Goal: Transaction & Acquisition: Purchase product/service

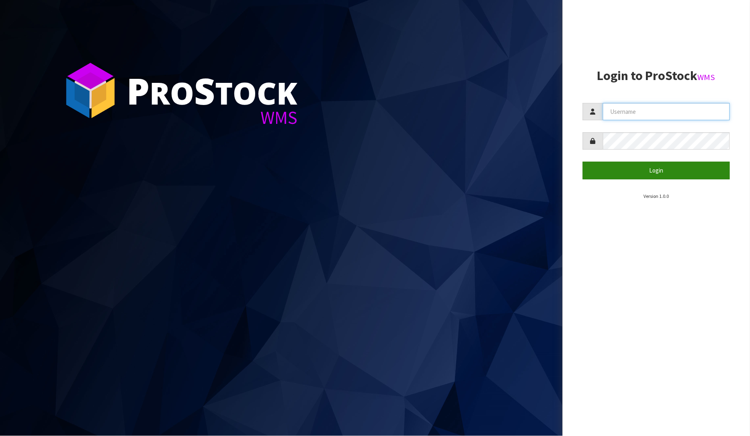
type input "[PERSON_NAME]"
click at [604, 170] on button "Login" at bounding box center [657, 170] width 148 height 17
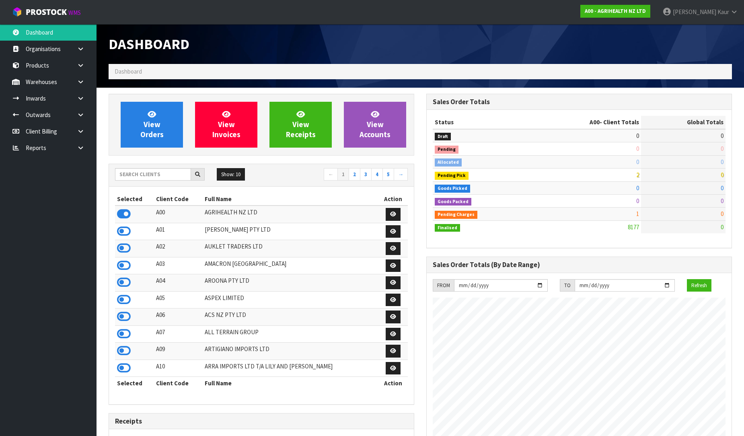
scroll to position [609, 318]
click at [80, 146] on icon at bounding box center [81, 148] width 8 height 6
click at [39, 180] on link "CWL" at bounding box center [48, 181] width 96 height 16
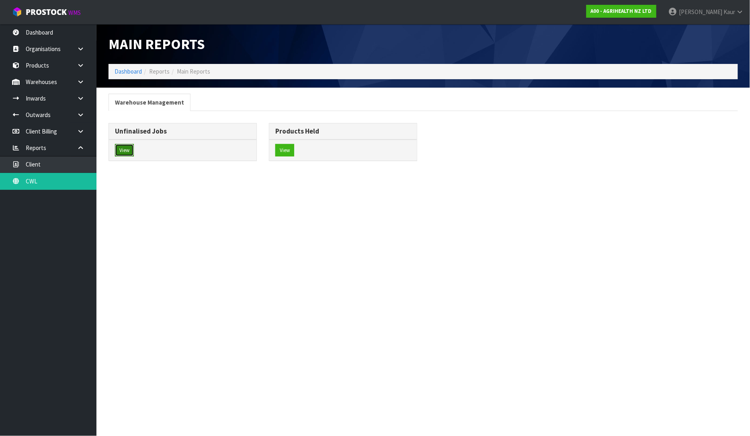
click at [133, 150] on button "View" at bounding box center [124, 150] width 19 height 13
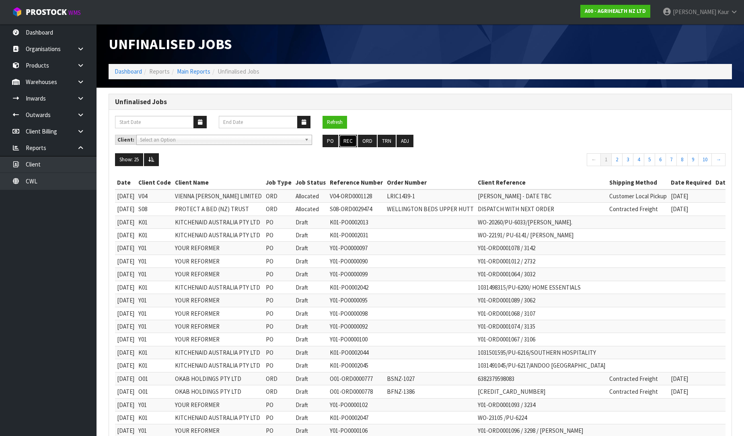
click at [353, 139] on button "REC" at bounding box center [348, 141] width 18 height 13
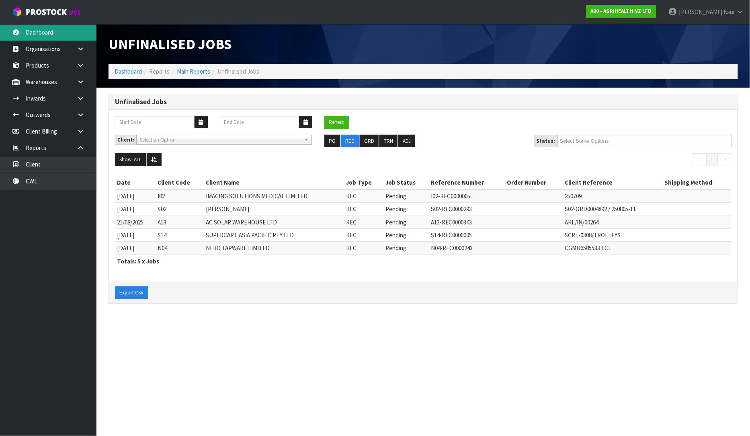
click at [55, 29] on link "Dashboard" at bounding box center [48, 32] width 96 height 16
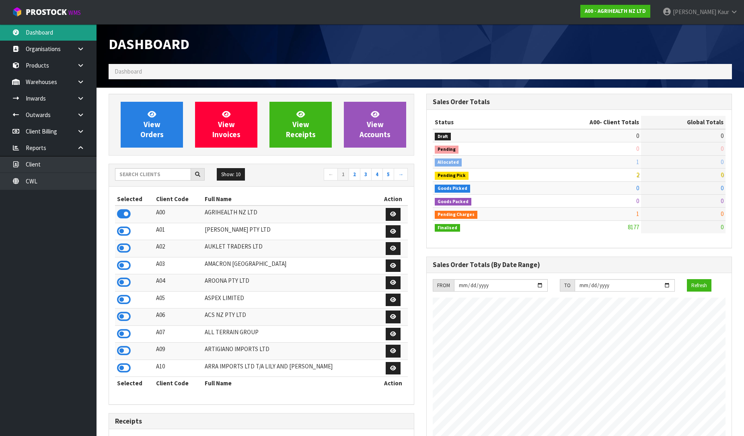
scroll to position [609, 318]
click at [142, 174] on input "text" at bounding box center [153, 174] width 76 height 12
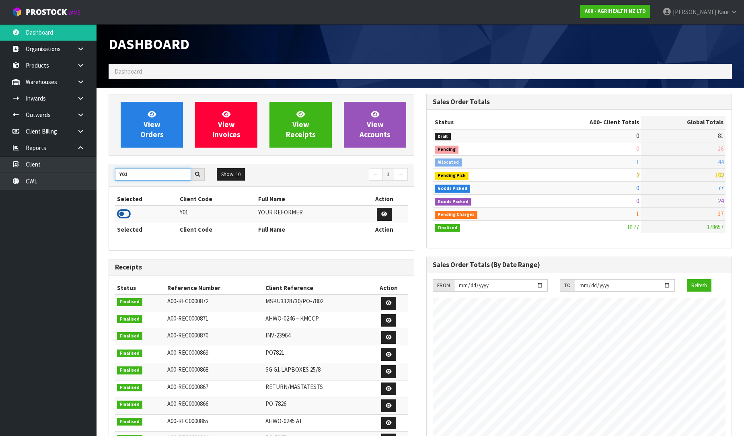
type input "Y01"
click at [121, 214] on icon at bounding box center [124, 214] width 14 height 12
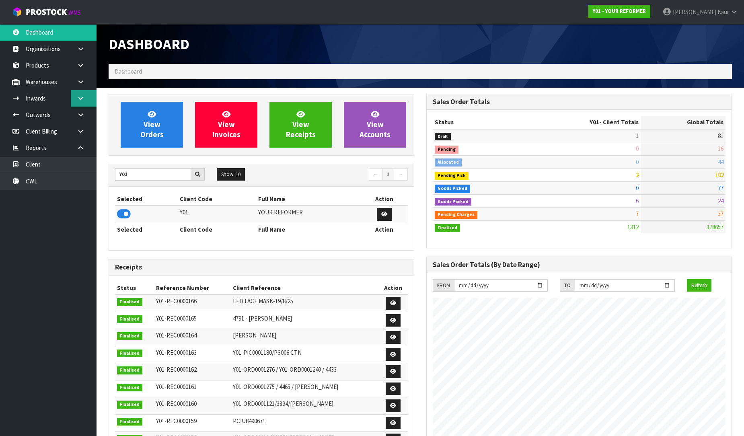
click at [74, 101] on link at bounding box center [84, 98] width 26 height 16
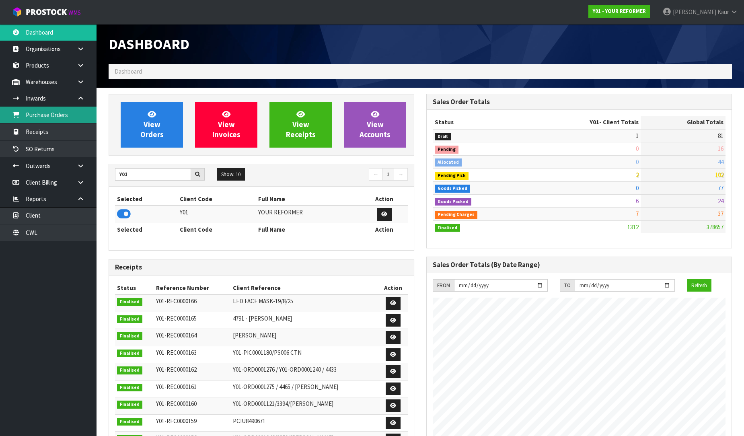
click at [66, 116] on link "Purchase Orders" at bounding box center [48, 115] width 96 height 16
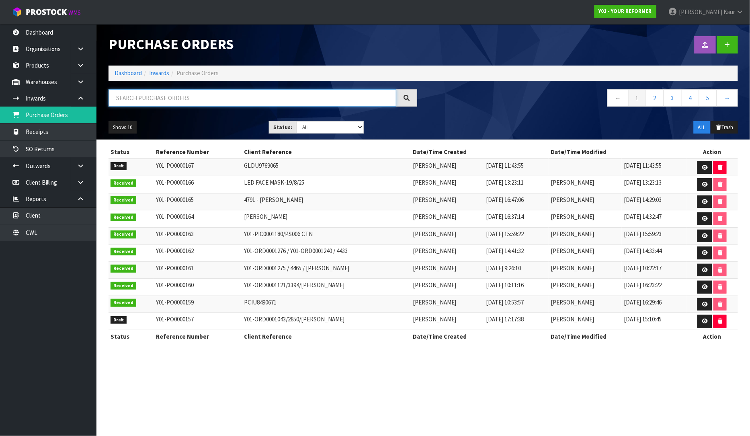
click at [163, 94] on input "text" at bounding box center [253, 97] width 288 height 17
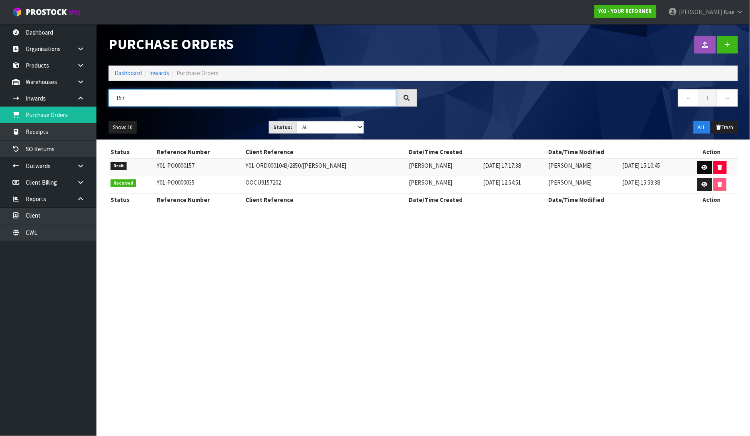
type input "157"
click at [708, 166] on icon at bounding box center [705, 167] width 6 height 5
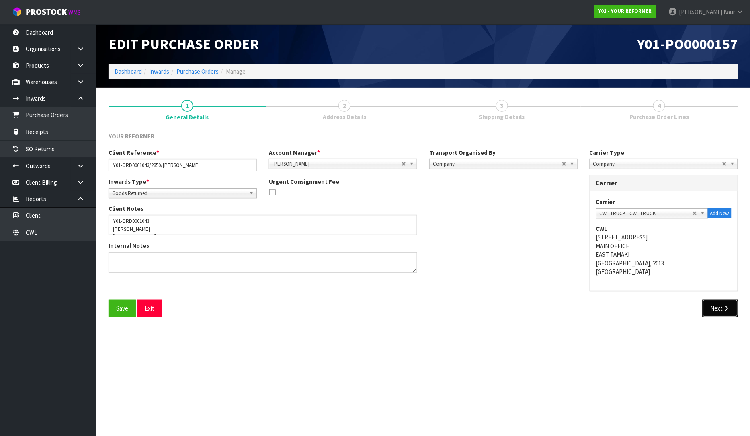
click at [708, 306] on button "Next" at bounding box center [720, 308] width 35 height 17
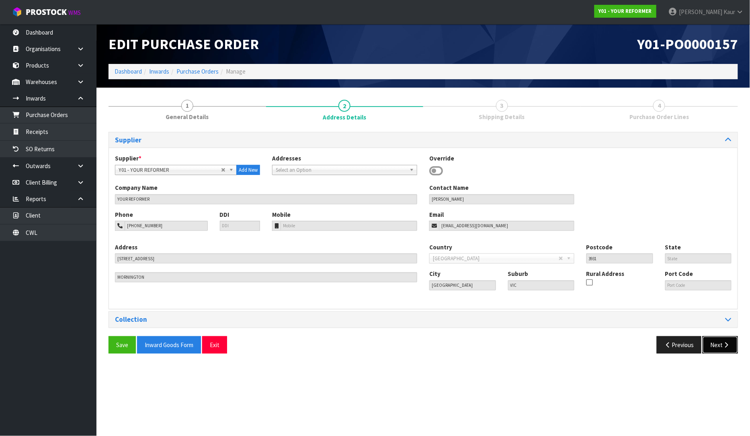
click at [723, 339] on button "Next" at bounding box center [720, 344] width 35 height 17
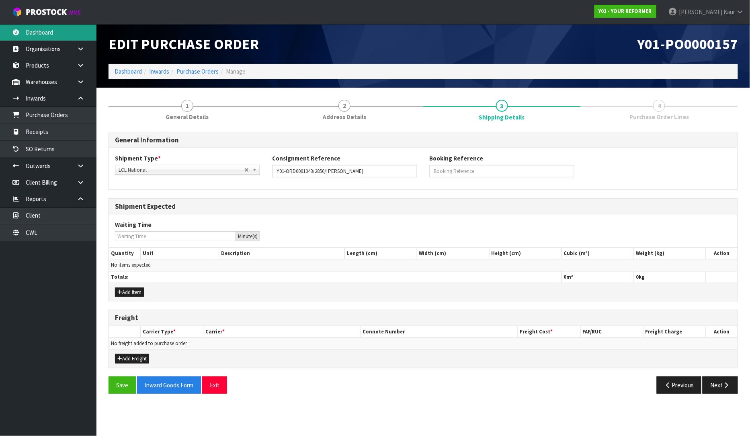
click at [57, 37] on link "Dashboard" at bounding box center [48, 32] width 96 height 16
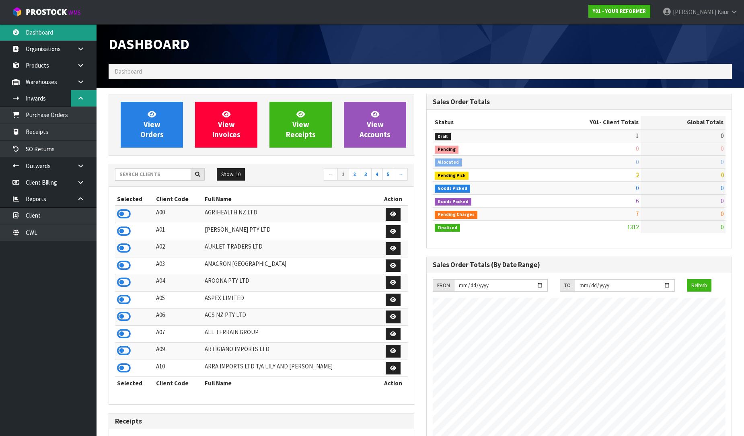
scroll to position [609, 318]
click at [152, 178] on input "text" at bounding box center [153, 174] width 76 height 12
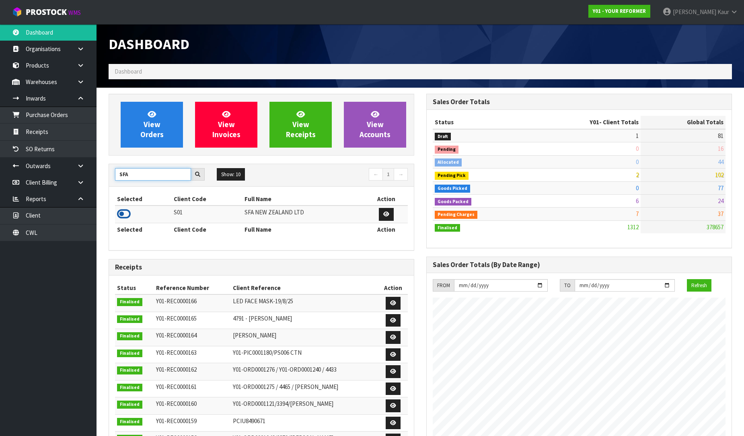
type input "SFA"
click at [119, 210] on icon at bounding box center [124, 214] width 14 height 12
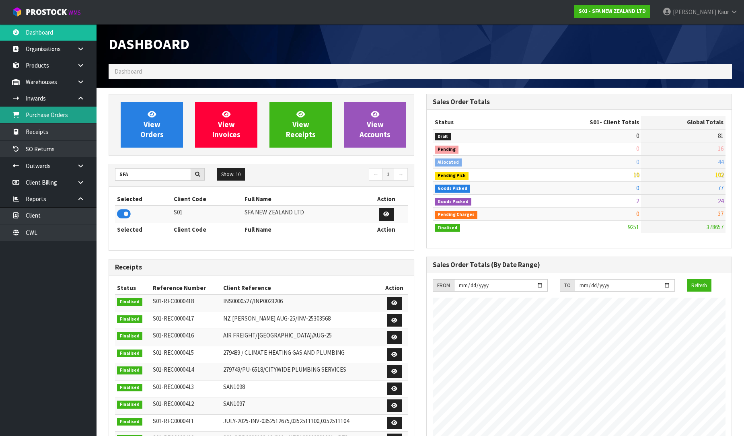
click at [65, 123] on link "Purchase Orders" at bounding box center [48, 115] width 96 height 16
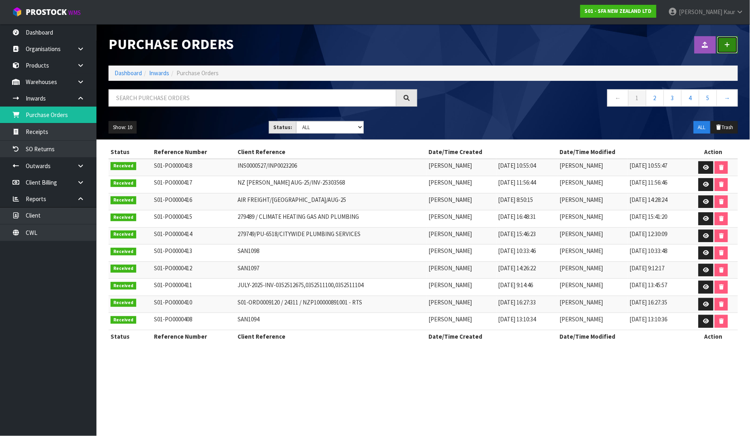
click at [724, 45] on link at bounding box center [727, 44] width 21 height 17
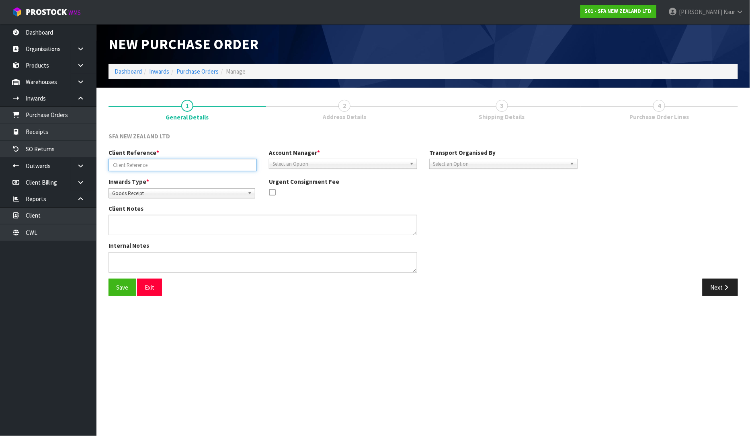
click at [125, 160] on input "text" at bounding box center [183, 165] width 148 height 12
click at [154, 168] on input "SEP-25/" at bounding box center [183, 165] width 148 height 12
type input "SEP-25/INV-0352515730,0352515730,0352515503,0352513126"
click at [295, 166] on span "Select an Option" at bounding box center [340, 164] width 134 height 10
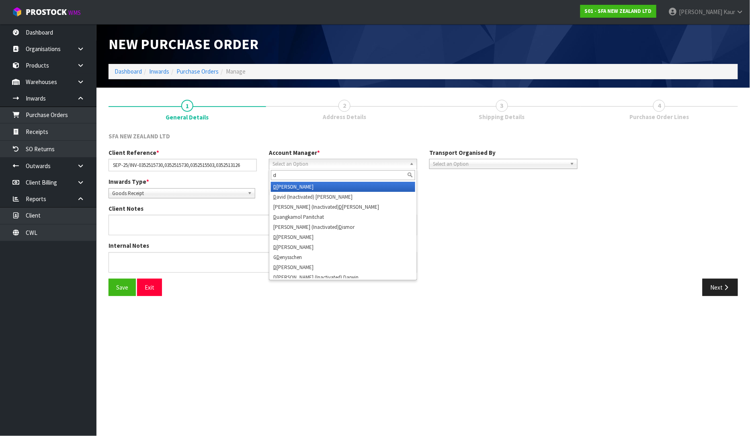
type input "d"
click at [302, 186] on li "D [PERSON_NAME]" at bounding box center [343, 187] width 144 height 10
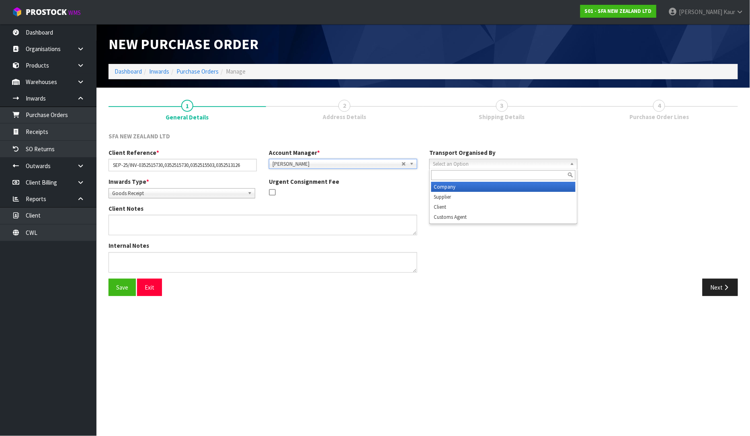
click at [456, 162] on span "Select an Option" at bounding box center [500, 164] width 134 height 10
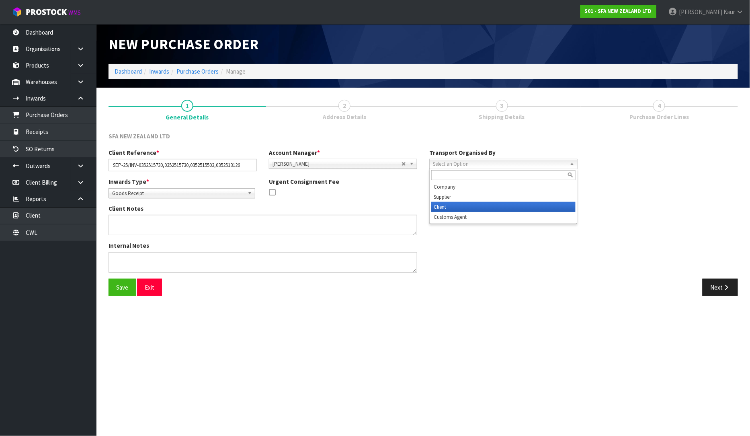
click at [451, 210] on li "Client" at bounding box center [503, 207] width 144 height 10
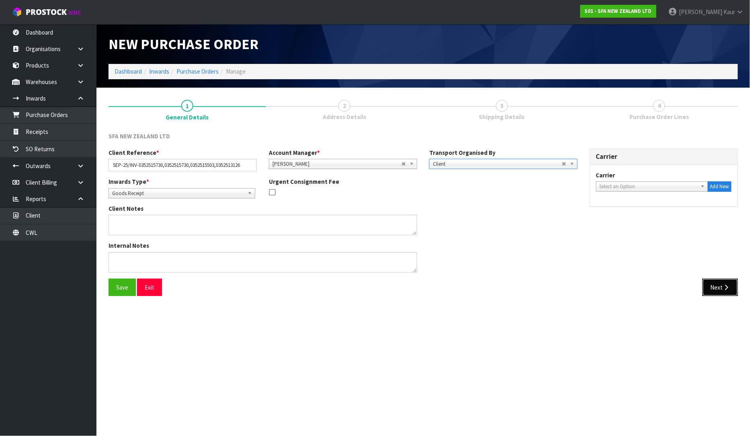
click at [714, 289] on button "Next" at bounding box center [720, 287] width 35 height 17
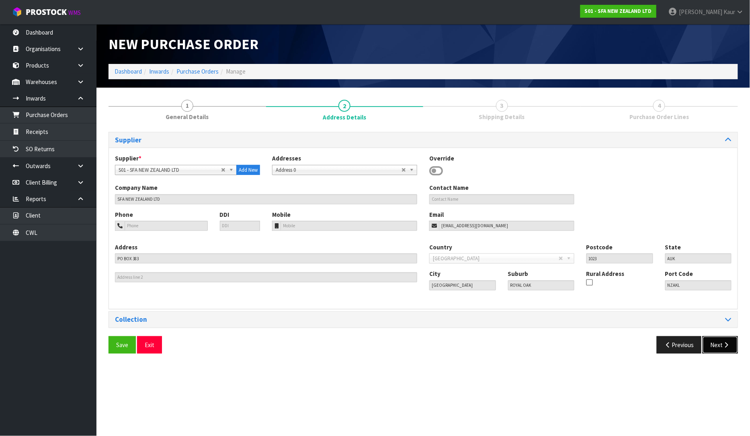
click at [724, 346] on icon "button" at bounding box center [727, 345] width 8 height 6
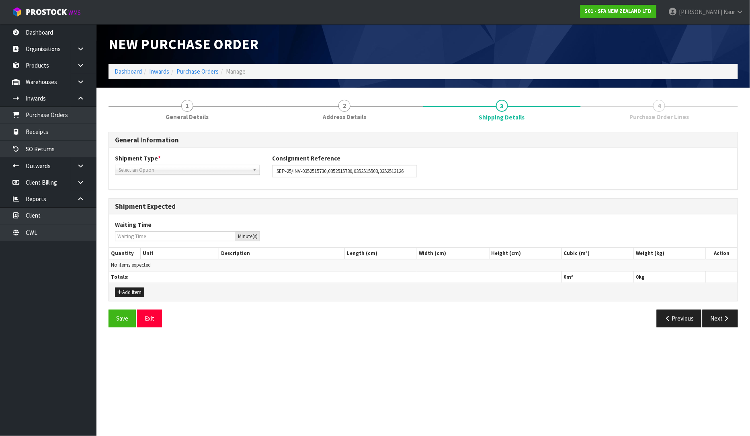
click at [178, 170] on span "Select an Option" at bounding box center [184, 170] width 131 height 10
click at [182, 204] on li "LCL International" at bounding box center [187, 203] width 141 height 10
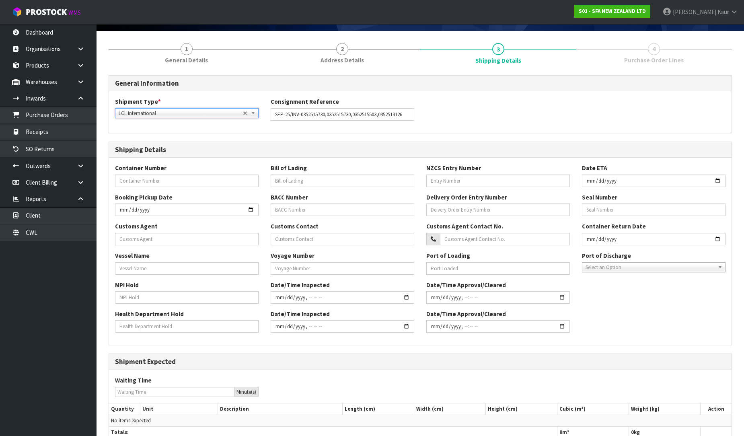
scroll to position [115, 0]
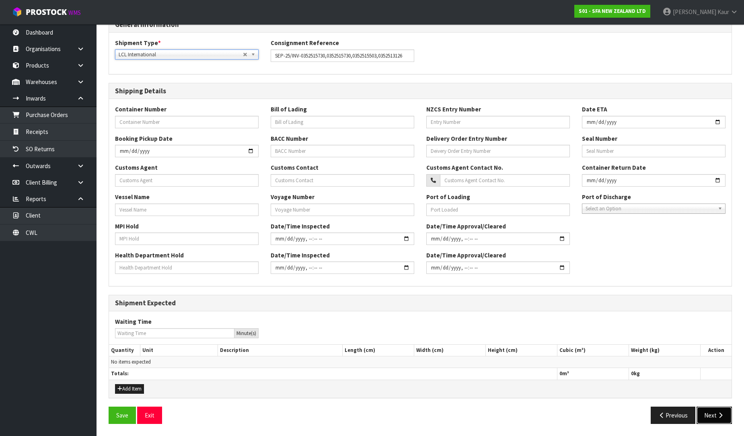
click at [714, 414] on button "Next" at bounding box center [713, 414] width 35 height 17
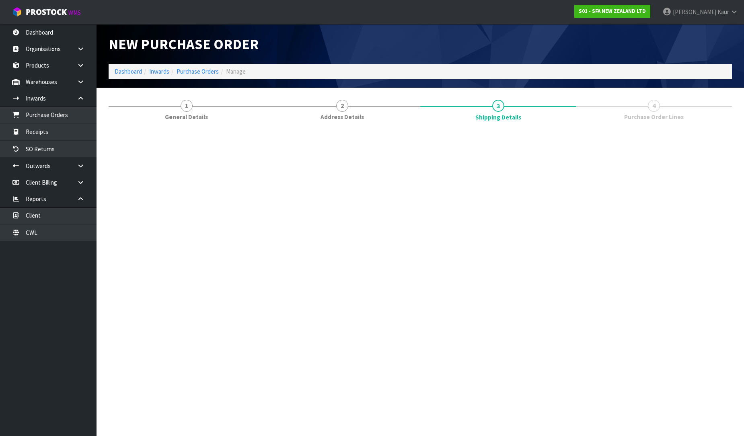
scroll to position [0, 0]
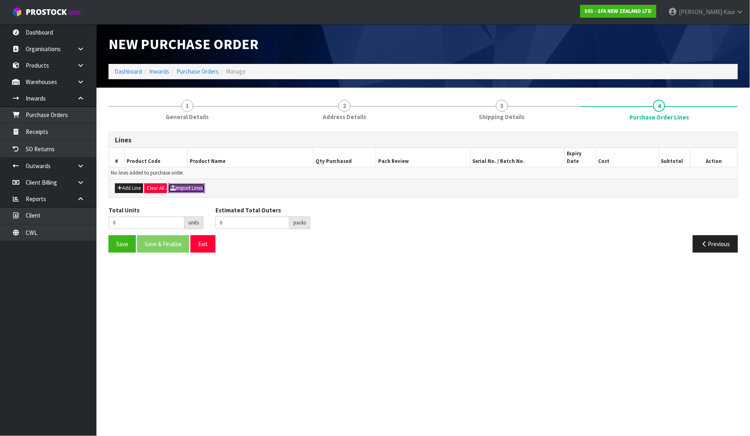
click at [176, 185] on icon "button" at bounding box center [172, 187] width 5 height 5
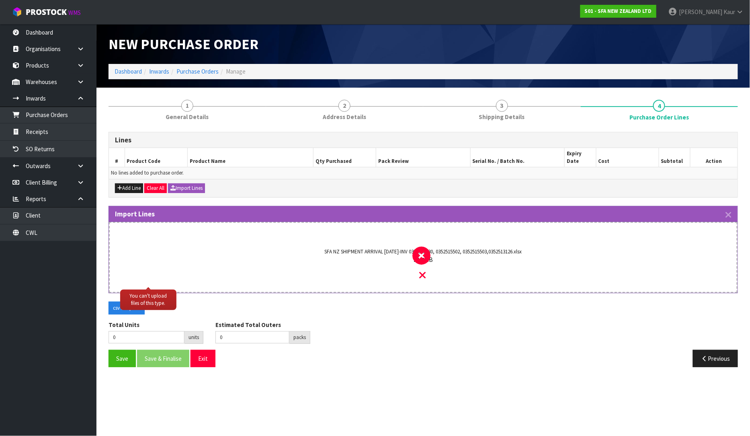
click at [429, 267] on div "SFA NZ SHIPMENT ARRIVAL [DATE]-INV 0352515730, 0352515502, 0352515503,035251312…" at bounding box center [423, 264] width 598 height 55
click at [426, 274] on link at bounding box center [424, 277] width 8 height 7
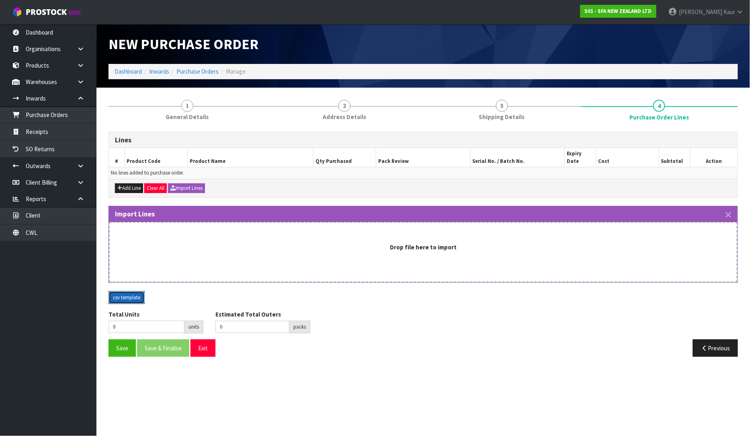
drag, startPoint x: 130, startPoint y: 291, endPoint x: 146, endPoint y: 285, distance: 16.7
click at [131, 291] on button "csv template" at bounding box center [127, 297] width 36 height 13
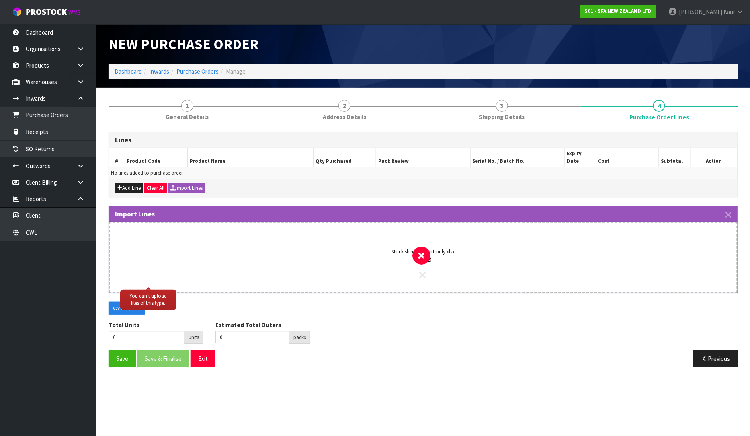
click at [421, 270] on icon at bounding box center [423, 275] width 6 height 10
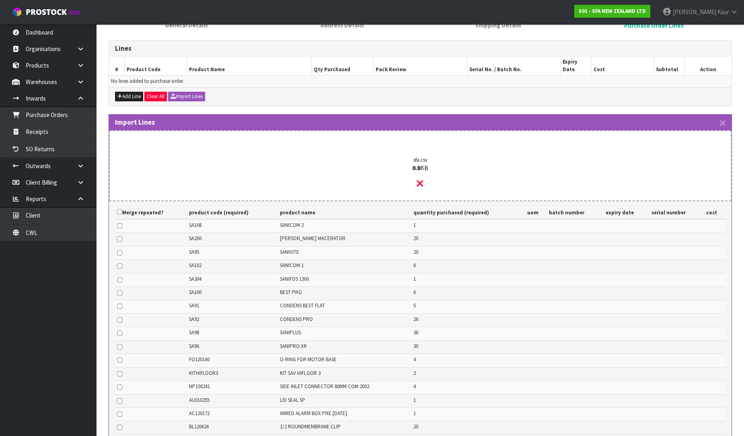
scroll to position [223, 0]
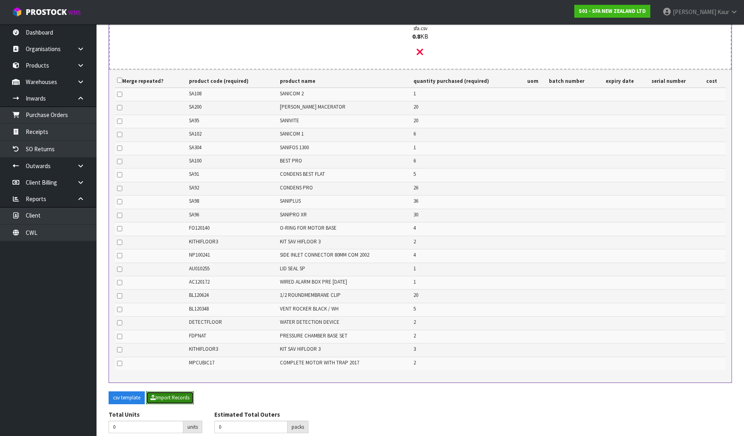
click at [189, 391] on button "Import Records" at bounding box center [170, 397] width 48 height 13
type input "197"
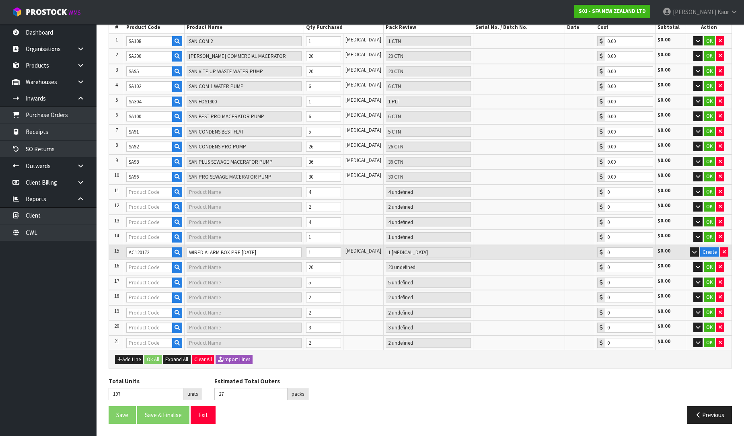
type input "150"
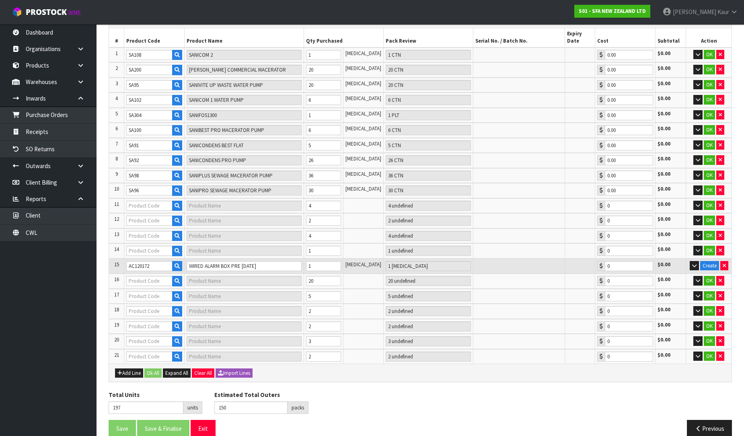
type input "NP100241"
type input "SIDE INLET CONNECTOR 80MM COM 2002"
type input "4 [MEDICAL_DATA]"
type input "0.00"
type input "AU010255"
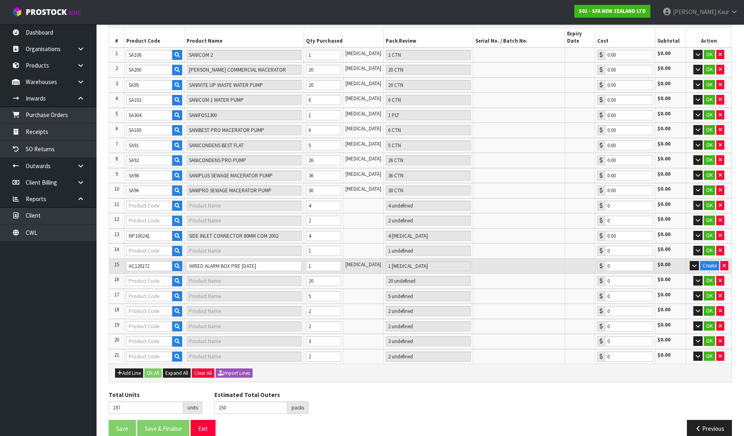
type input "LID SEAL SP"
type input "1 [MEDICAL_DATA]"
type input "0.00"
type input "FO120140"
type input "O-RING FOR MOTOR BASE"
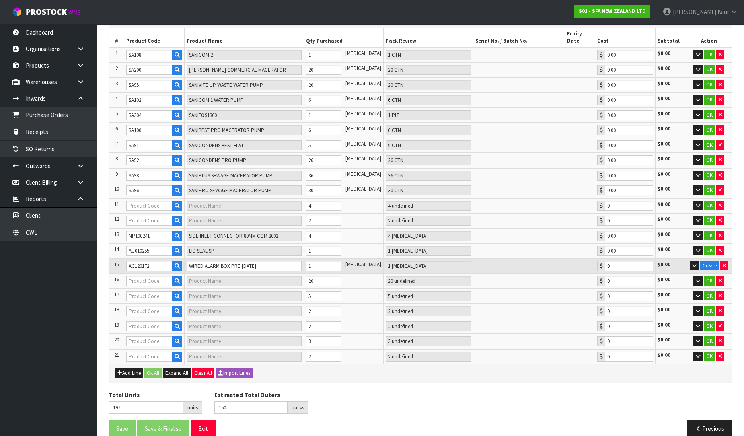
type input "4 [MEDICAL_DATA]"
type input "0.00"
type input "BL120624"
type input "1/2 ROUNDMEMBRANE CLIP"
type input "20 [MEDICAL_DATA]"
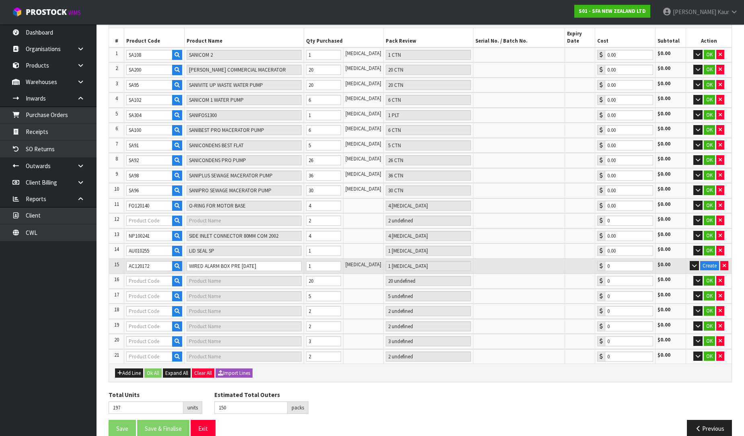
type input "0.00"
type input "KITHIFLOOR3"
type input "KIT SAV HIFLOOR 3"
type input "2 [MEDICAL_DATA]"
type input "0.00"
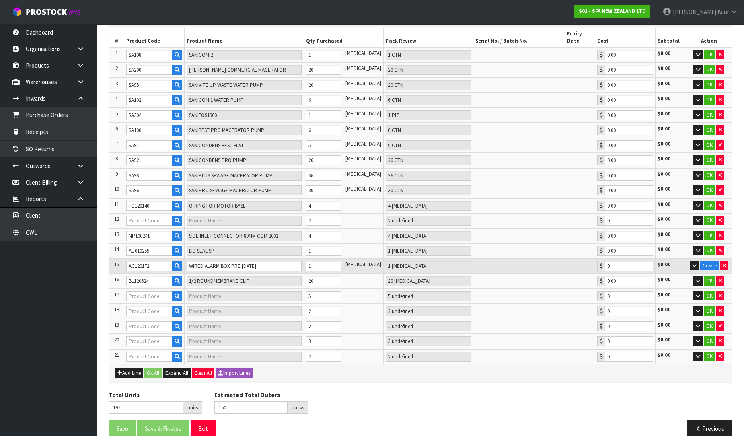
type input "DETECTFLOOR"
type input "WATER DETECTION DEVICE"
type input "2 [MEDICAL_DATA]"
type input "0.00"
type input "FDPNAT"
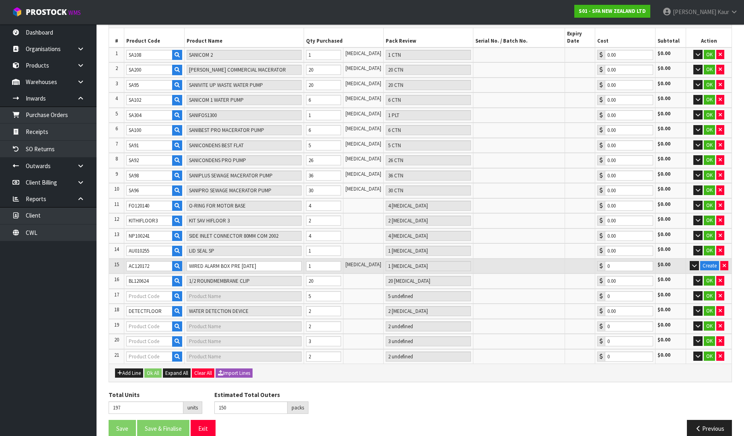
type input "PRESSURE CHAMBER BASE SET"
type input "2 [MEDICAL_DATA]"
type input "0.00"
type input "KITHIFLOOR3"
type input "KIT SAV HIFLOOR 3"
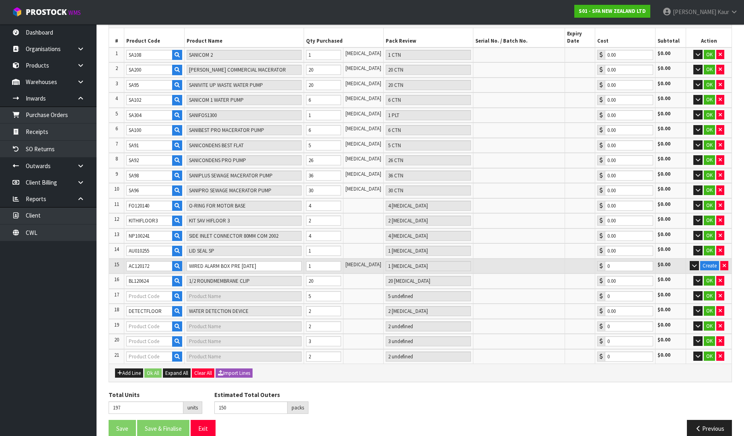
type input "3 [MEDICAL_DATA]"
type input "0.00"
type input "151"
type input "BL120348"
type input "VENT ROCKER BLACK / WH"
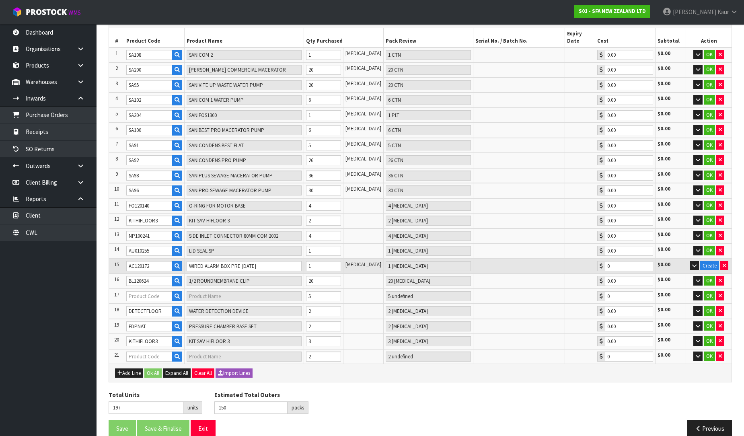
type input "5 [MEDICAL_DATA]"
type input "0.00"
type input "MPCUBIC17"
type input "COMPLETE MOTOR WITH TRAP 2017"
type input "1 CTN"
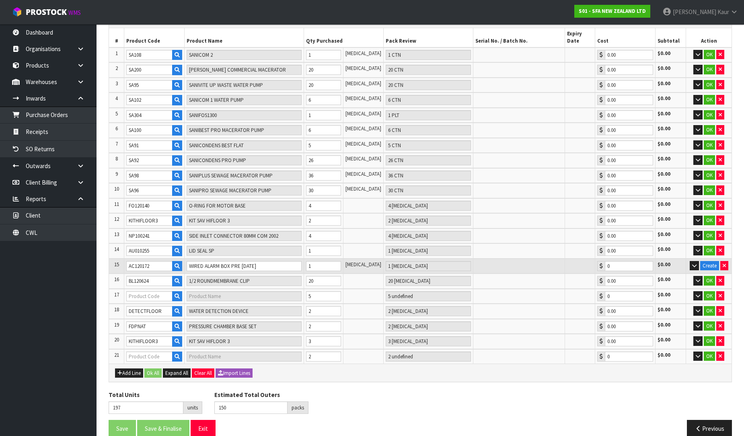
type input "0.00"
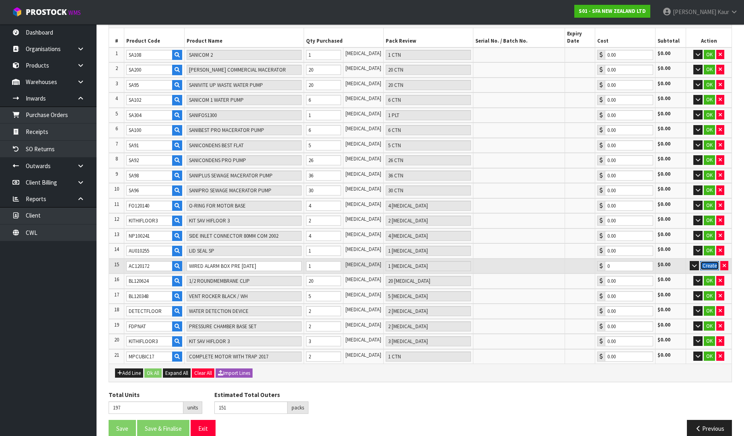
click at [704, 261] on button "Create" at bounding box center [709, 266] width 19 height 10
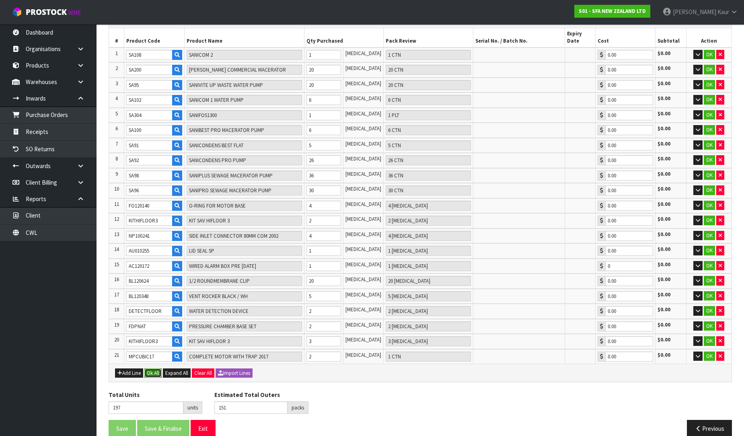
click at [154, 368] on button "Ok All" at bounding box center [152, 373] width 17 height 10
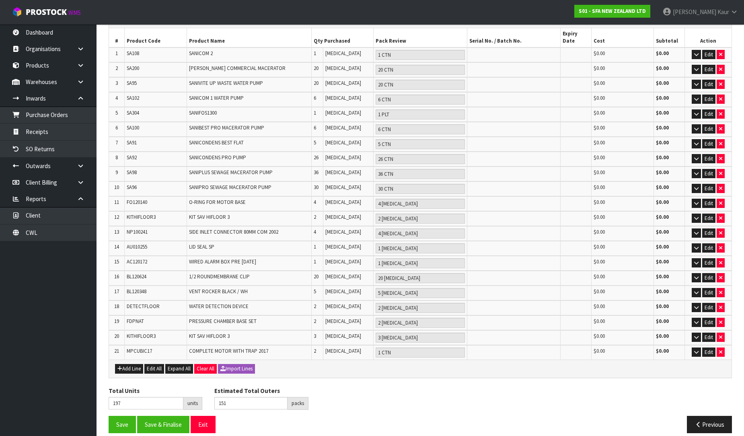
scroll to position [143, 0]
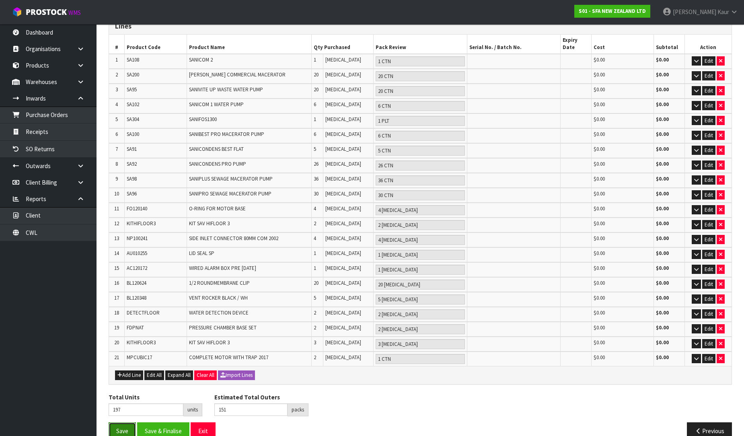
click at [113, 422] on button "Save" at bounding box center [122, 430] width 27 height 17
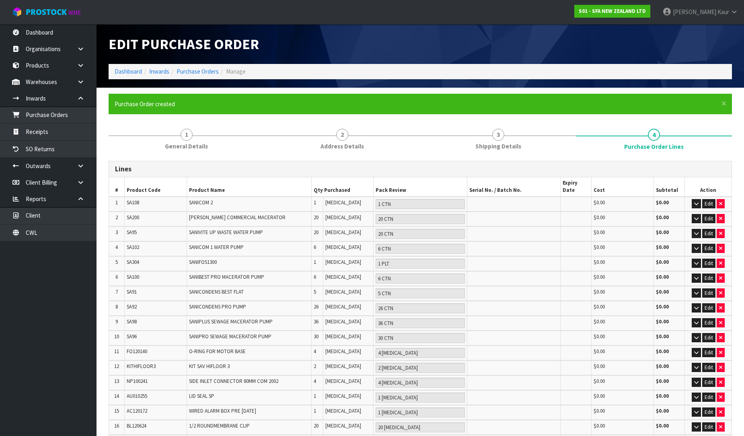
type input "0"
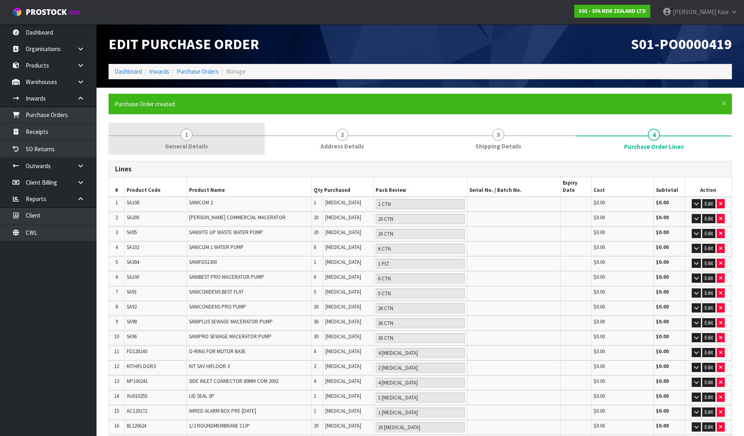
click at [198, 153] on link "1 General Details" at bounding box center [187, 139] width 156 height 32
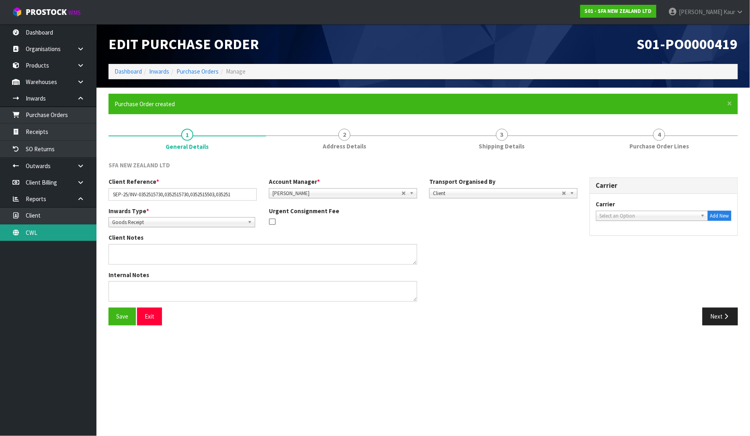
click at [39, 226] on link "CWL" at bounding box center [48, 232] width 96 height 16
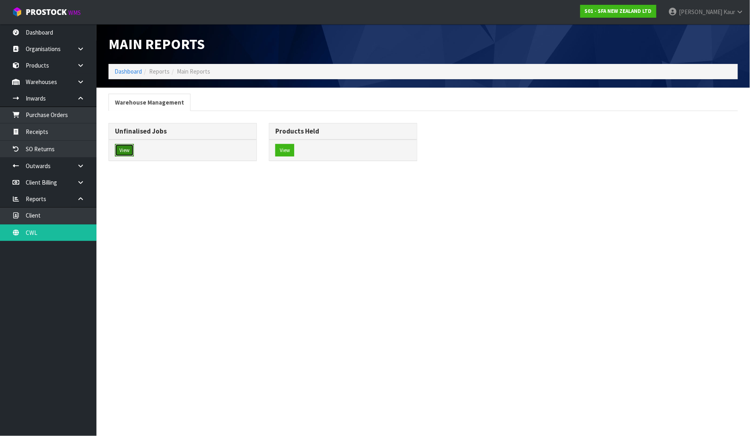
click at [123, 152] on button "View" at bounding box center [124, 150] width 19 height 13
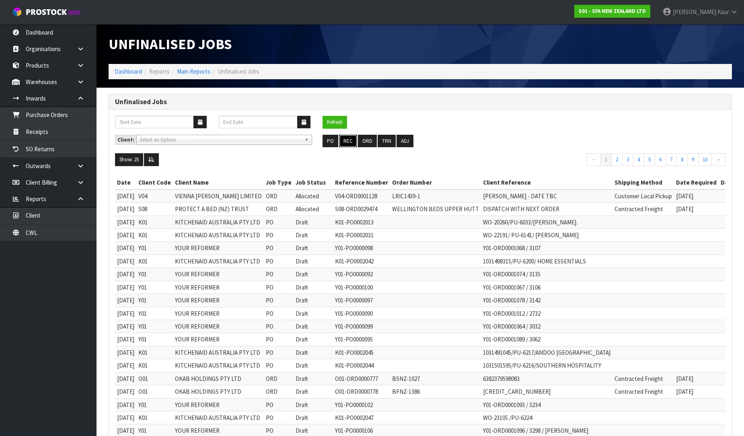
click at [343, 144] on button "REC" at bounding box center [348, 141] width 18 height 13
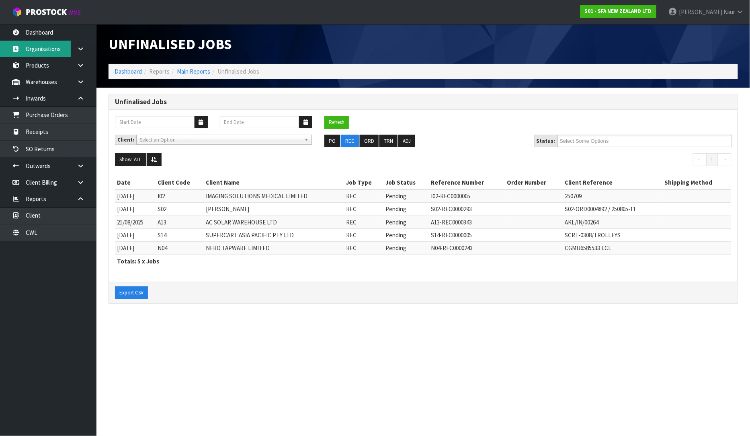
click at [52, 41] on link "Organisations" at bounding box center [48, 49] width 96 height 16
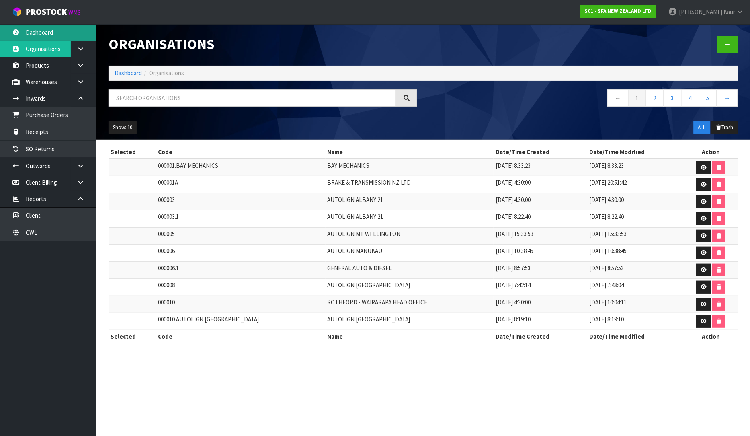
click at [53, 36] on link "Dashboard" at bounding box center [48, 32] width 96 height 16
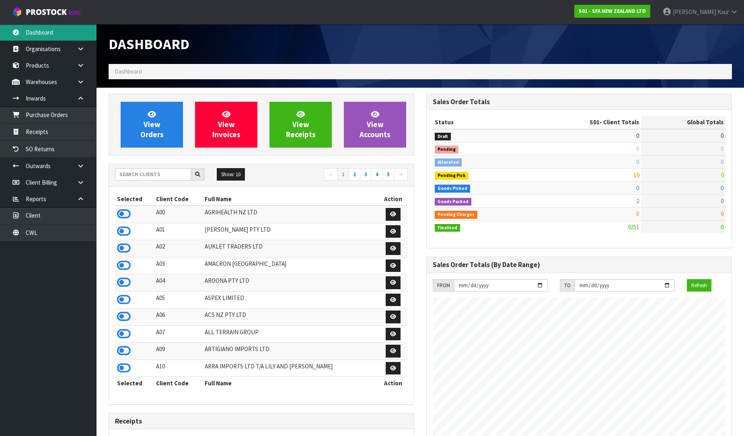
scroll to position [609, 318]
click at [125, 168] on input "text" at bounding box center [153, 174] width 76 height 12
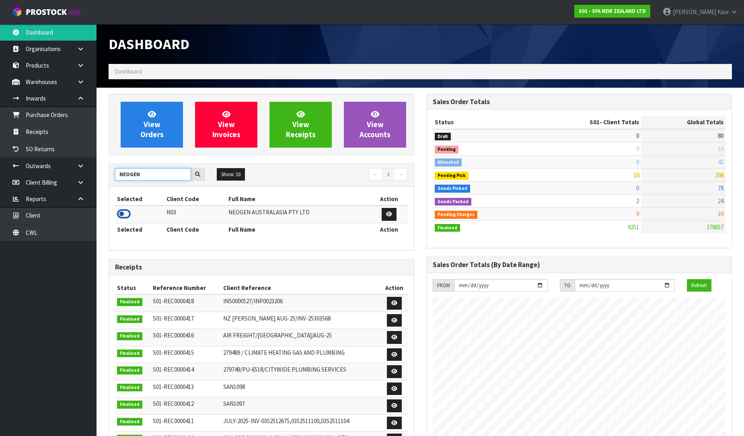
type input "NEOGEN"
click at [119, 214] on icon at bounding box center [124, 214] width 14 height 12
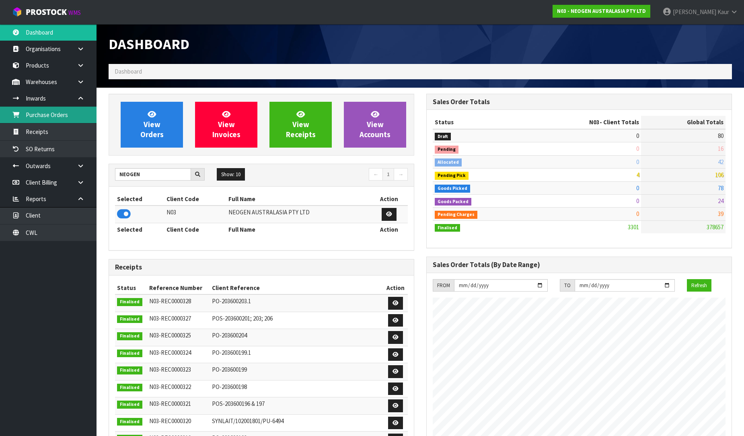
click at [66, 118] on link "Purchase Orders" at bounding box center [48, 115] width 96 height 16
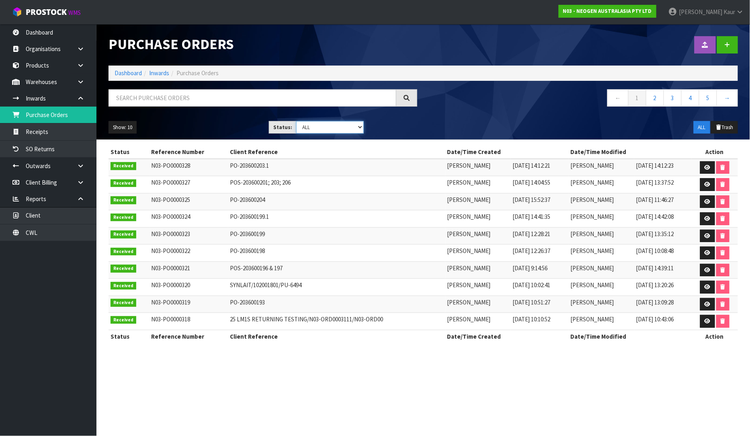
click at [361, 129] on select "Draft Pending Received Cancelled ALL" at bounding box center [330, 127] width 68 height 12
select select "string:0"
click at [296, 121] on select "Draft Pending Received Cancelled ALL" at bounding box center [330, 127] width 68 height 12
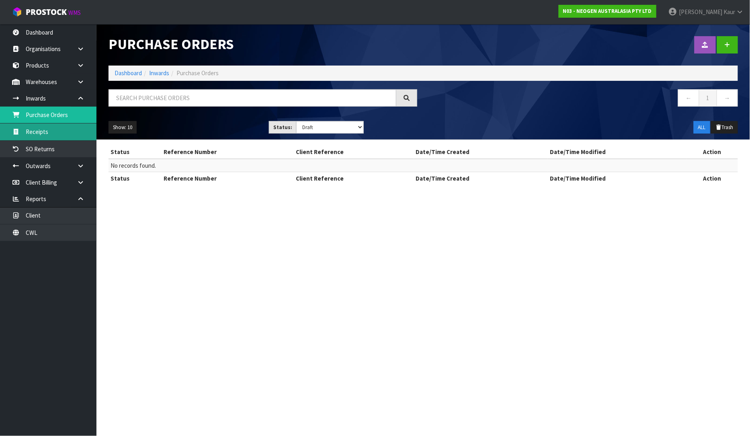
click at [45, 128] on link "Receipts" at bounding box center [48, 131] width 96 height 16
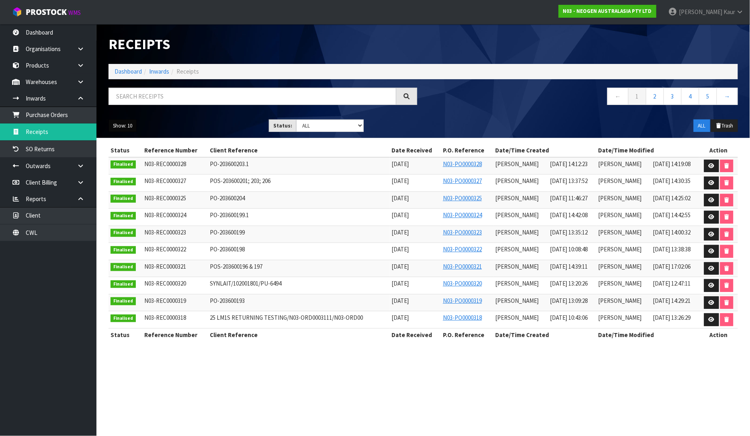
click at [119, 125] on button "Show: 10" at bounding box center [123, 125] width 28 height 13
click at [152, 177] on link "50" at bounding box center [141, 173] width 64 height 11
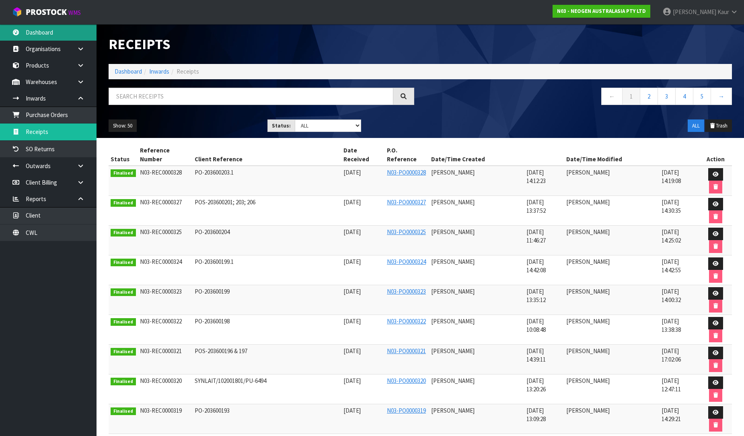
click at [43, 34] on link "Dashboard" at bounding box center [48, 32] width 96 height 16
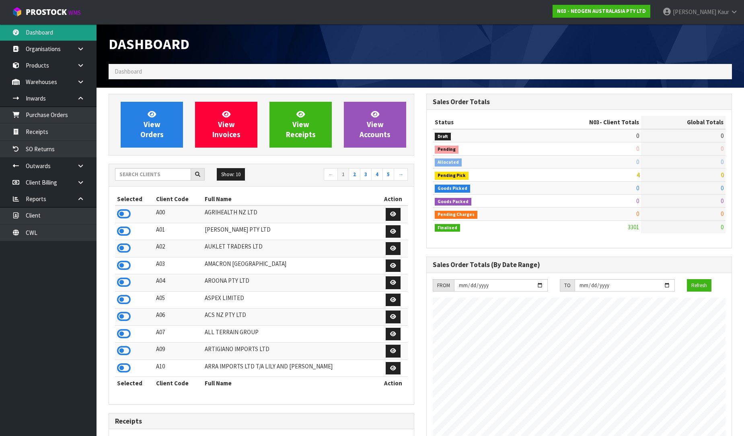
scroll to position [609, 318]
click at [135, 170] on input "text" at bounding box center [153, 174] width 76 height 12
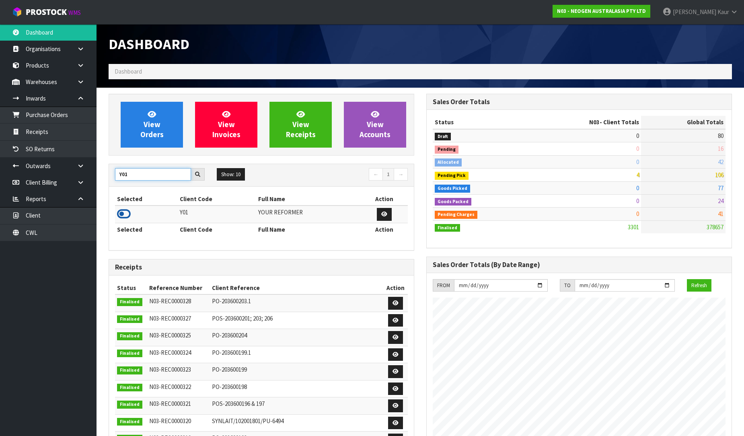
type input "Y01"
click at [121, 211] on icon at bounding box center [124, 214] width 14 height 12
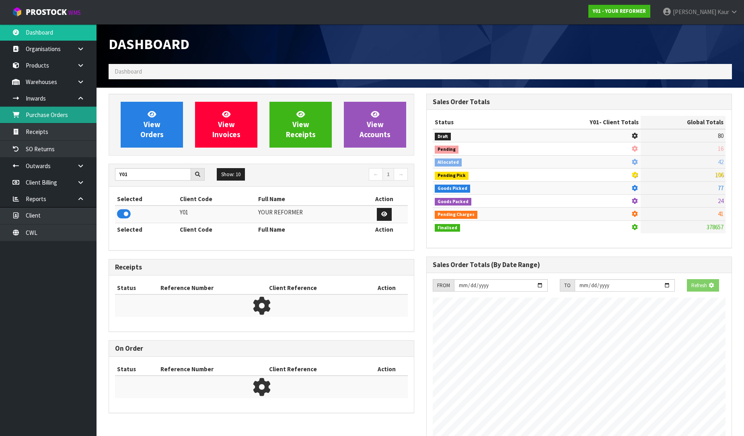
click at [53, 121] on link "Purchase Orders" at bounding box center [48, 115] width 96 height 16
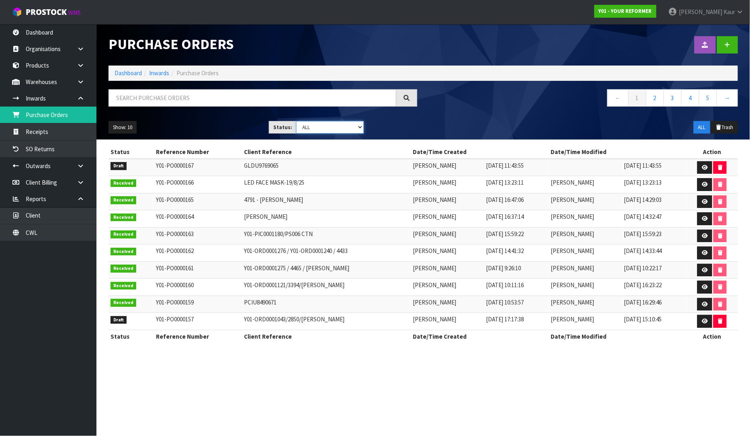
click at [359, 125] on select "Draft Pending Received Cancelled ALL" at bounding box center [330, 127] width 68 height 12
select select "string:0"
click at [296, 121] on select "Draft Pending Received Cancelled ALL" at bounding box center [330, 127] width 68 height 12
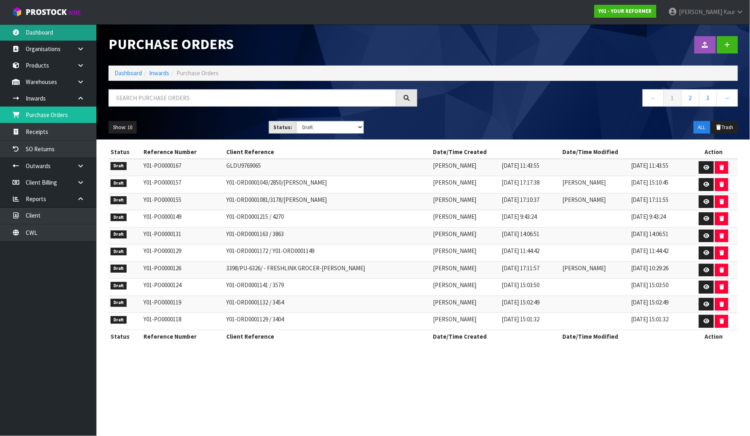
click at [34, 34] on link "Dashboard" at bounding box center [48, 32] width 96 height 16
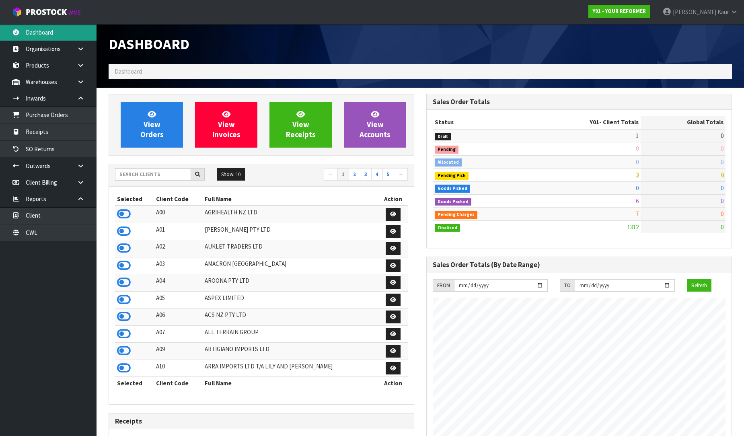
scroll to position [609, 318]
click at [150, 177] on input "text" at bounding box center [153, 174] width 76 height 12
click at [143, 172] on input "text" at bounding box center [153, 174] width 76 height 12
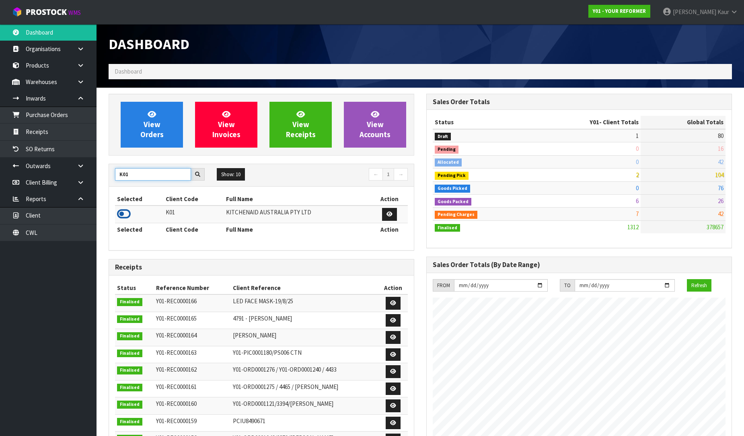
type input "K01"
click at [125, 215] on icon at bounding box center [124, 214] width 14 height 12
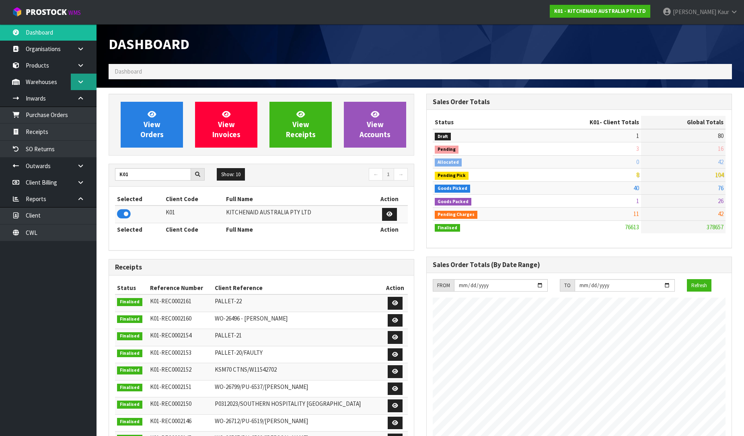
click at [78, 86] on link at bounding box center [84, 82] width 26 height 16
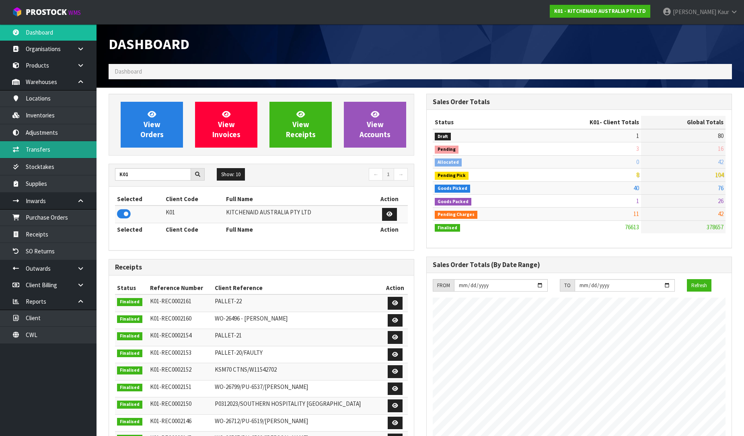
click at [44, 153] on link "Transfers" at bounding box center [48, 149] width 96 height 16
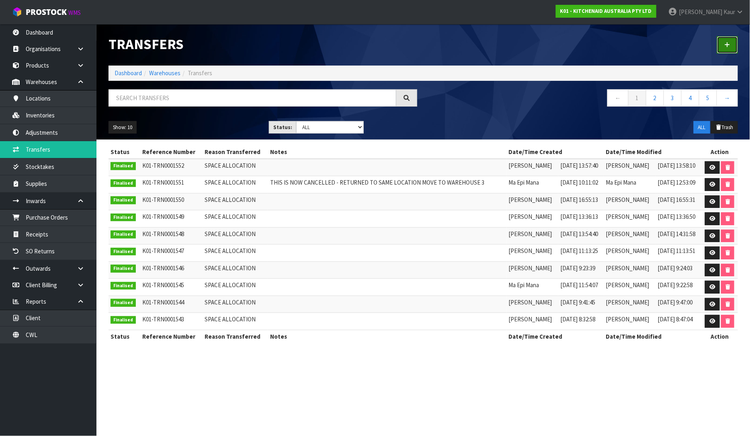
click at [727, 43] on icon at bounding box center [728, 45] width 6 height 6
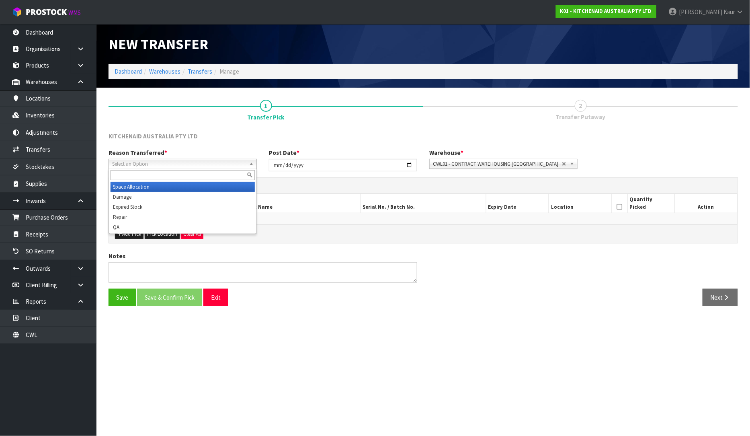
click at [171, 166] on span "Select an Option" at bounding box center [179, 164] width 134 height 10
click at [153, 194] on li "Damage" at bounding box center [183, 197] width 144 height 10
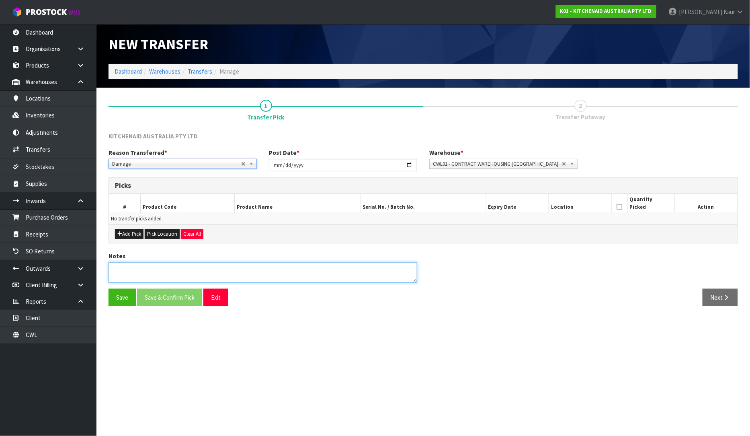
click at [147, 267] on textarea at bounding box center [263, 272] width 309 height 21
type textarea "OUTER AND PICTURE CARTON FOUND DAMAGE"
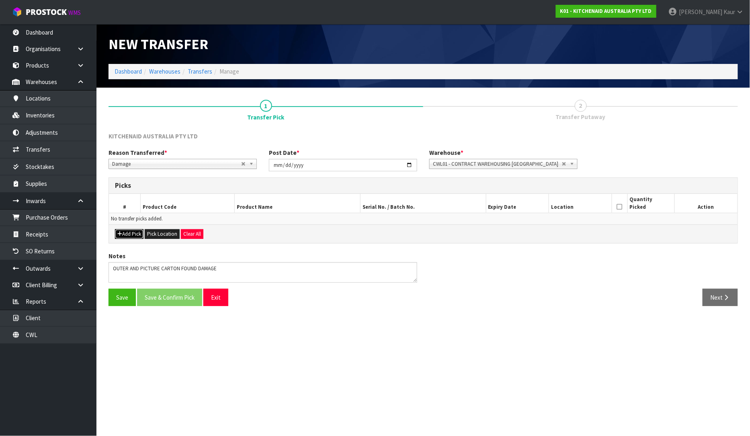
click at [133, 234] on button "Add Pick" at bounding box center [129, 234] width 29 height 10
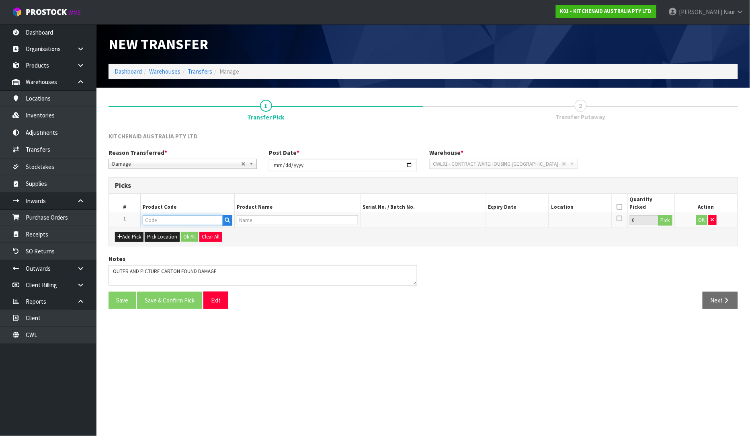
click at [156, 220] on input "text" at bounding box center [183, 220] width 80 height 10
type input "5KMT2115A"
click at [172, 243] on strong "5KMT2115A" at bounding box center [167, 244] width 32 height 8
type input "5KMT2115AOB"
type input "KMT2115 CLASSIC 2 SLICE TOASTER OB"
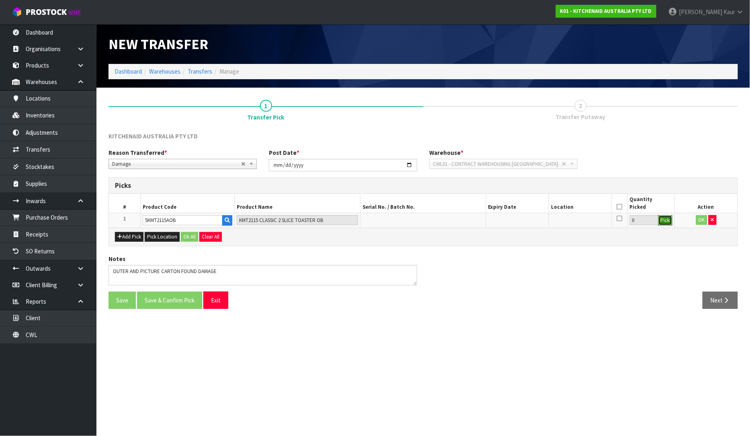
click at [664, 221] on button "Pick" at bounding box center [666, 220] width 14 height 10
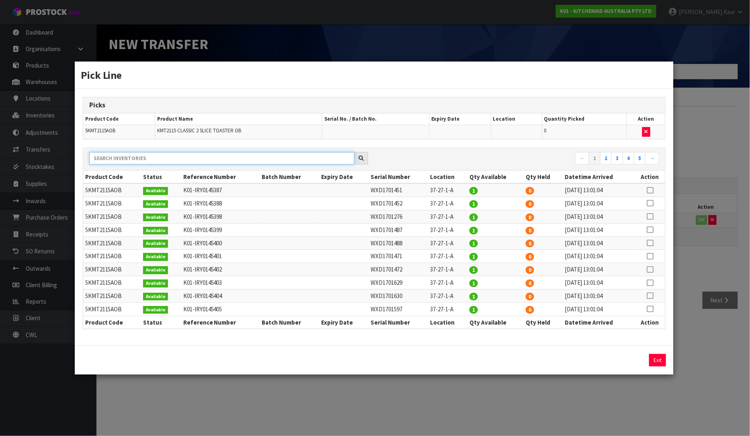
click at [233, 156] on input "text" at bounding box center [221, 158] width 265 height 12
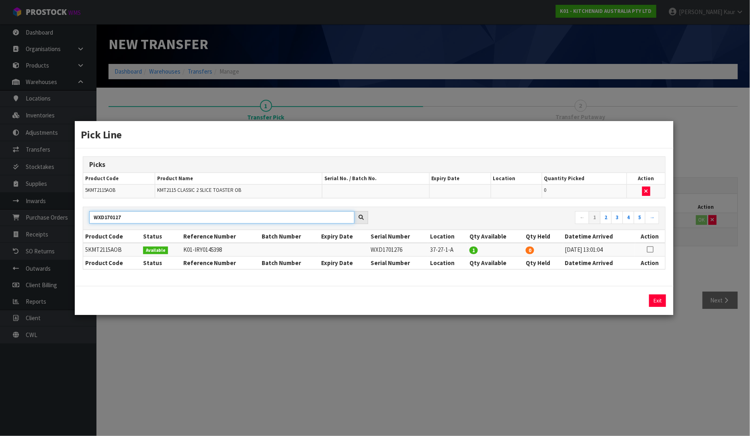
type input "WXD170127"
click at [652, 250] on icon at bounding box center [650, 249] width 6 height 0
click at [626, 304] on button "Assign Pick" at bounding box center [630, 300] width 33 height 12
type input "1"
click at [689, 287] on div "Pick Line Picks Product Code Product Name Serial No. / Batch No. Expiry Date Lo…" at bounding box center [375, 218] width 750 height 436
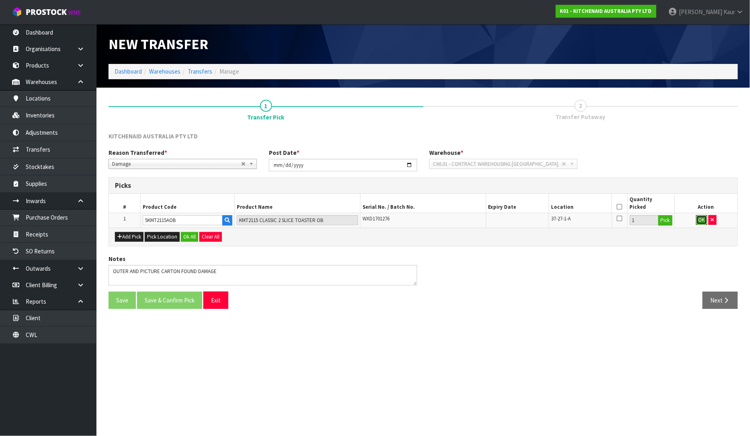
click at [700, 219] on button "OK" at bounding box center [701, 220] width 11 height 10
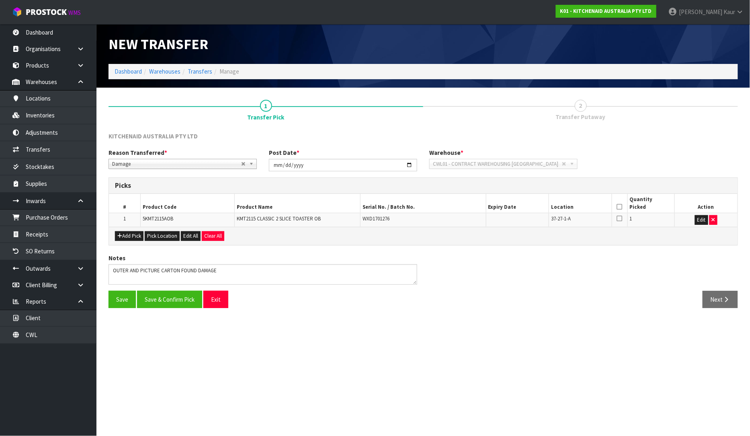
click at [618, 207] on icon at bounding box center [620, 207] width 6 height 0
drag, startPoint x: 179, startPoint y: 219, endPoint x: 138, endPoint y: 218, distance: 41.0
click at [138, 218] on tr "1 5KMT2115AOB KMT2115 CLASSIC 2 SLICE TOASTER OB WXD1701276 37-27-1-A 1 Edit" at bounding box center [423, 220] width 629 height 14
copy tr "5KMT2115AOB"
drag, startPoint x: 326, startPoint y: 217, endPoint x: 231, endPoint y: 219, distance: 95.7
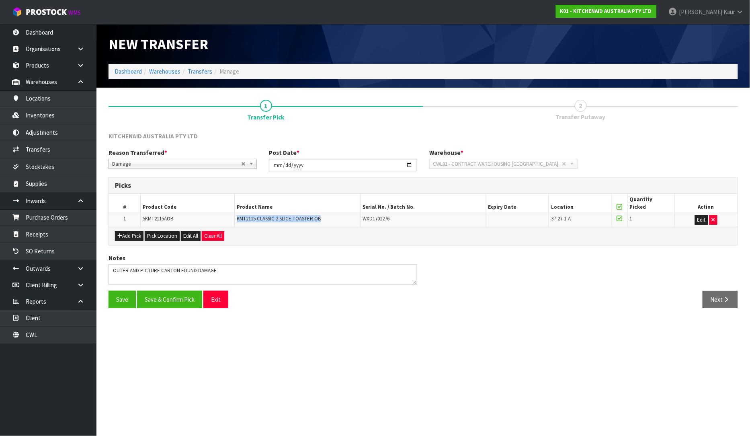
click at [231, 219] on tr "1 5KMT2115AOB KMT2115 CLASSIC 2 SLICE TOASTER OB WXD1701276 37-27-1-A 1 Edit" at bounding box center [423, 220] width 629 height 14
copy tr "KMT2115 CLASSIC 2 SLICE TOASTER OB"
drag, startPoint x: 396, startPoint y: 217, endPoint x: 356, endPoint y: 217, distance: 39.8
click at [356, 217] on tr "1 5KMT2115AOB KMT2115 CLASSIC 2 SLICE TOASTER OB WXD1701276 37-27-1-A 1 Edit" at bounding box center [423, 220] width 629 height 14
copy tr "WXD1701276"
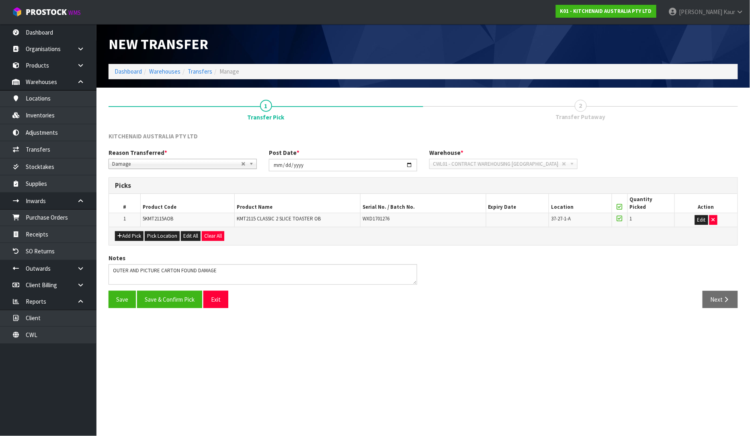
click at [446, 324] on section "New Transfer Dashboard Warehouses Transfers Manage 1 Transfer Pick 2 Transfer P…" at bounding box center [375, 218] width 750 height 436
click at [163, 294] on button "Save & Confirm Pick" at bounding box center [169, 299] width 65 height 17
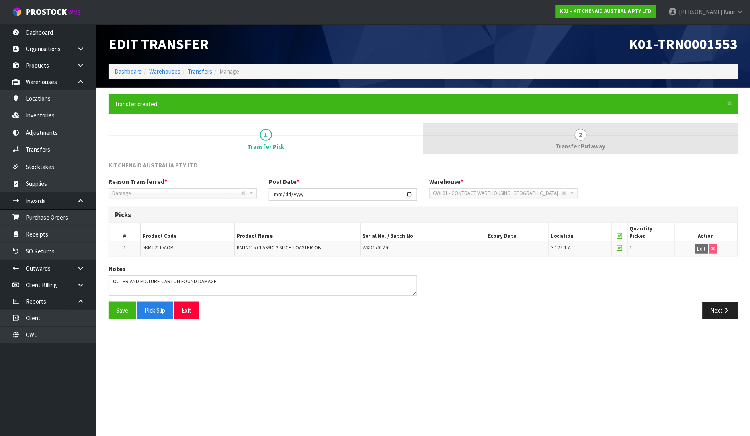
click at [560, 135] on link "2 Transfer Putaway" at bounding box center [580, 139] width 315 height 32
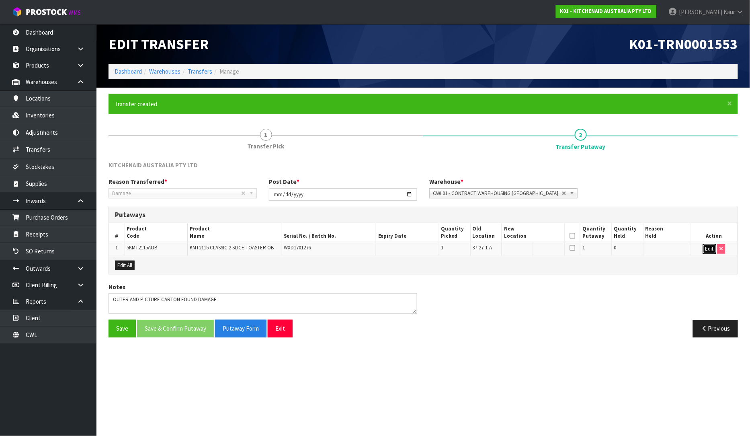
click at [707, 248] on button "Edit" at bounding box center [709, 249] width 13 height 10
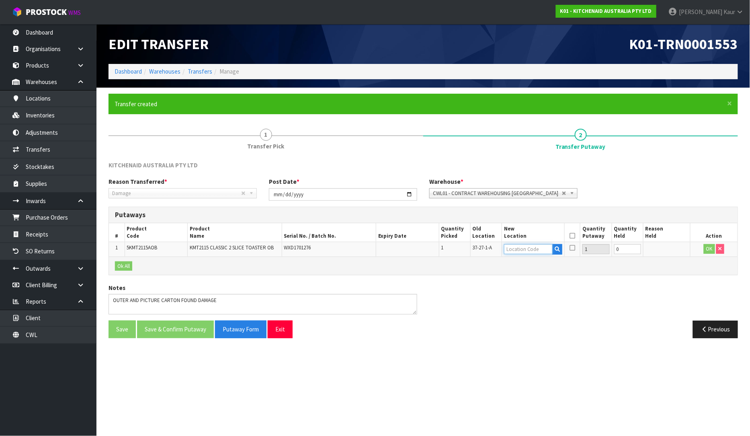
click at [521, 250] on input "text" at bounding box center [528, 249] width 49 height 10
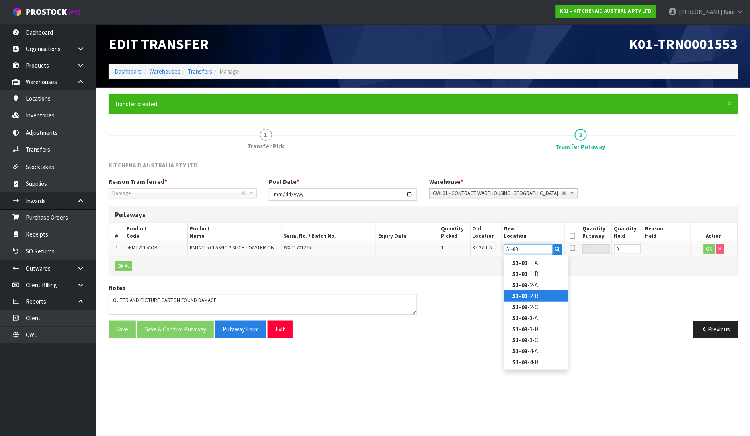
type input "51-03"
click at [532, 292] on link "51-03 -2-B" at bounding box center [537, 295] width 64 height 11
type input "51-03-2-B"
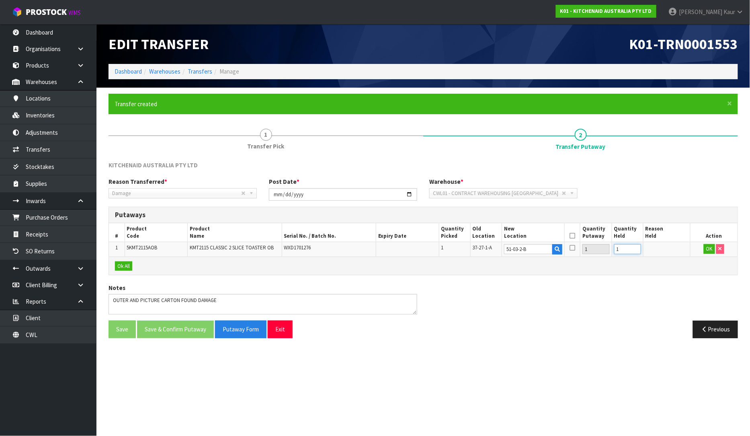
type input "1"
click at [638, 247] on input "1" at bounding box center [627, 249] width 27 height 10
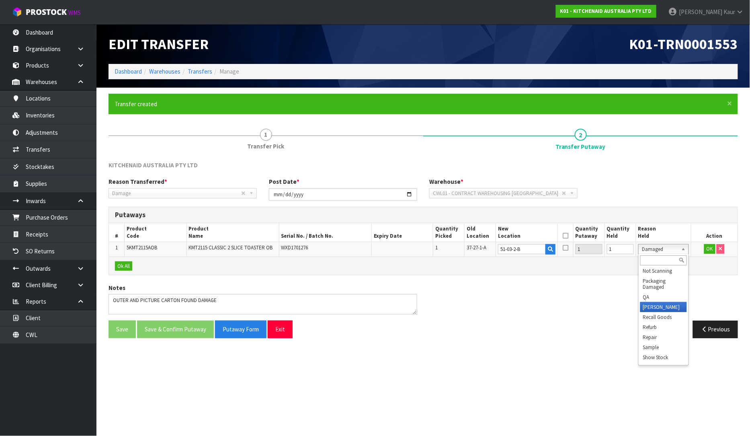
scroll to position [90, 0]
click at [708, 246] on button "OK" at bounding box center [709, 249] width 11 height 10
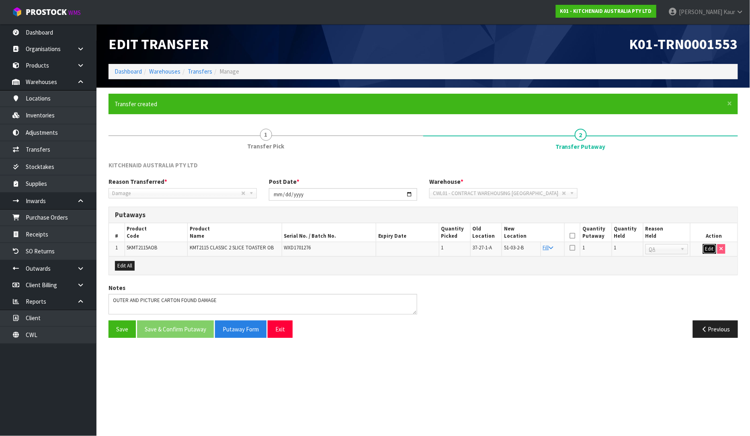
click at [708, 244] on button "Edit" at bounding box center [709, 249] width 13 height 10
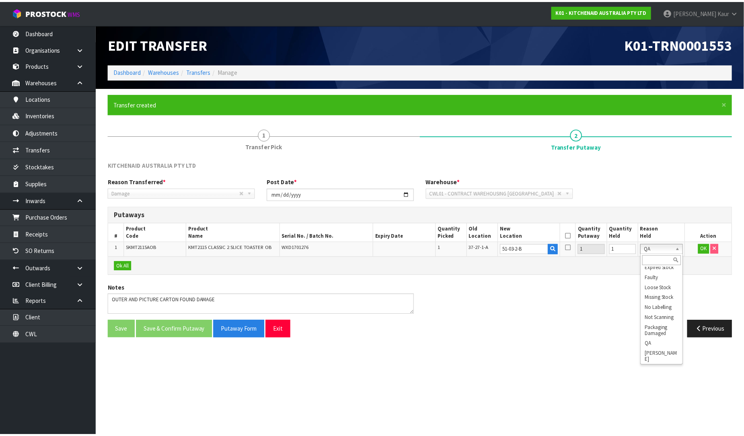
scroll to position [49, 0]
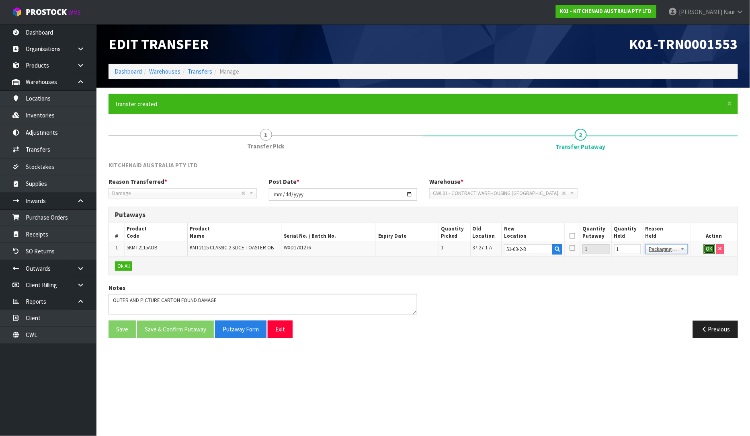
click at [707, 245] on button "OK" at bounding box center [709, 249] width 11 height 10
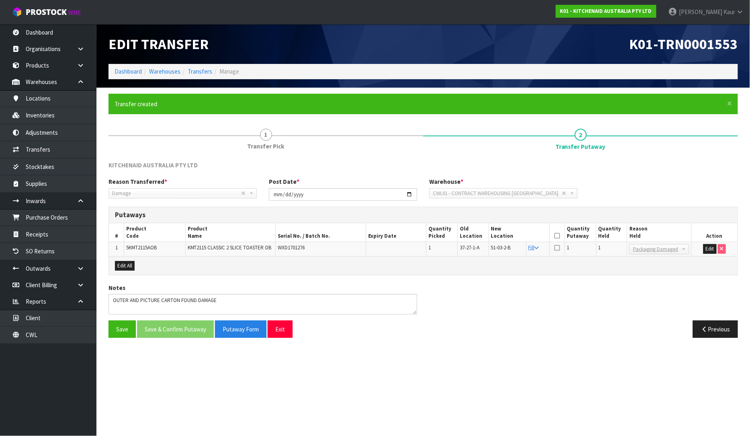
click at [657, 289] on div "Notes" at bounding box center [424, 301] width 642 height 37
click at [558, 236] on icon at bounding box center [557, 236] width 6 height 0
click at [174, 330] on button "Save & Confirm Putaway" at bounding box center [175, 328] width 77 height 17
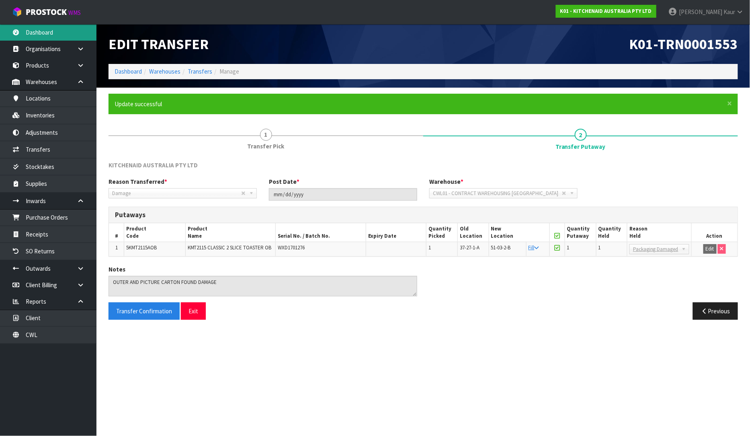
click at [53, 34] on link "Dashboard" at bounding box center [48, 32] width 96 height 16
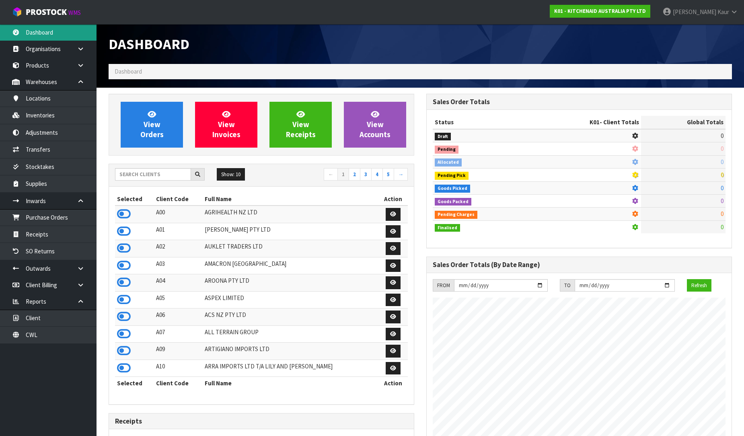
scroll to position [501, 318]
click at [158, 179] on input "text" at bounding box center [153, 174] width 76 height 12
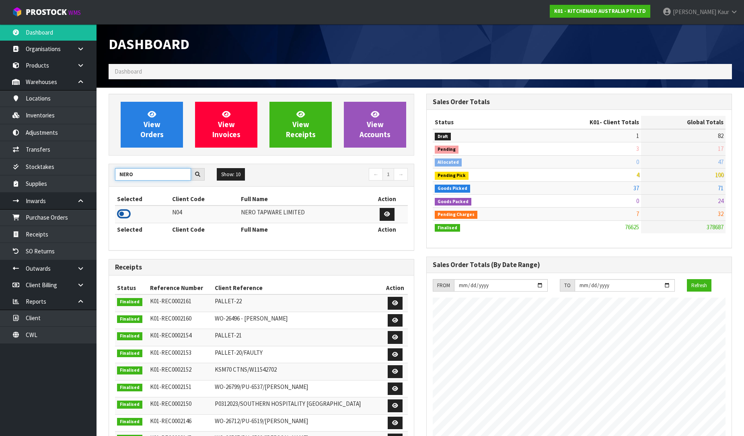
type input "NERO"
click at [121, 220] on icon at bounding box center [124, 214] width 14 height 12
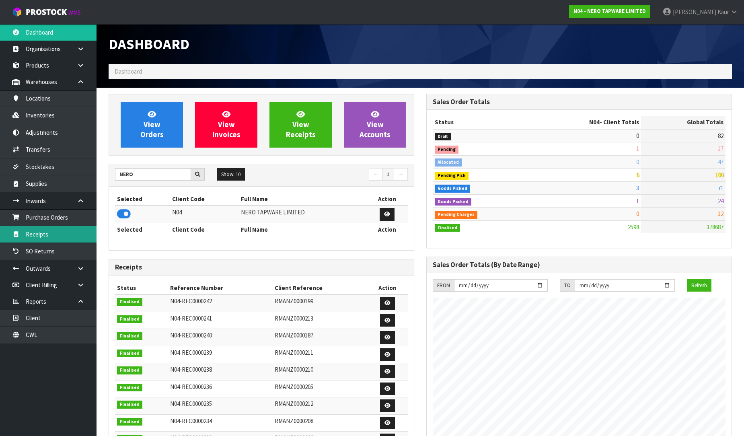
scroll to position [644, 318]
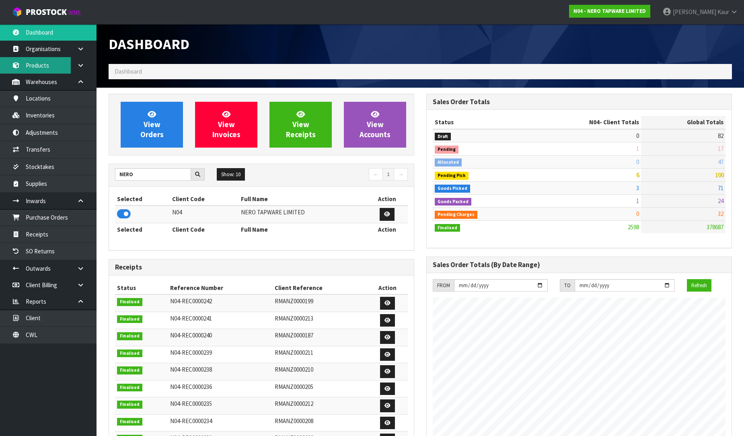
drag, startPoint x: 25, startPoint y: 70, endPoint x: 43, endPoint y: 72, distance: 18.6
click at [25, 70] on link "Products" at bounding box center [48, 65] width 96 height 16
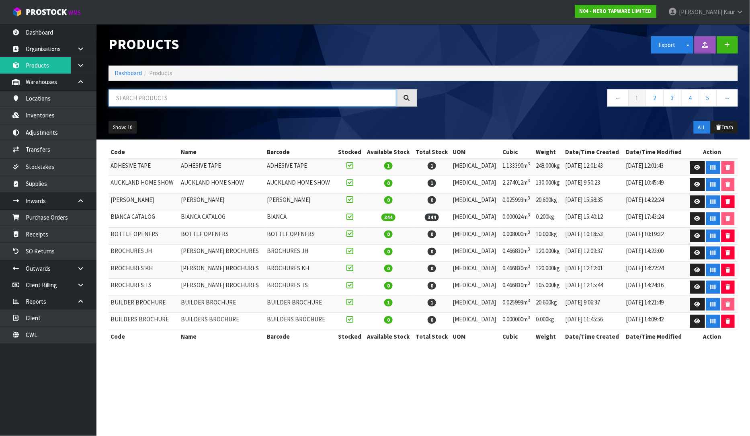
click at [125, 99] on input "text" at bounding box center [253, 97] width 288 height 17
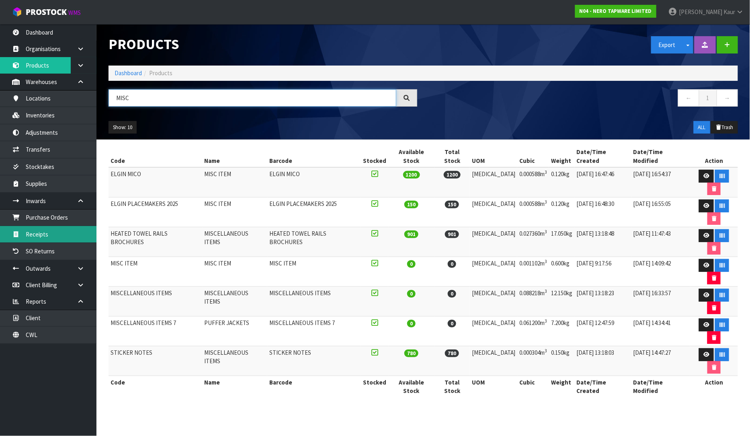
type input "MISC"
click at [46, 239] on link "Receipts" at bounding box center [48, 234] width 96 height 16
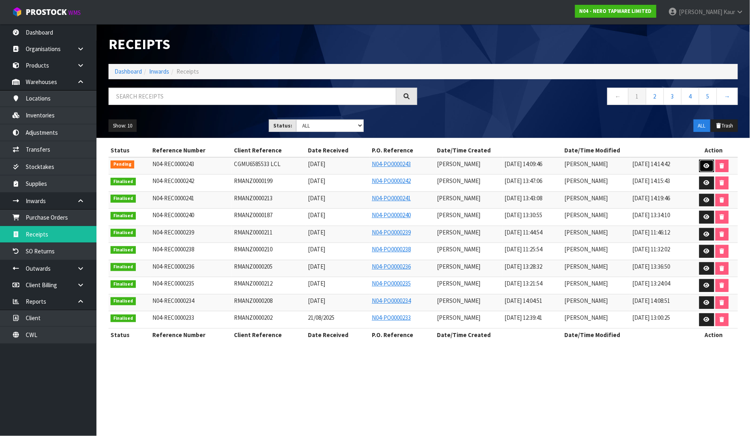
click at [704, 162] on link at bounding box center [707, 166] width 15 height 13
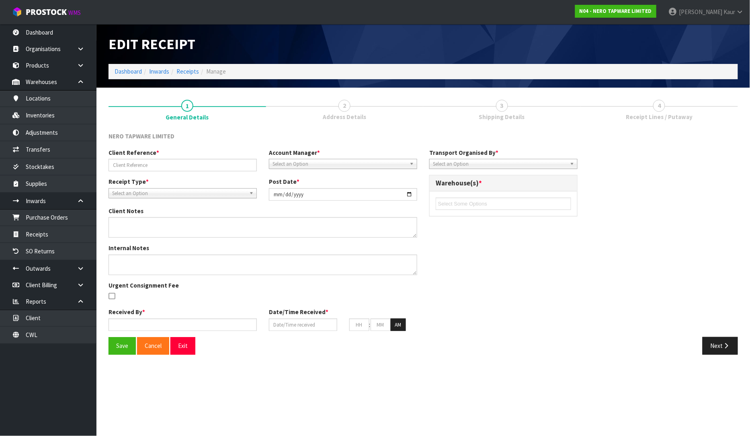
type input "CGMU6585533 LCL"
type input "[DATE]"
type input "[PERSON_NAME]"
type input "[DATE]"
type input "02"
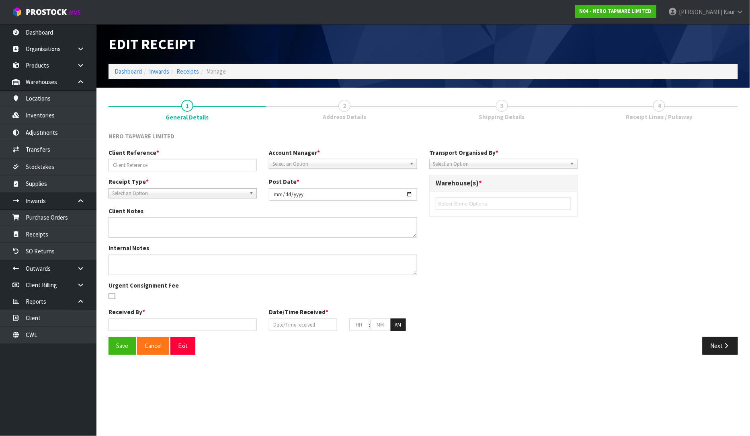
type input "09"
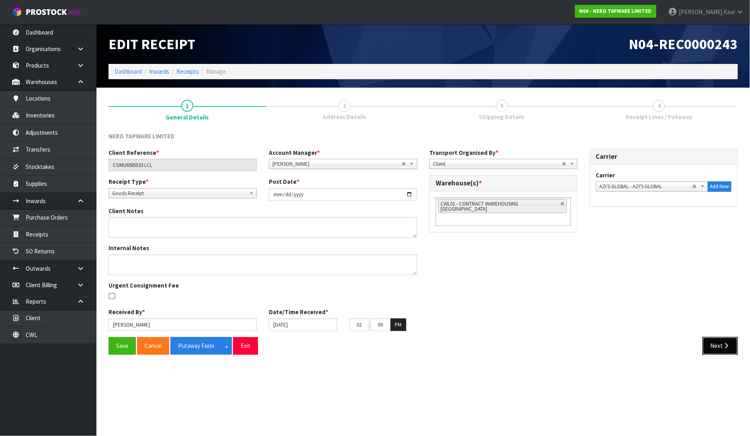
click at [713, 343] on button "Next" at bounding box center [720, 345] width 35 height 17
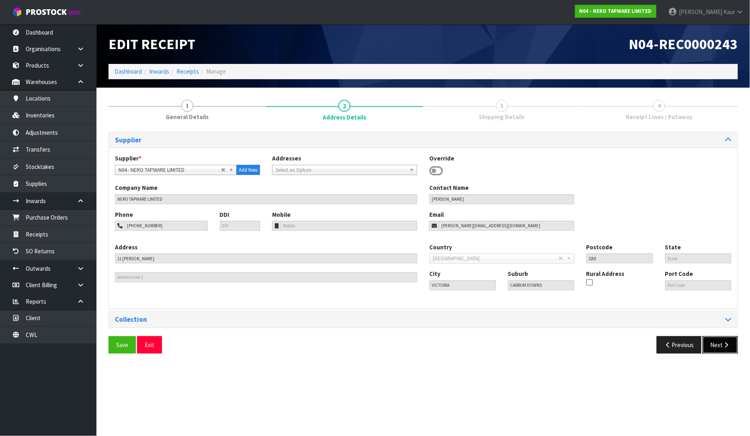
click at [716, 353] on button "Next" at bounding box center [720, 344] width 35 height 17
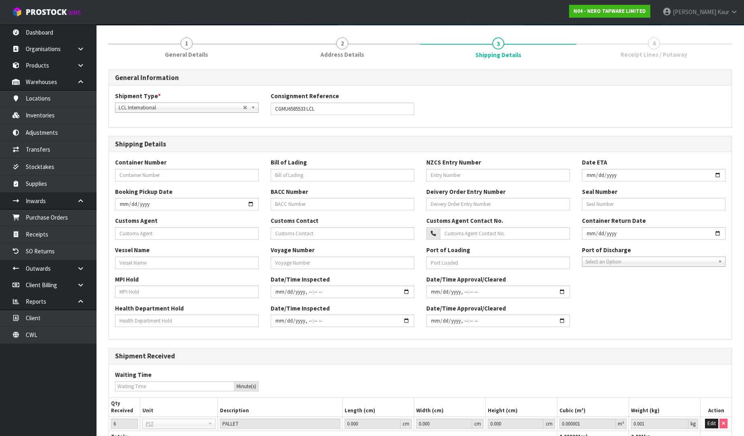
scroll to position [125, 0]
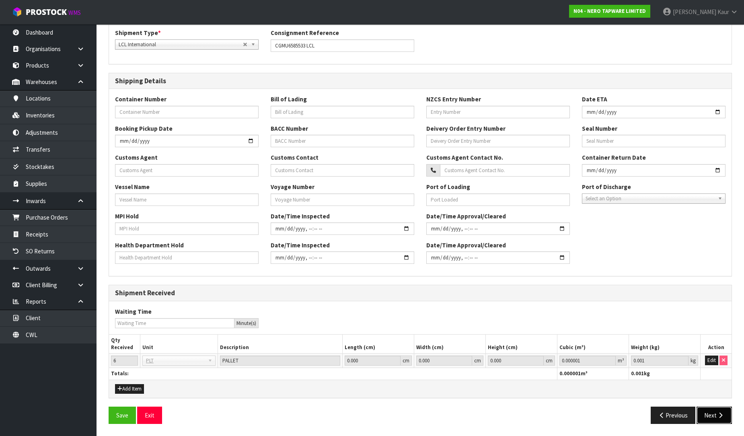
click at [717, 415] on icon "button" at bounding box center [720, 415] width 8 height 6
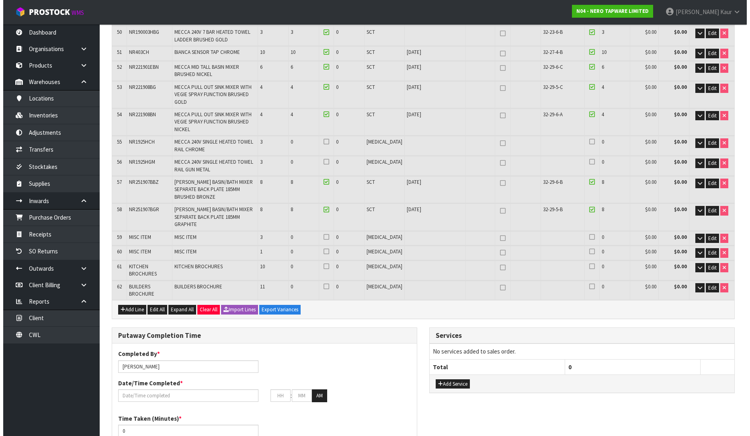
scroll to position [1040, 0]
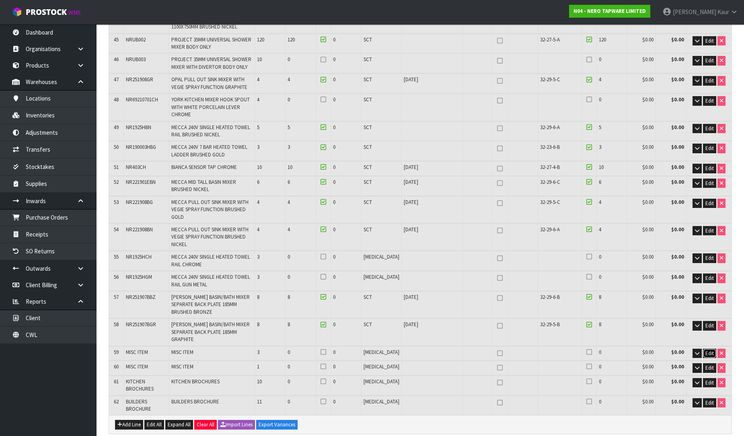
click at [708, 350] on span "Edit" at bounding box center [709, 353] width 8 height 7
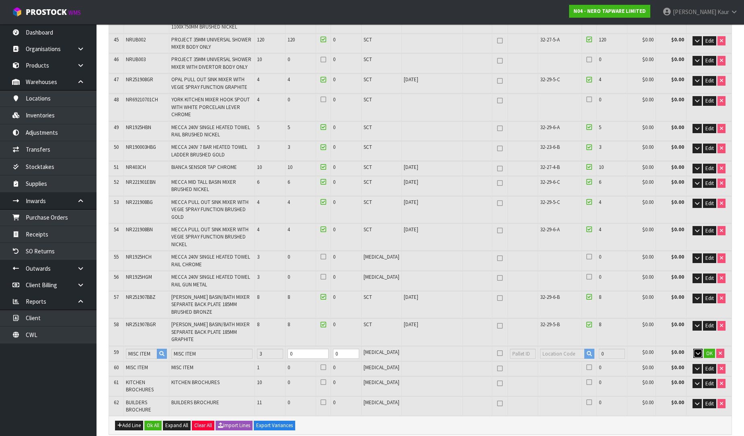
click at [696, 351] on icon "button" at bounding box center [698, 353] width 4 height 5
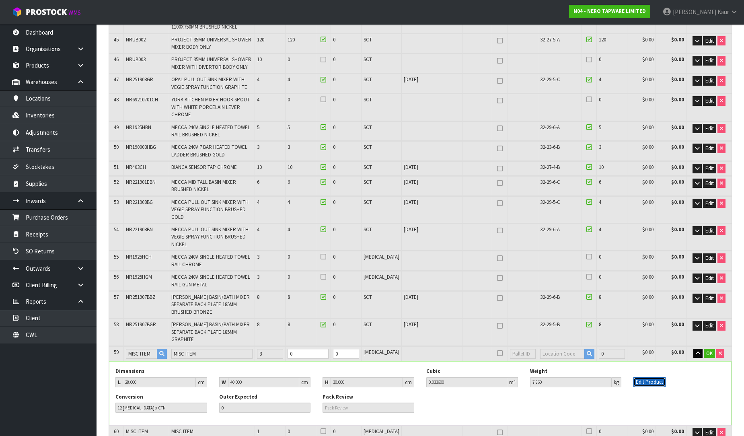
click at [642, 377] on button "Edit Product" at bounding box center [649, 382] width 32 height 10
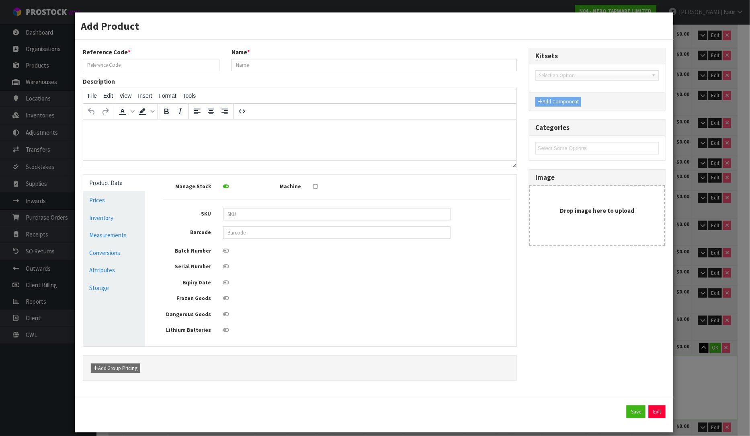
type input "MISC ITEM"
click at [656, 413] on button "Exit" at bounding box center [657, 411] width 17 height 13
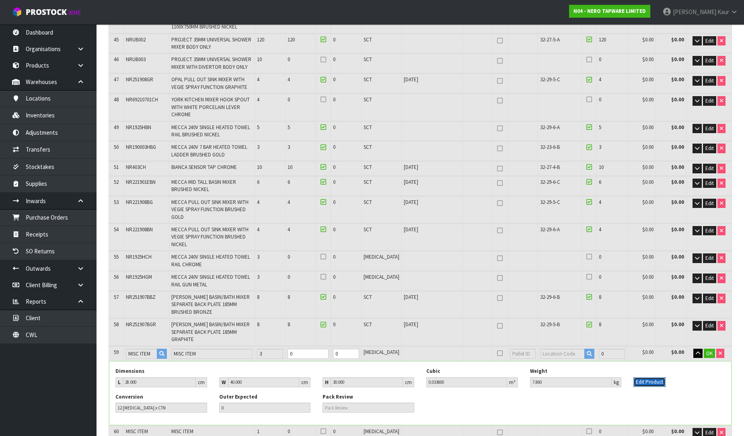
click at [650, 377] on button "Edit Product" at bounding box center [649, 382] width 32 height 10
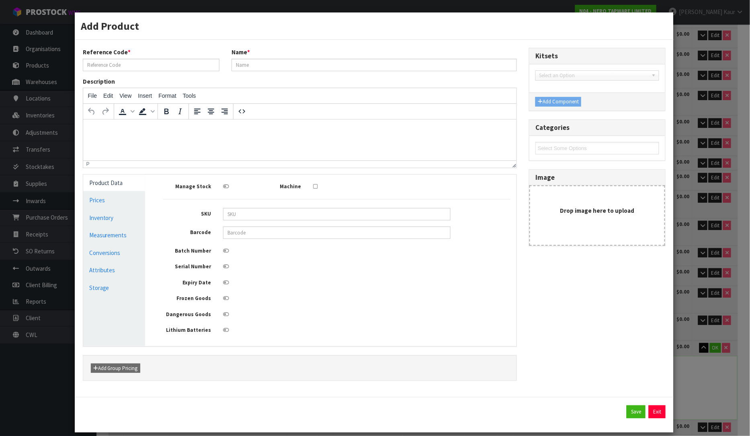
type input "MISC ITEM"
drag, startPoint x: 260, startPoint y: 67, endPoint x: 234, endPoint y: 67, distance: 25.7
click at [234, 67] on input "MISC ITEM" at bounding box center [374, 65] width 285 height 12
type input "V"
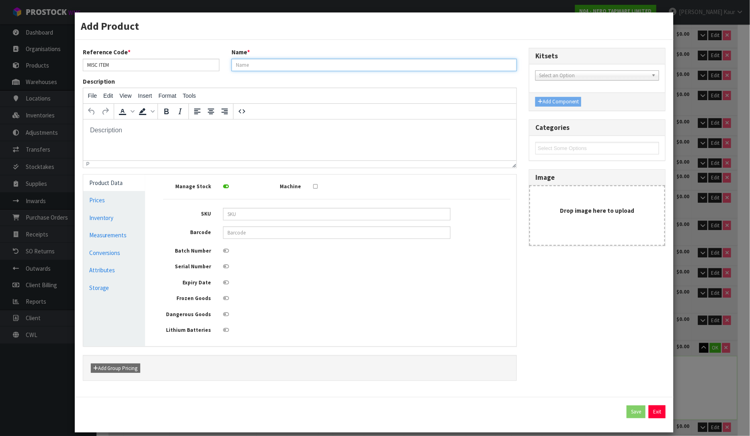
paste input "NR405GR"
type input "NR405GR"
click at [630, 417] on button "Save" at bounding box center [636, 411] width 19 height 13
type input "NR405GR"
type input "28"
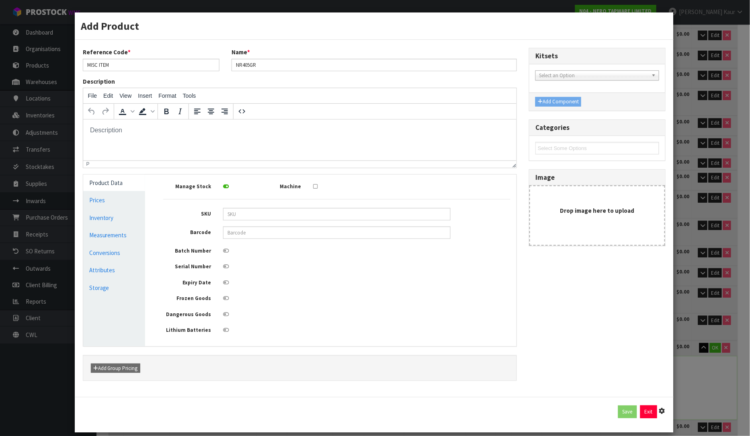
type input "40"
type input "30"
type input "0.0336"
type input "7.86"
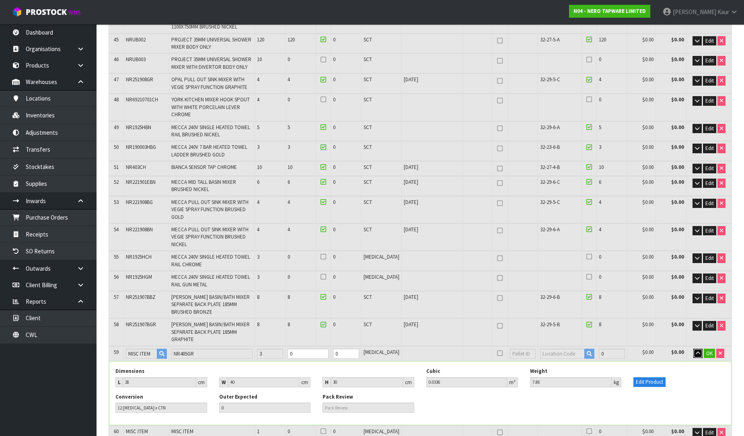
click at [695, 349] on button "button" at bounding box center [697, 354] width 9 height 10
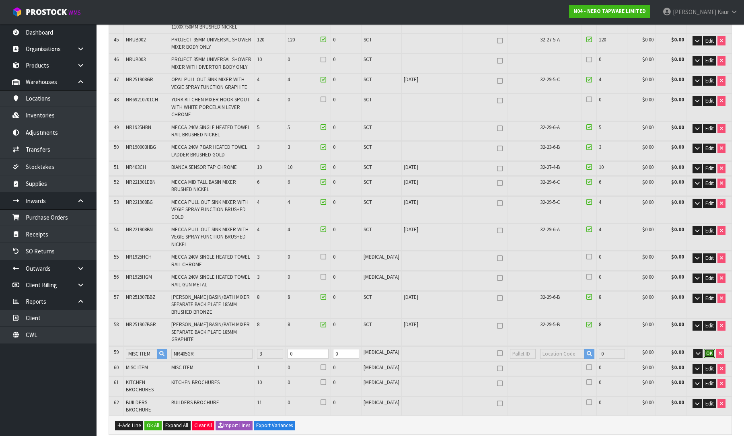
click at [708, 350] on span "OK" at bounding box center [709, 353] width 6 height 7
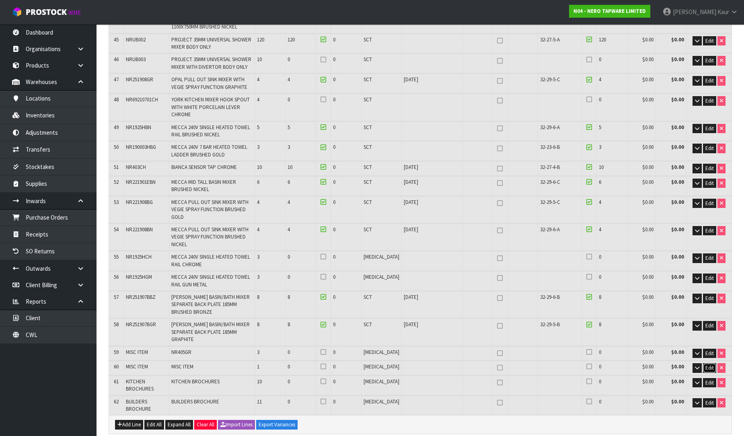
click at [706, 364] on span "Edit" at bounding box center [709, 367] width 8 height 7
click at [697, 363] on button "button" at bounding box center [697, 368] width 9 height 10
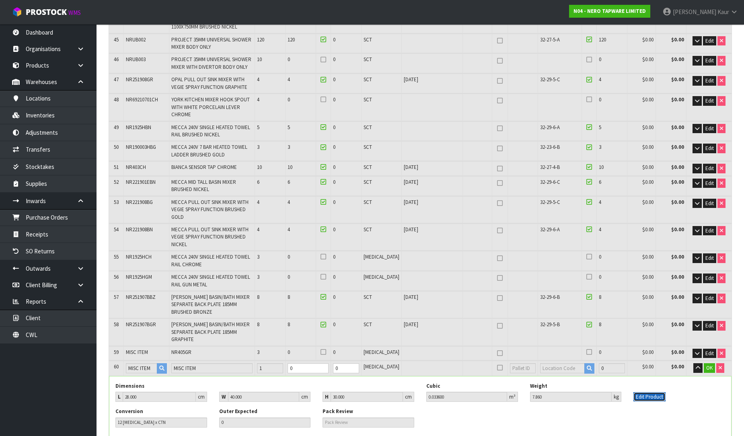
click at [650, 392] on button "Edit Product" at bounding box center [649, 397] width 32 height 10
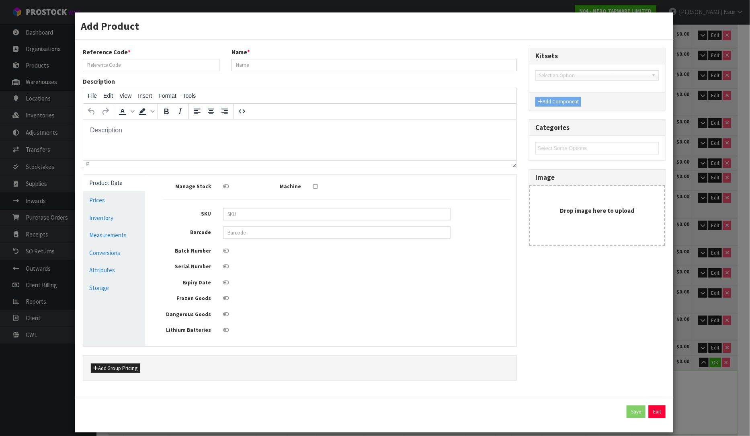
type input "MISC ITEM"
type input "NR405GR"
click at [114, 68] on input "MISC ITEM" at bounding box center [151, 65] width 137 height 12
type input "MISC ITEM 1"
drag, startPoint x: 279, startPoint y: 67, endPoint x: 195, endPoint y: 68, distance: 84.8
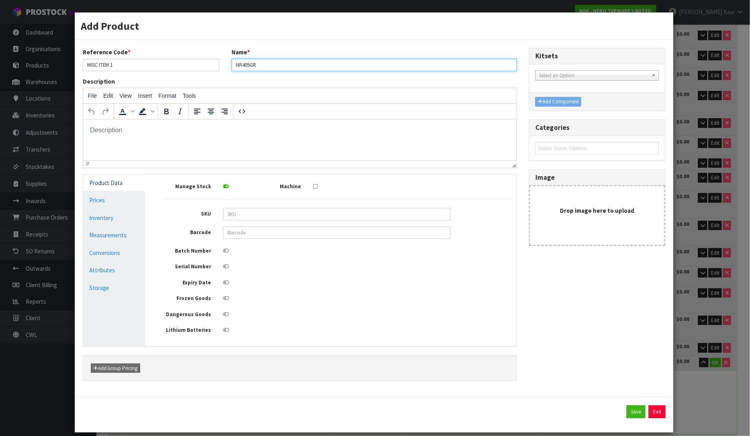
click at [195, 68] on div "Reference Code * MISC ITEM 1 Name * NR405GR" at bounding box center [300, 62] width 447 height 29
paste input "NR210903AGR"
type input "NR210903AGR"
click at [627, 412] on button "Save" at bounding box center [636, 411] width 19 height 13
type input "MISC ITEM 1"
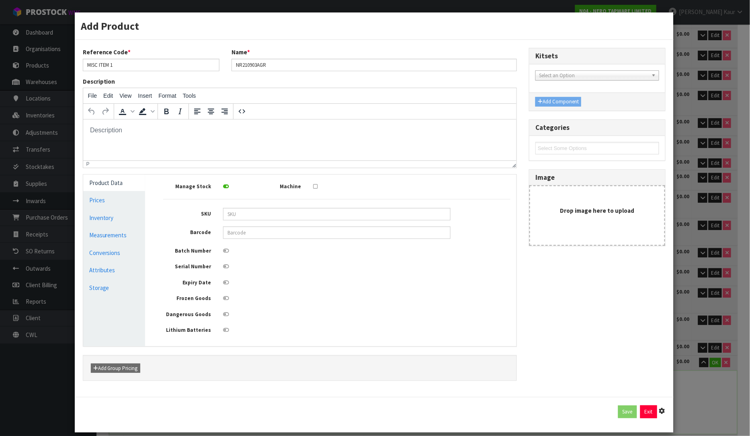
type input "NR210903AGR"
type input "28"
type input "40"
type input "30"
type input "0.0336"
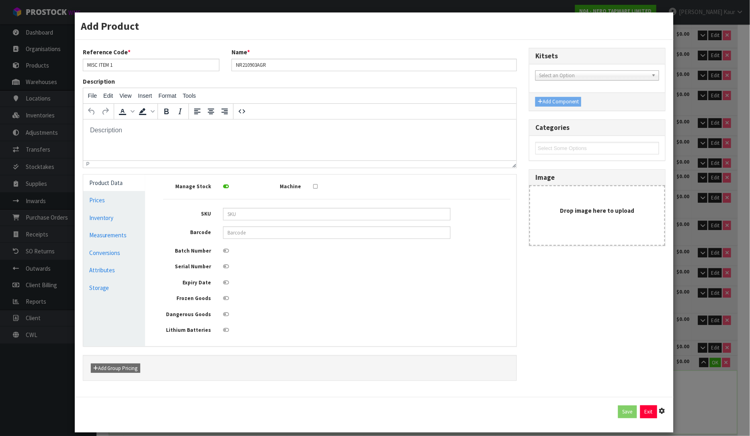
type input "7.86"
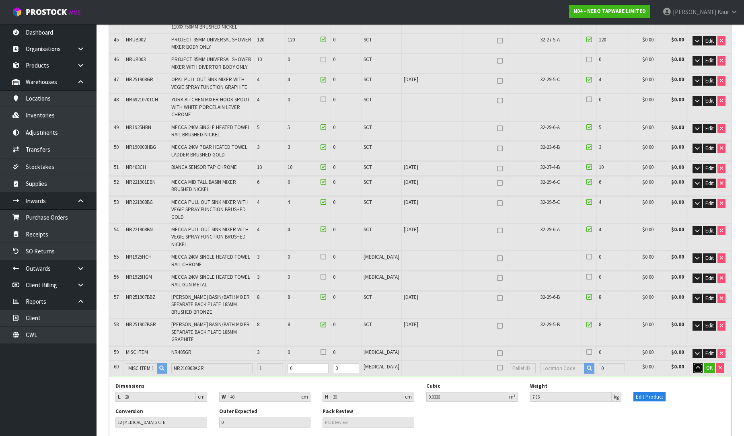
click at [696, 365] on icon "button" at bounding box center [698, 367] width 4 height 5
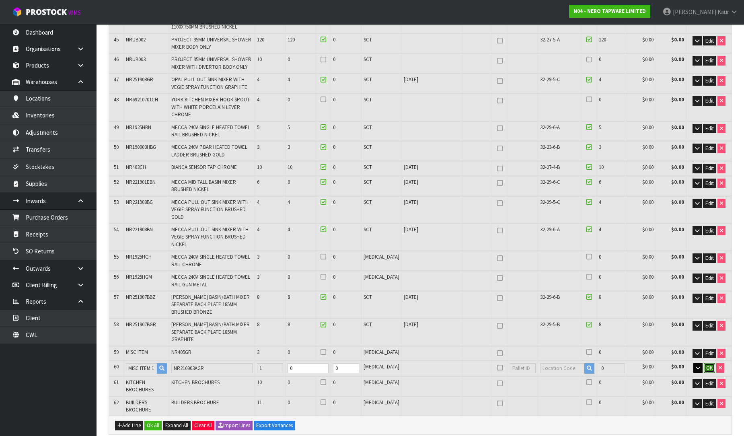
click at [712, 364] on span "OK" at bounding box center [709, 367] width 6 height 7
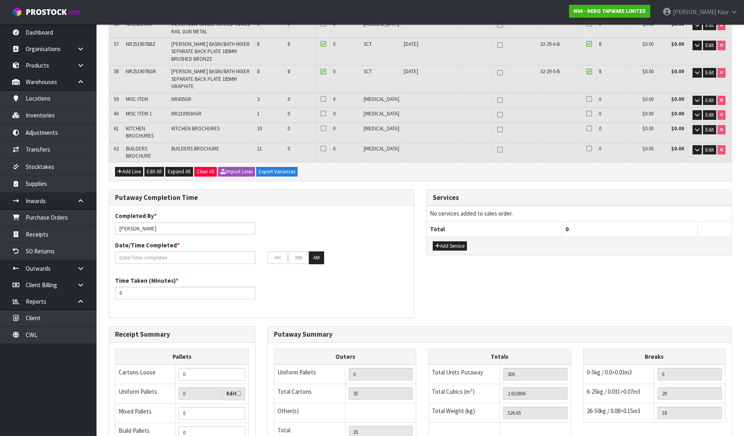
scroll to position [1308, 0]
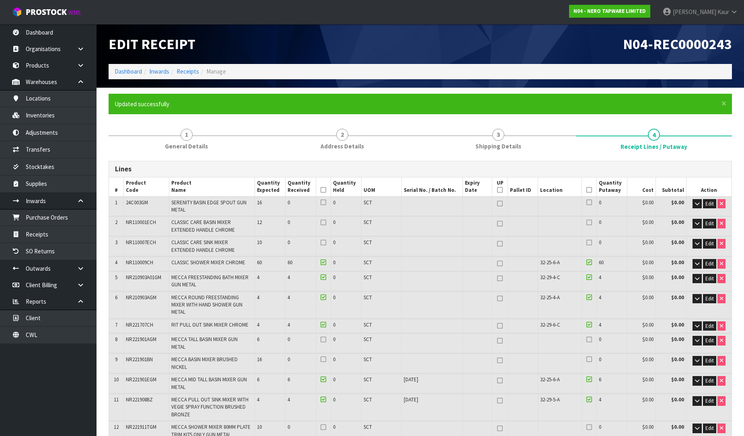
type input "36"
type input "306"
type input "2.672406"
type input "540.65"
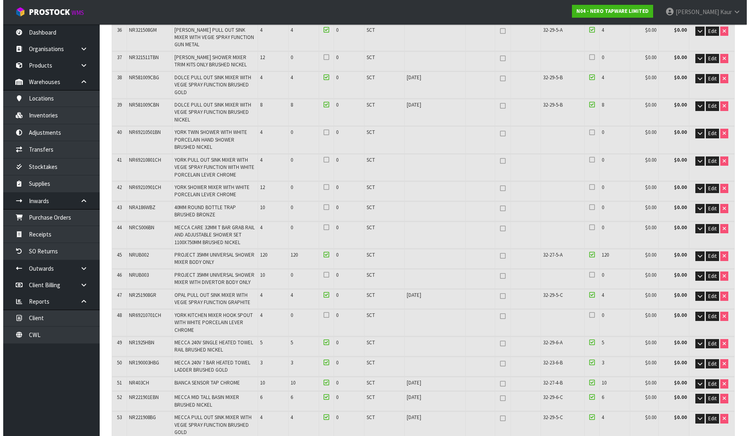
scroll to position [1072, 0]
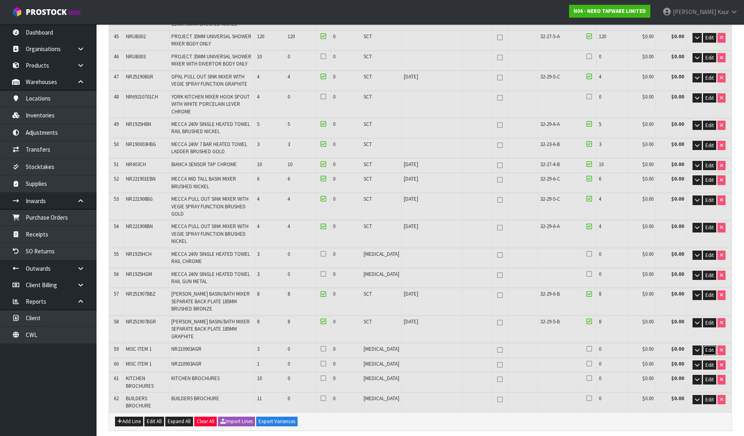
click at [705, 347] on span "Edit" at bounding box center [709, 350] width 8 height 7
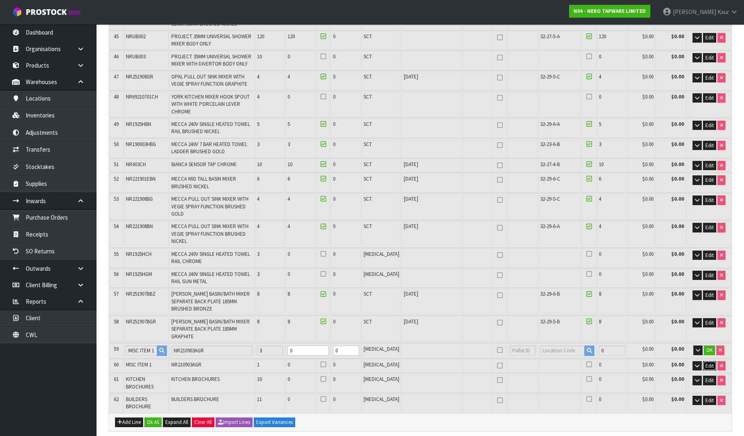
click at [706, 362] on span "Edit" at bounding box center [709, 365] width 8 height 7
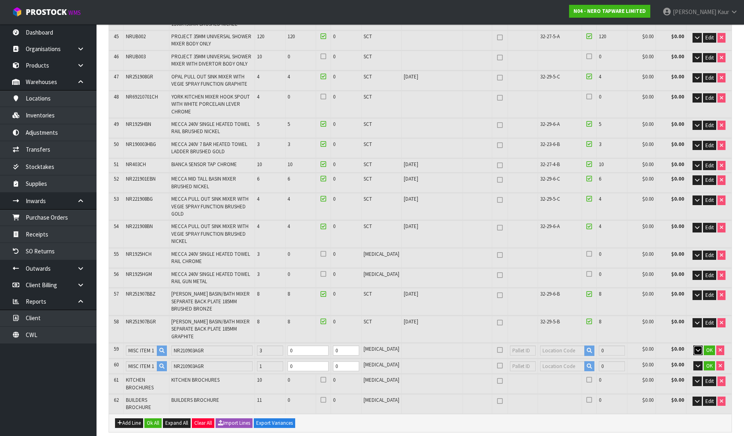
click at [698, 347] on icon "button" at bounding box center [698, 349] width 4 height 5
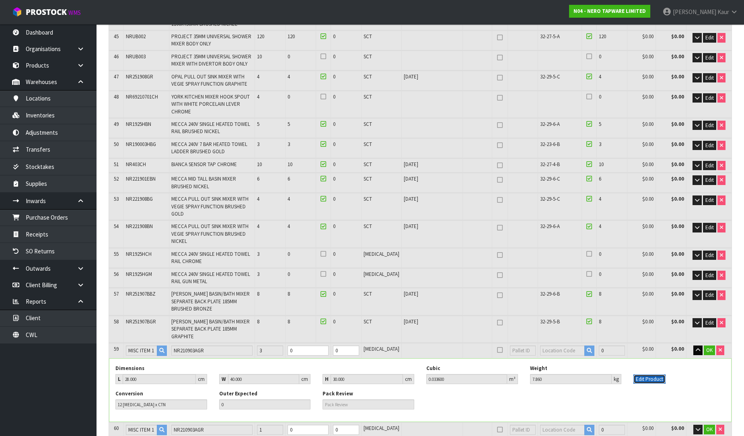
click at [650, 374] on button "Edit Product" at bounding box center [649, 379] width 32 height 10
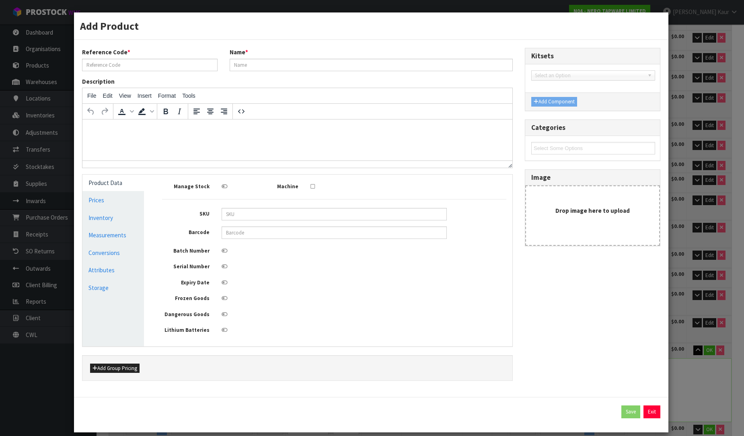
type input "MISC ITEM 1"
type input "NR210903AGR"
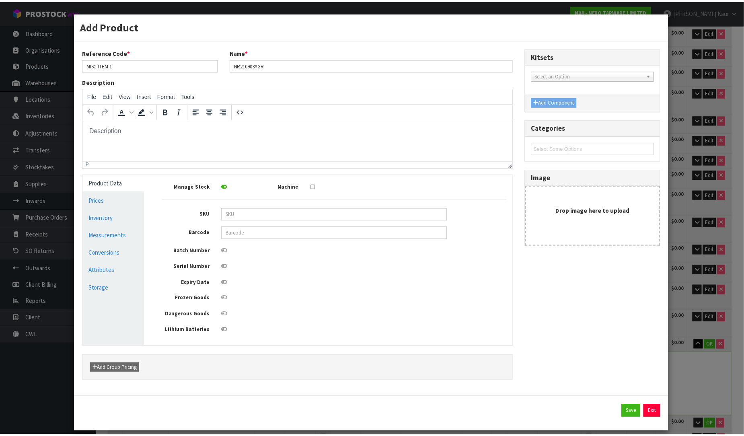
scroll to position [0, 0]
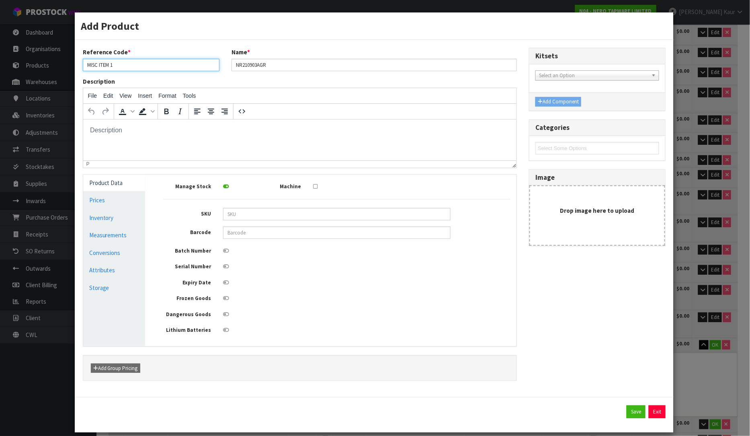
click at [114, 63] on input "MISC ITEM 1" at bounding box center [151, 65] width 137 height 12
type input "MISC ITEM 2"
click at [630, 411] on button "Save" at bounding box center [636, 411] width 19 height 13
type input "MISC ITEM 2"
type input "28"
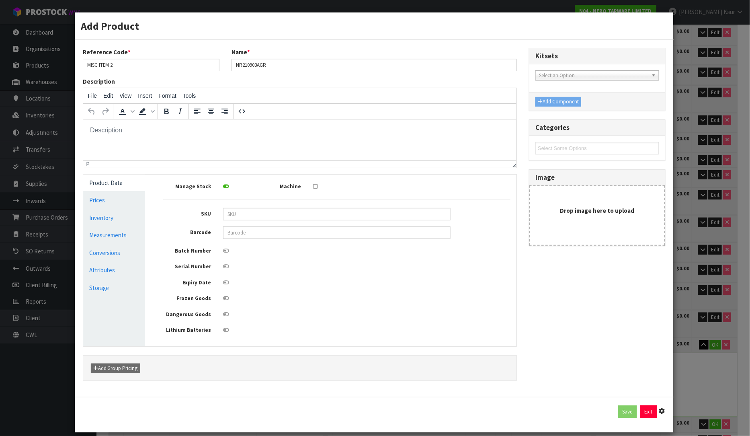
type input "40"
type input "30"
type input "0.0336"
type input "7.86"
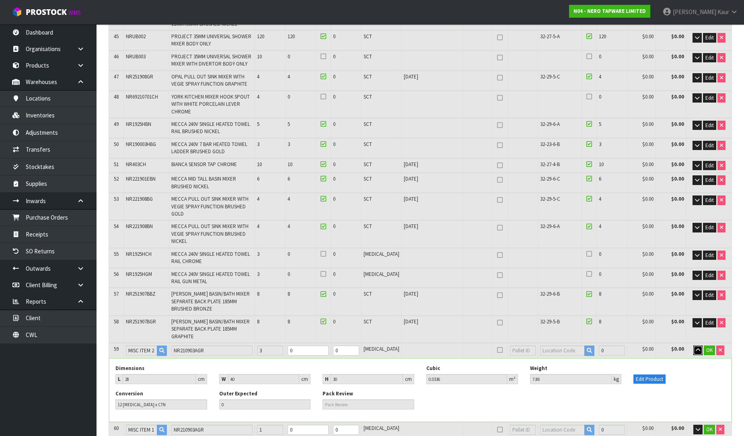
click at [697, 345] on button "button" at bounding box center [697, 350] width 9 height 10
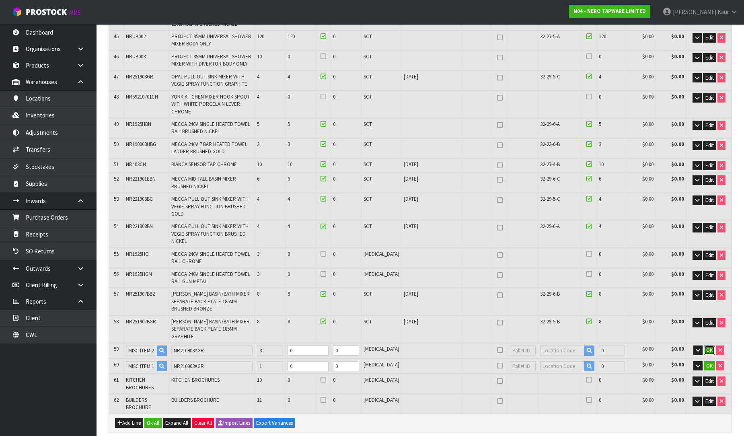
click at [711, 347] on span "OK" at bounding box center [709, 350] width 6 height 7
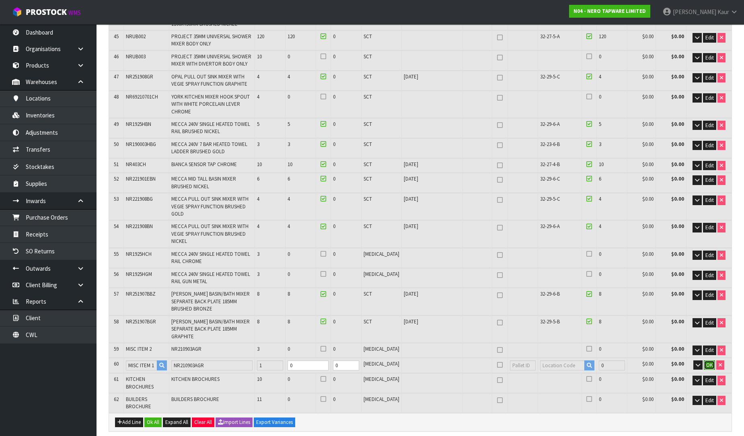
click at [710, 361] on span "OK" at bounding box center [709, 364] width 6 height 7
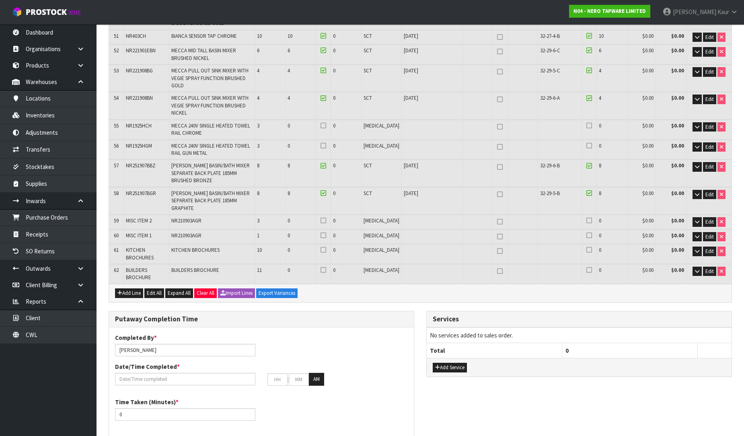
scroll to position [1337, 0]
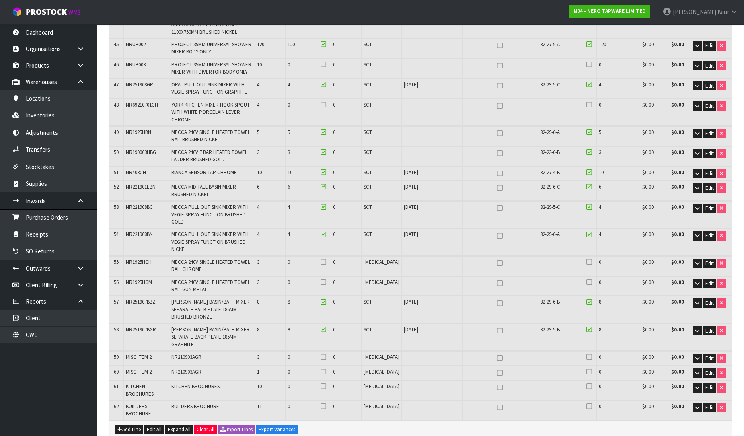
scroll to position [1161, 0]
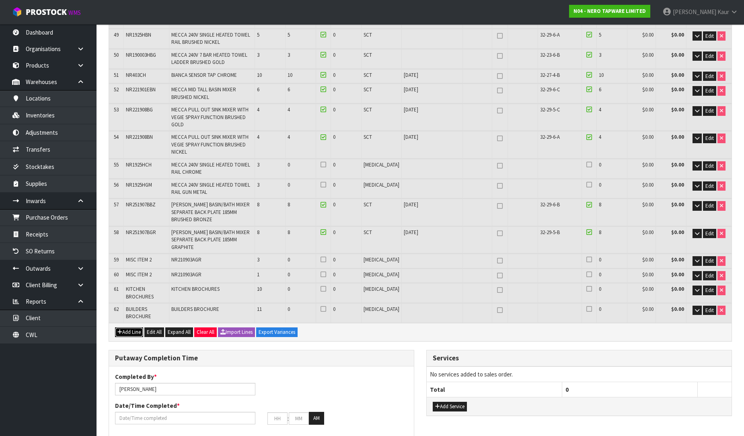
click at [134, 327] on button "Add Line" at bounding box center [129, 332] width 28 height 10
type input "0"
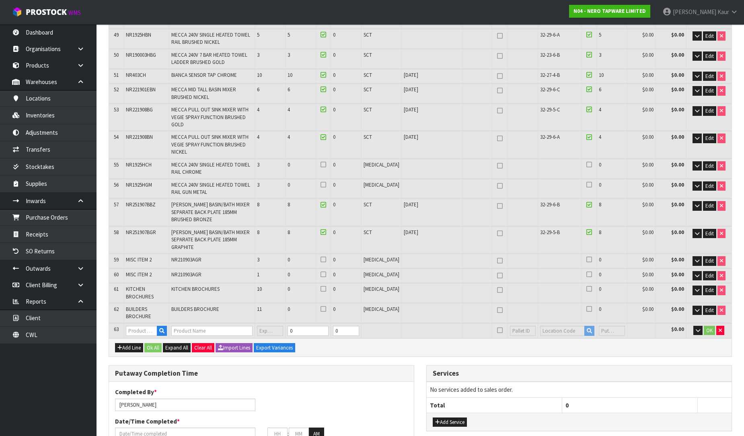
click at [730, 338] on div "Add Line Ok All Expand All Clear All Import Lines Export Variances" at bounding box center [420, 347] width 622 height 18
click at [719, 328] on icon "button" at bounding box center [719, 330] width 3 height 5
type input "36"
type input "2.672406"
type input "540.65"
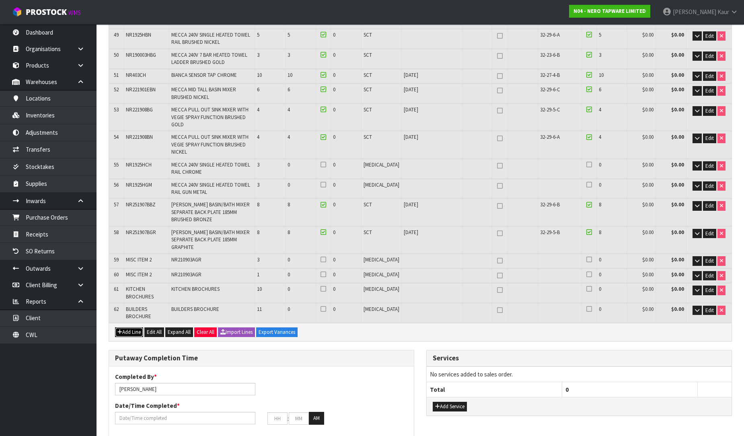
click at [121, 329] on icon "button" at bounding box center [119, 331] width 5 height 5
type input "0"
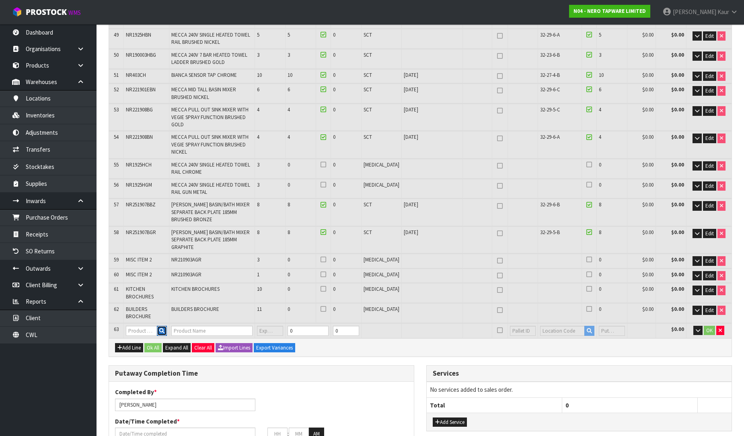
click at [167, 326] on button "button" at bounding box center [162, 331] width 10 height 10
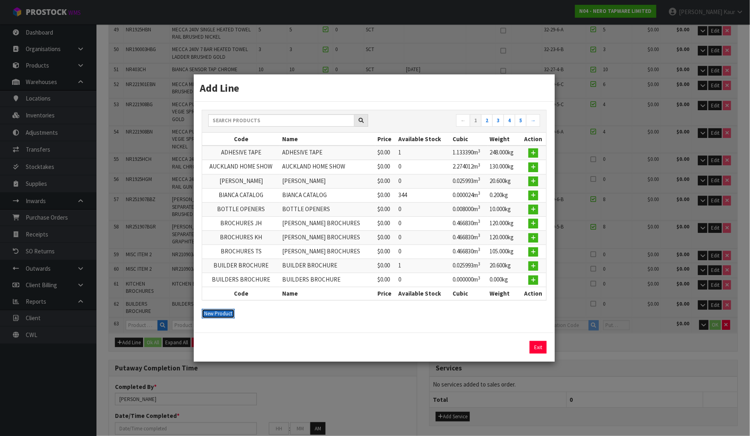
click at [215, 314] on button "New Product" at bounding box center [218, 314] width 33 height 10
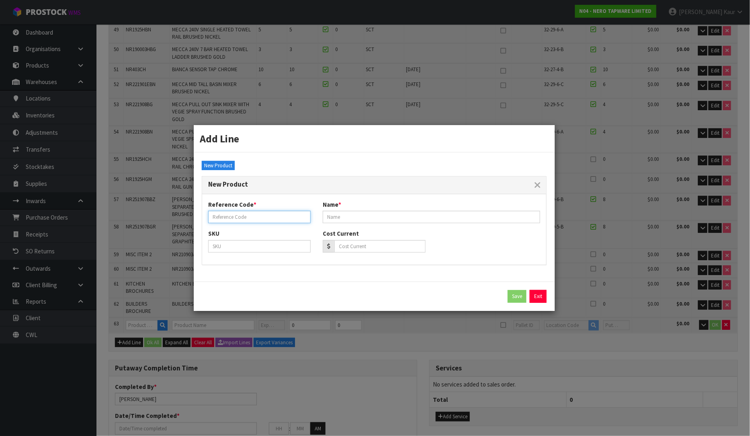
click at [215, 220] on input "text" at bounding box center [259, 217] width 103 height 12
click at [220, 217] on input "MIS C ITEM 1" at bounding box center [259, 217] width 103 height 12
type input "MISC ITEM 1"
click at [415, 138] on h3 "Add Line" at bounding box center [374, 138] width 349 height 15
click at [362, 217] on input "text" at bounding box center [431, 217] width 217 height 12
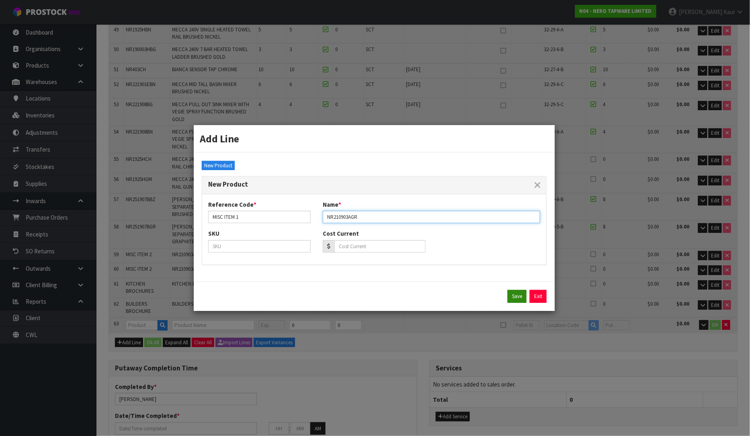
type input "NR210903AGR"
click at [519, 298] on button "Save" at bounding box center [517, 296] width 19 height 13
type input "2.672406"
type input "540.65"
type input "MISC ITEM 1"
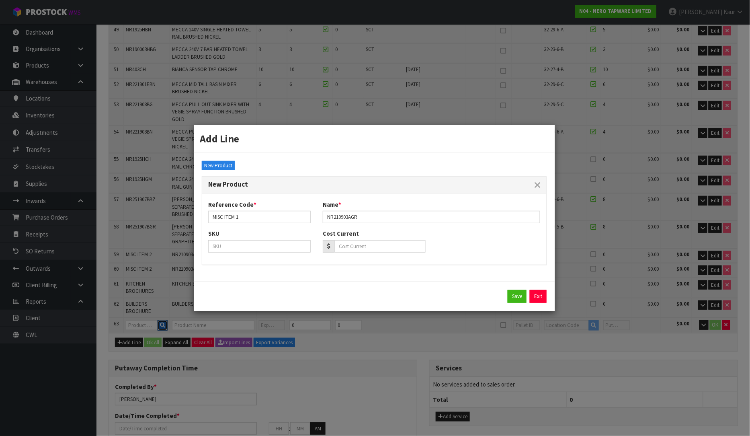
type input "NR210903AGR"
type input "0"
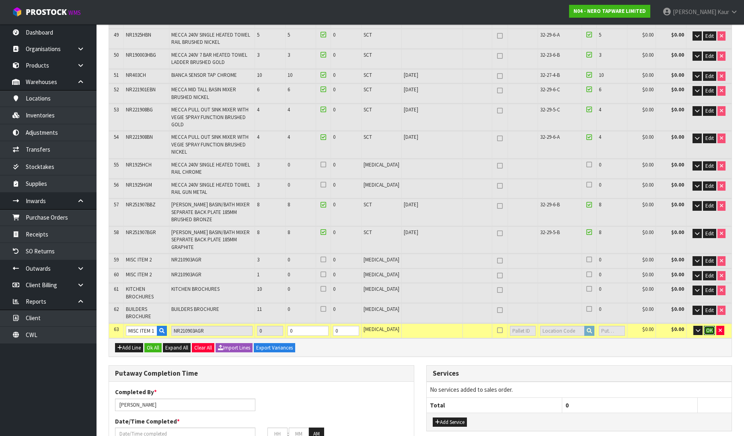
click at [708, 327] on span "OK" at bounding box center [709, 330] width 6 height 7
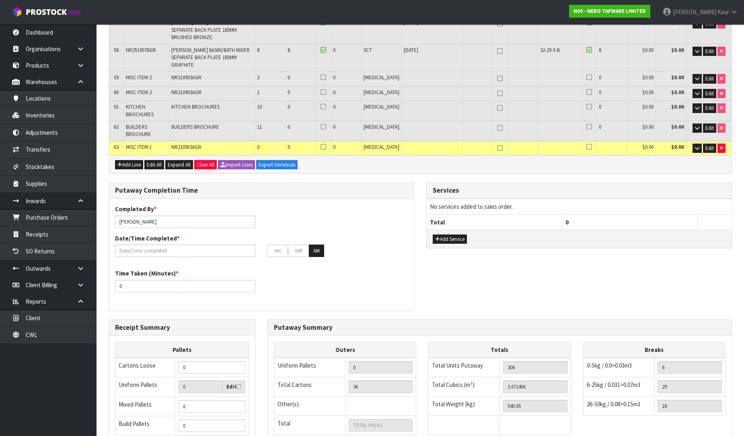
scroll to position [1352, 0]
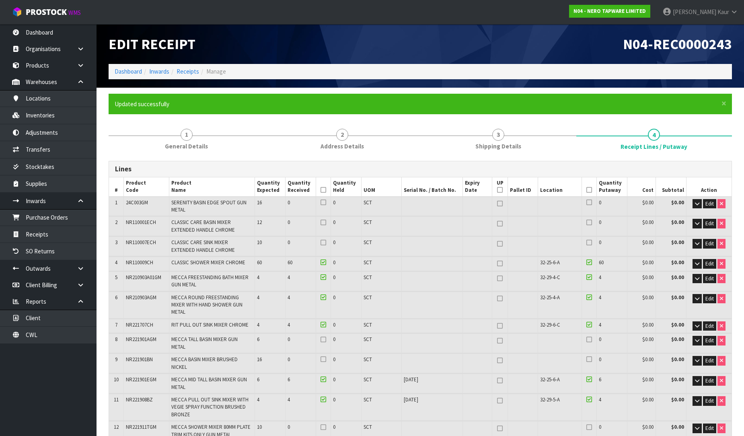
type input "40"
type input "362"
type input "2.879503"
type input "596.25"
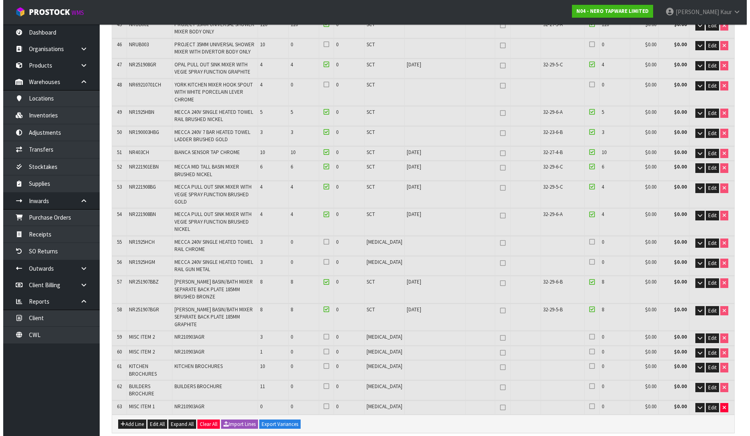
scroll to position [1083, 0]
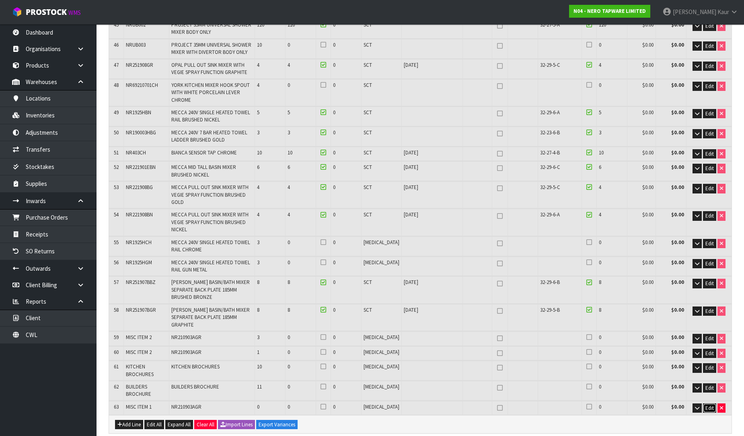
click at [710, 404] on span "Edit" at bounding box center [709, 407] width 8 height 7
click at [711, 335] on span "Edit" at bounding box center [709, 338] width 8 height 7
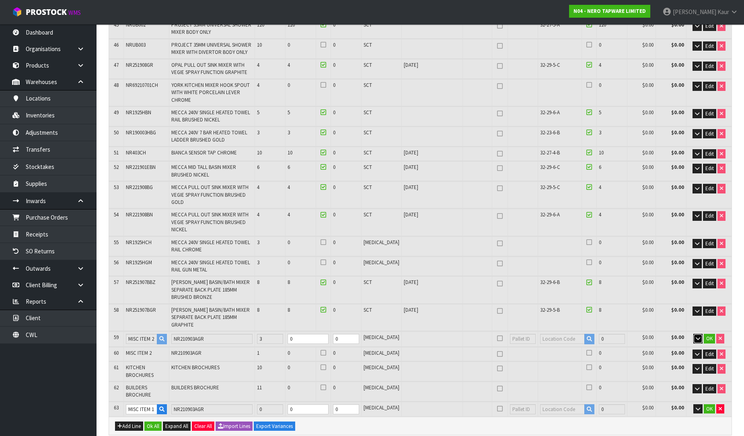
click at [696, 334] on button "button" at bounding box center [697, 339] width 9 height 10
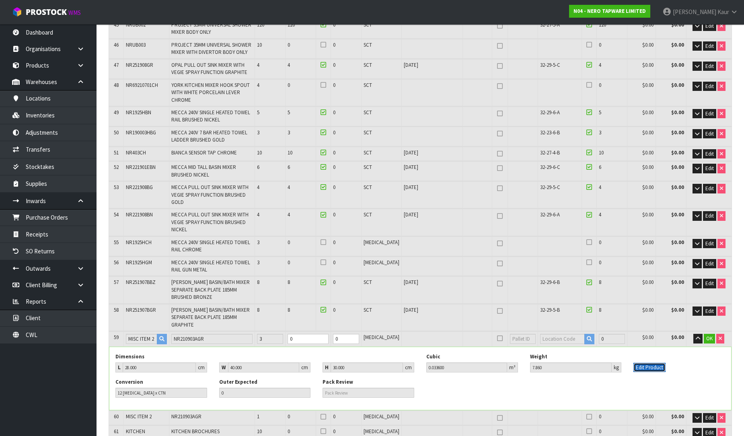
click at [663, 363] on button "Edit Product" at bounding box center [649, 368] width 32 height 10
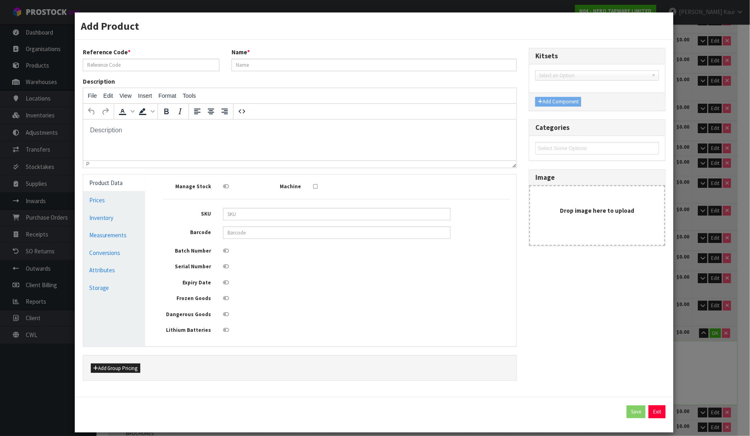
scroll to position [0, 0]
type input "MISC ITEM 2"
type input "NR210903AGR"
click at [126, 68] on input "MISC ITEM 2" at bounding box center [151, 65] width 137 height 12
type input "MISC ITEM 1"
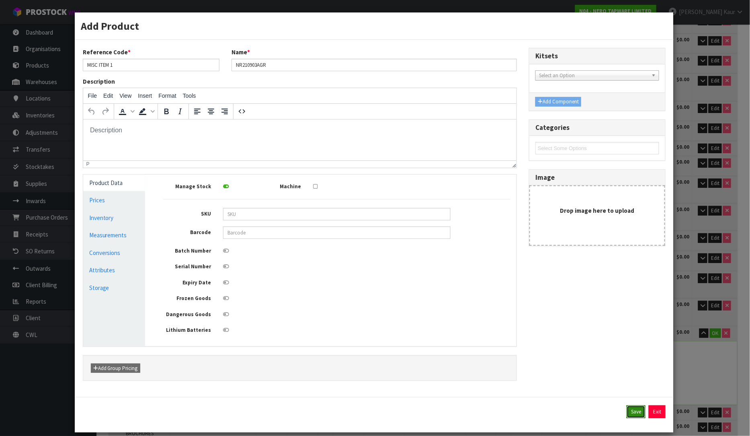
click at [636, 412] on button "Save" at bounding box center [636, 411] width 19 height 13
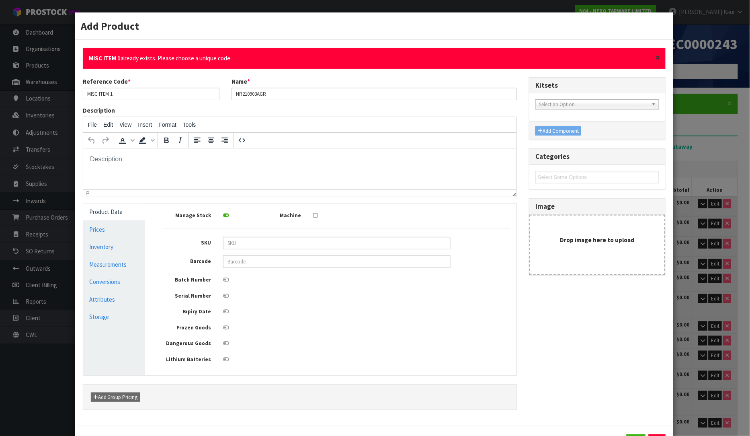
click at [655, 60] on span "×" at bounding box center [657, 57] width 5 height 11
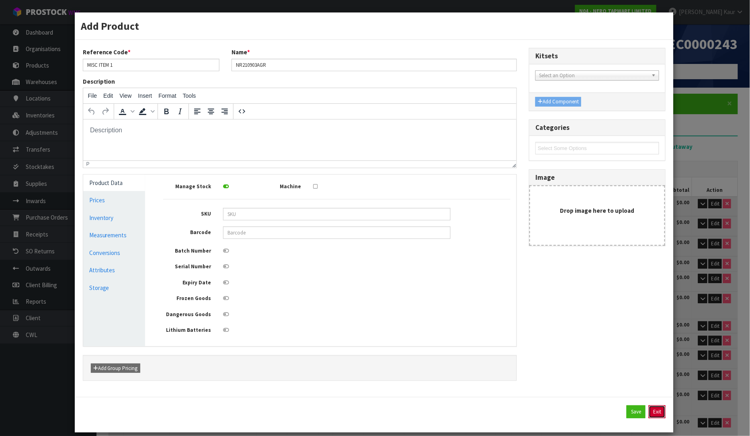
click at [653, 417] on button "Exit" at bounding box center [657, 411] width 17 height 13
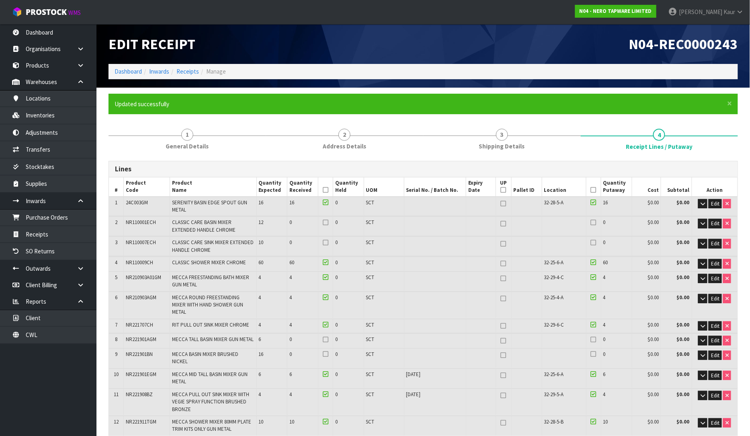
scroll to position [1133, 0]
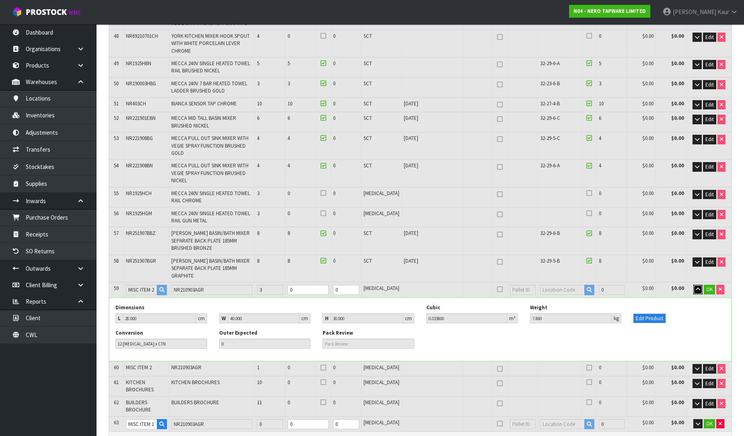
click at [696, 287] on icon "button" at bounding box center [698, 289] width 4 height 5
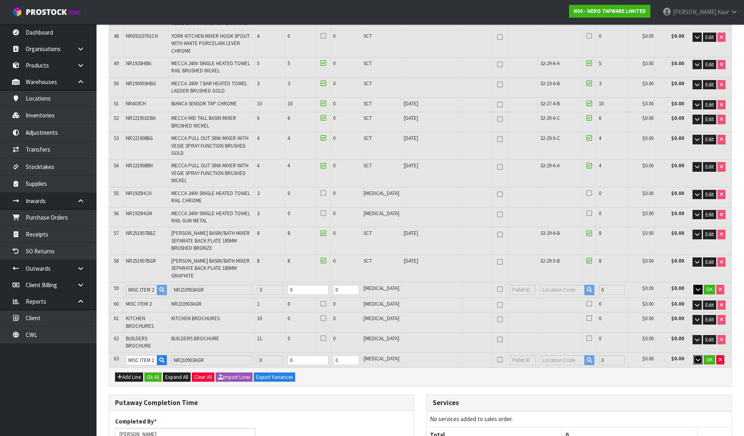
click at [698, 357] on icon "button" at bounding box center [698, 359] width 4 height 5
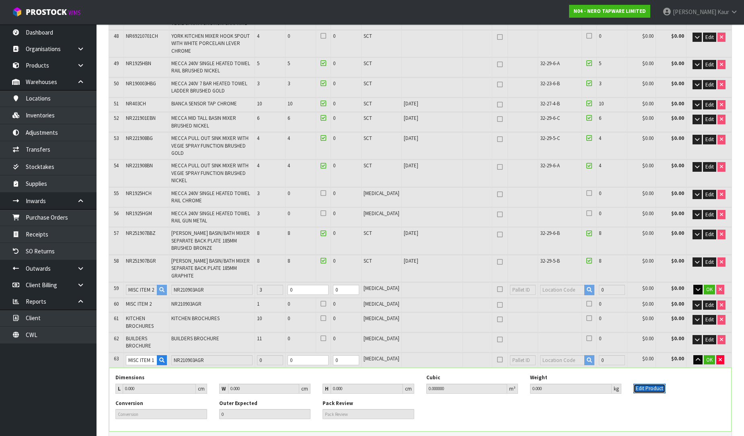
click at [660, 384] on button "Edit Product" at bounding box center [649, 389] width 32 height 10
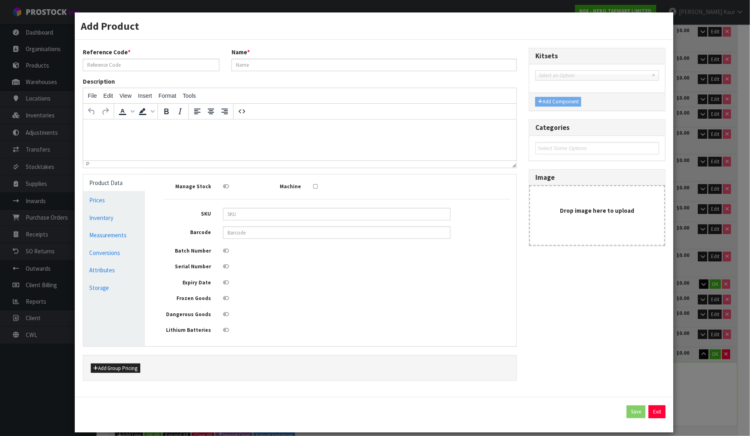
type input "MISC ITEM 1"
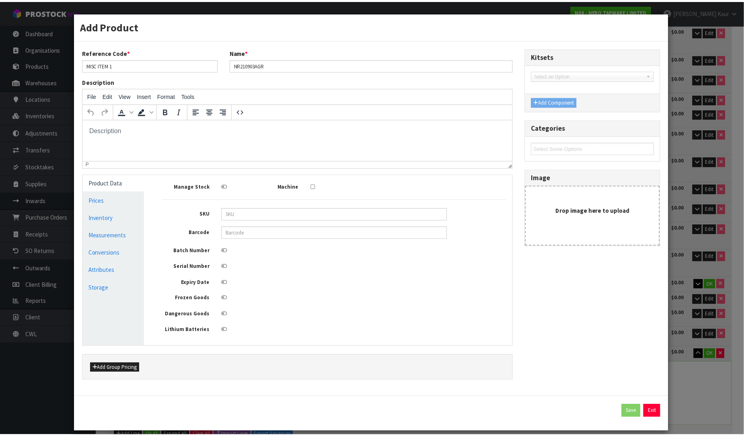
scroll to position [0, 0]
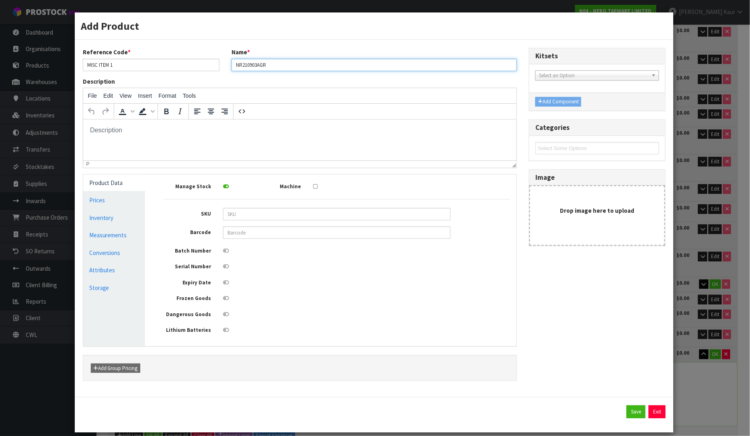
drag, startPoint x: 277, startPoint y: 70, endPoint x: 195, endPoint y: 62, distance: 82.0
click at [195, 62] on div "Reference Code * MISC ITEM 1 Name * NR210903AGR" at bounding box center [300, 62] width 447 height 29
click at [320, 68] on input "NR210903AGR" at bounding box center [374, 65] width 285 height 12
type input "N"
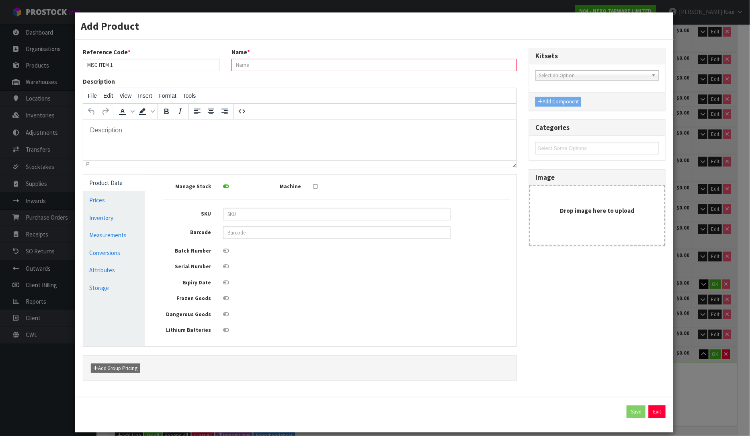
paste input "NR405GR"
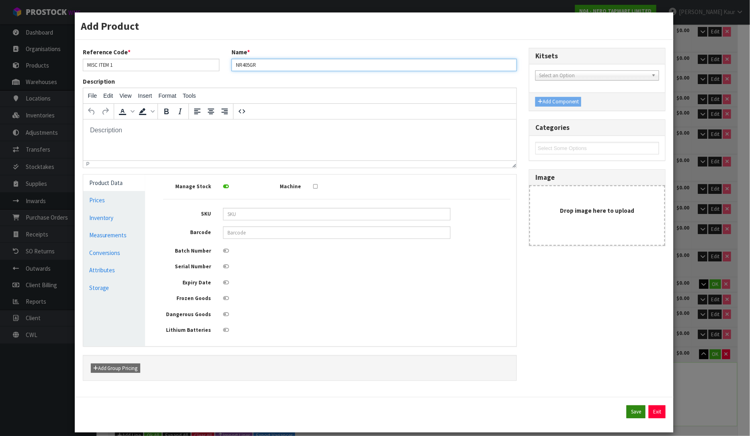
type input "NR405GR"
click at [634, 415] on button "Save" at bounding box center [636, 411] width 19 height 13
type input "NR405GR"
type input "0"
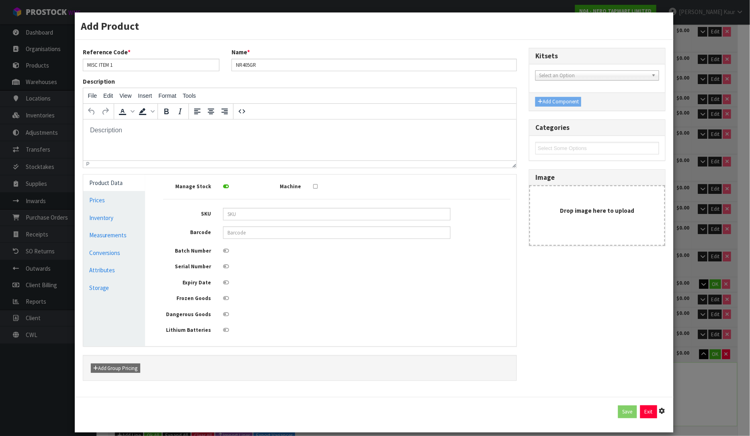
type input "0"
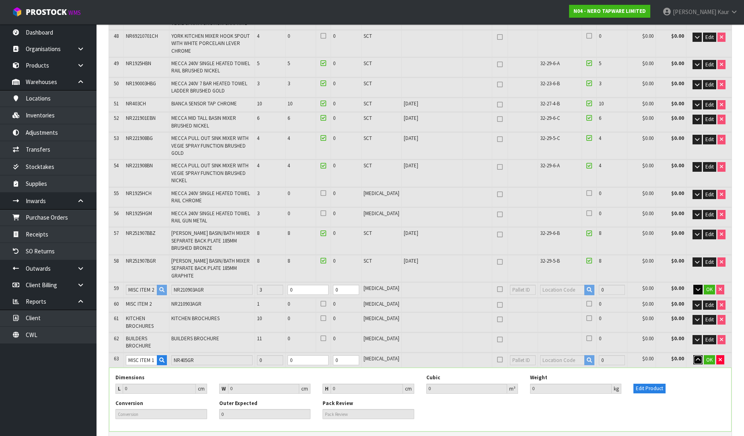
click at [698, 357] on icon "button" at bounding box center [698, 359] width 4 height 5
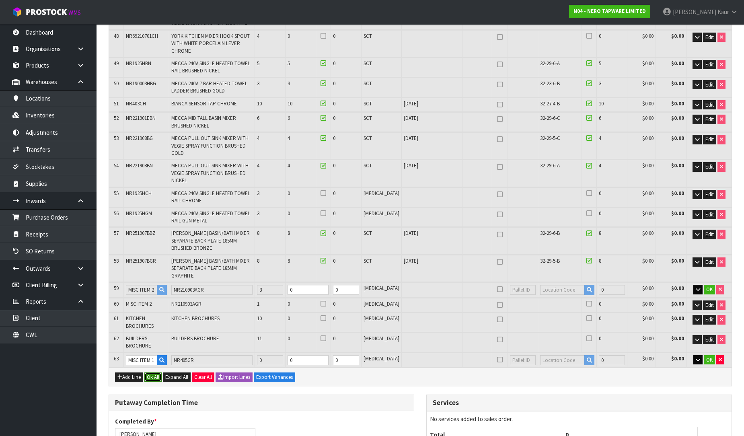
click at [154, 372] on button "Ok All" at bounding box center [152, 377] width 17 height 10
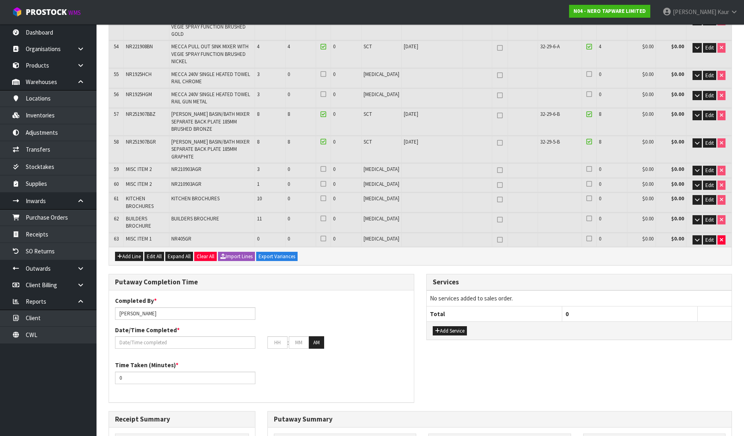
scroll to position [1352, 0]
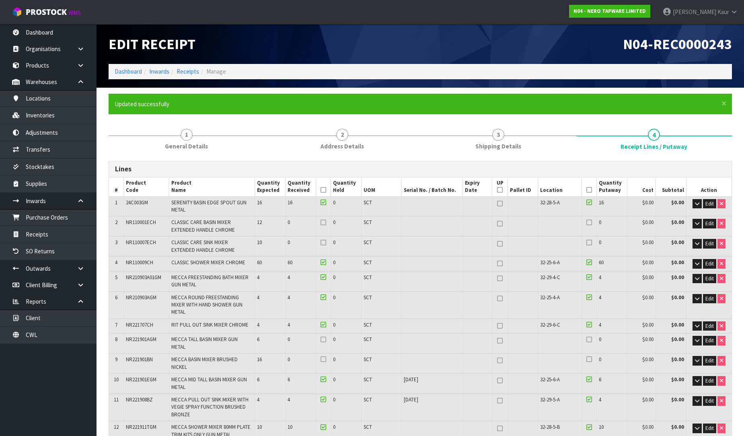
type input "40"
type input "366"
type input "2.906383"
type input "603.85"
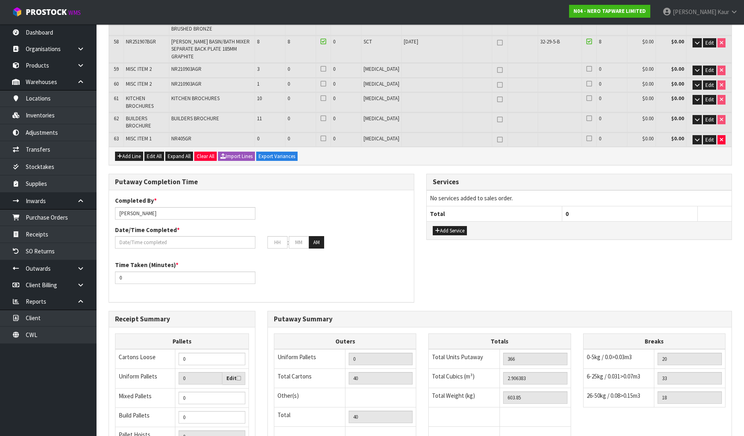
scroll to position [1083, 0]
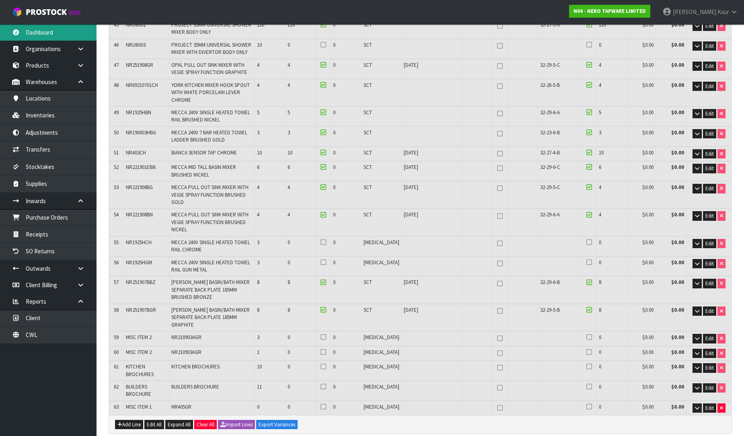
click at [49, 33] on link "Dashboard" at bounding box center [48, 32] width 96 height 16
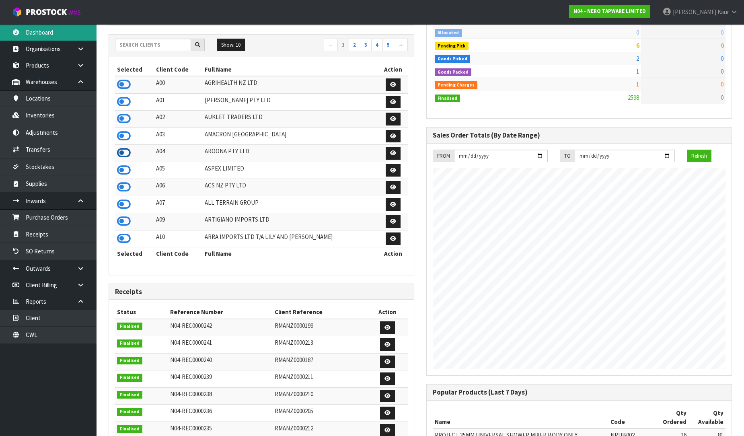
scroll to position [644, 318]
click at [141, 47] on input "text" at bounding box center [153, 45] width 76 height 12
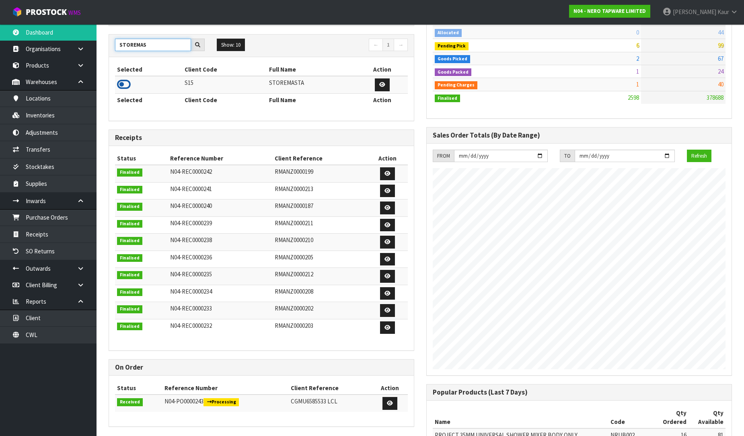
type input "STOREMAS"
click at [125, 85] on icon at bounding box center [124, 84] width 14 height 12
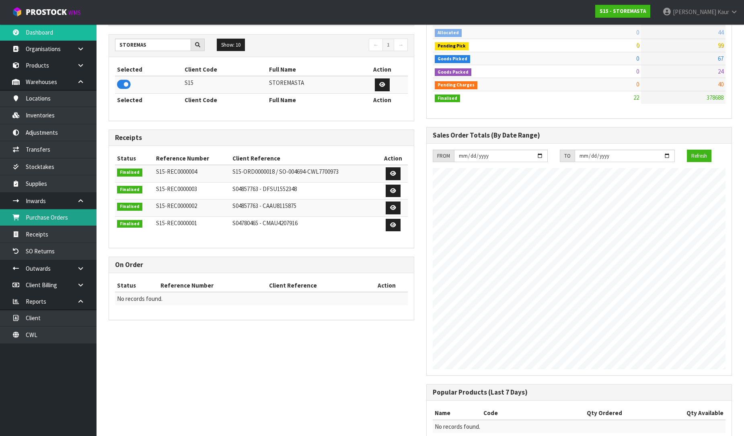
scroll to position [401541, 401715]
click at [61, 217] on link "Purchase Orders" at bounding box center [48, 217] width 96 height 16
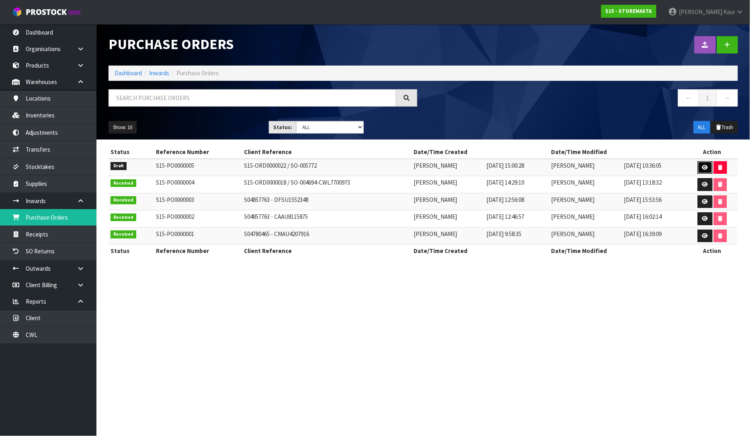
click at [705, 169] on icon at bounding box center [705, 167] width 6 height 5
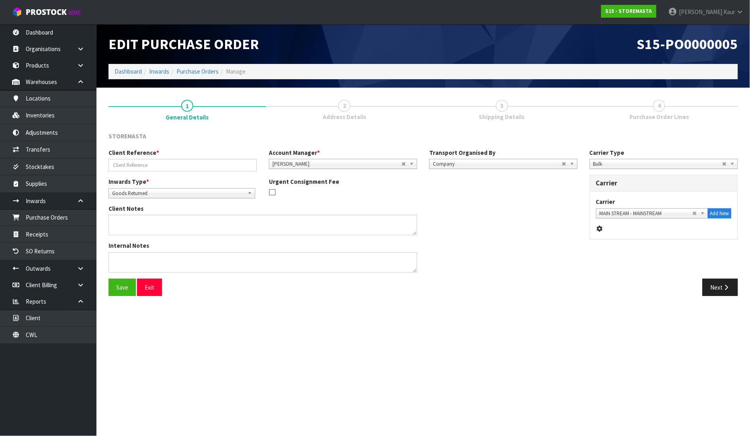
type input "S15-ORD0000022 / SO-005772"
type textarea "DELIVERY & COLLECTION AT THE SAME TIME #- CWL7716806 / CWL7716813"
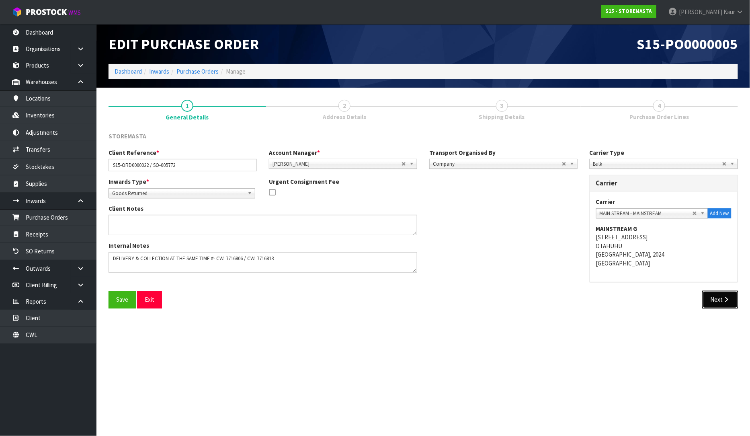
click at [726, 303] on button "Next" at bounding box center [720, 299] width 35 height 17
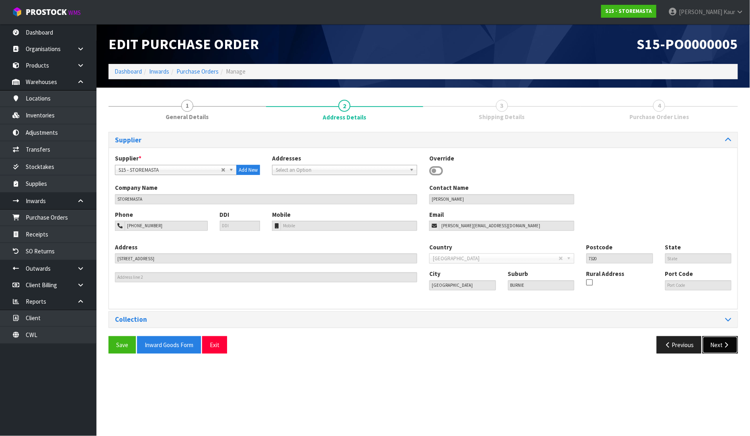
click at [720, 347] on button "Next" at bounding box center [720, 344] width 35 height 17
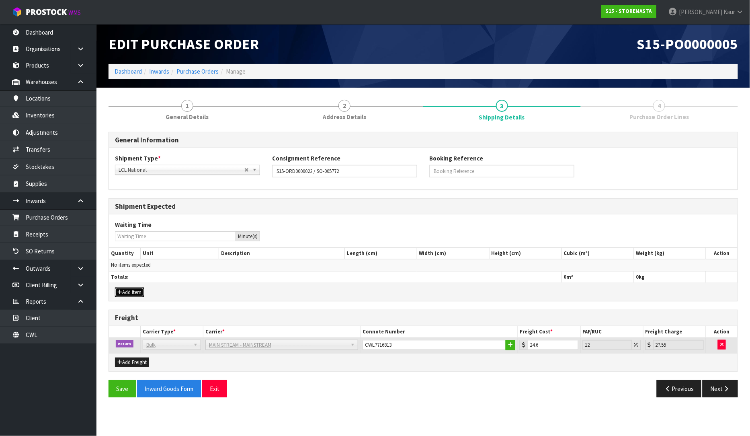
click at [131, 295] on button "Add Item" at bounding box center [129, 292] width 29 height 10
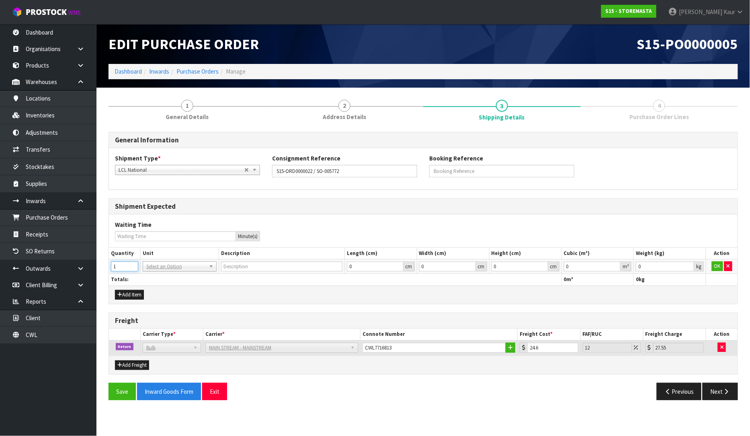
type input "1"
click at [133, 264] on input "1" at bounding box center [124, 266] width 27 height 10
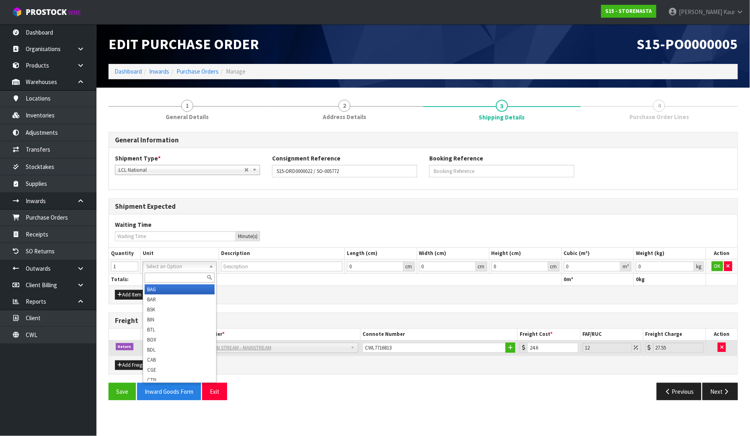
click at [164, 277] on input "text" at bounding box center [180, 278] width 70 height 10
type input "pl"
type input "PALLET"
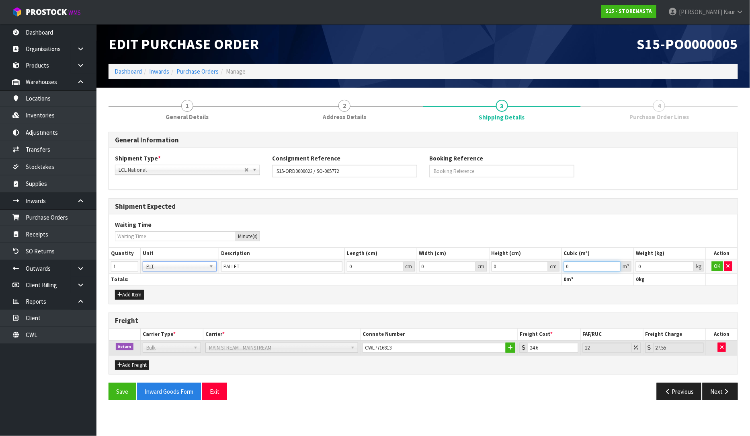
click at [611, 265] on input "0" at bounding box center [592, 266] width 57 height 10
type input "0.001"
click at [690, 265] on input "0.001" at bounding box center [665, 266] width 58 height 10
type input "0.000001"
click at [613, 263] on input "0.000001" at bounding box center [592, 266] width 57 height 10
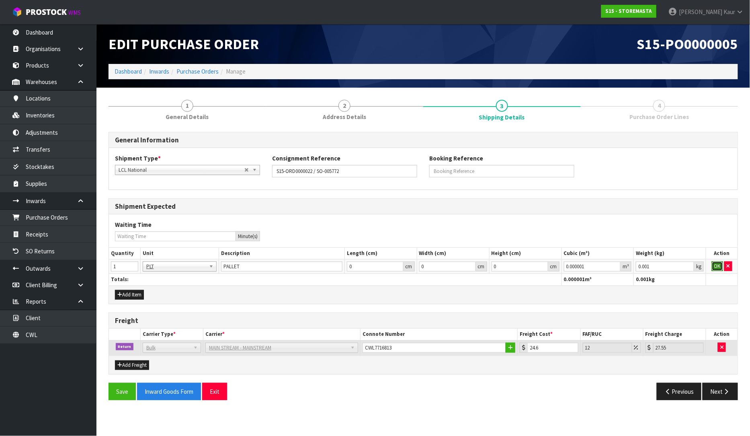
click at [722, 269] on button "OK" at bounding box center [717, 266] width 11 height 10
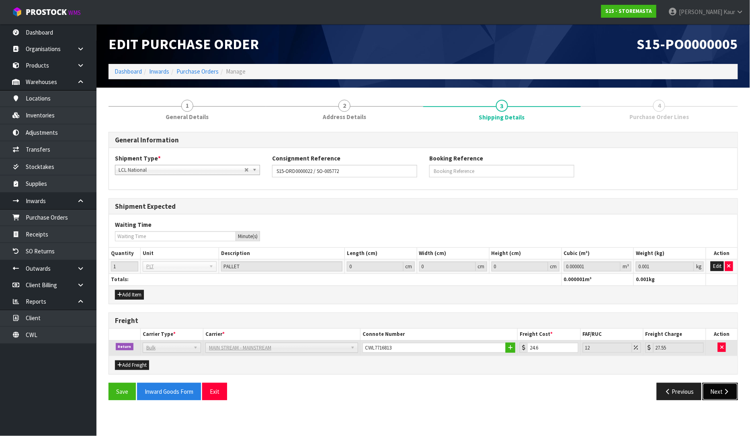
click at [718, 393] on button "Next" at bounding box center [720, 391] width 35 height 17
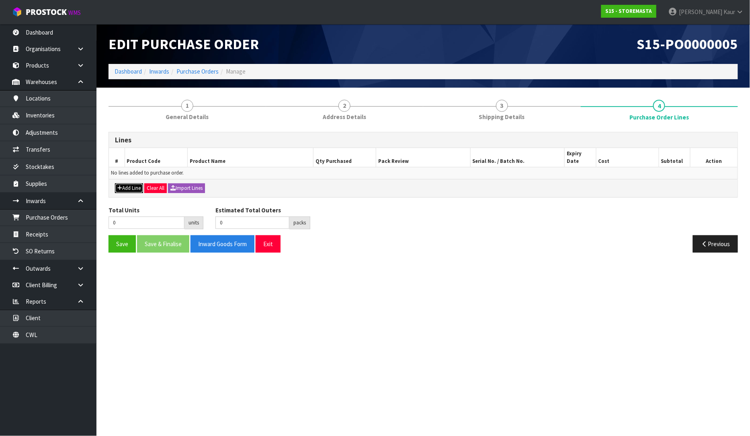
click at [129, 183] on button "Add Line" at bounding box center [129, 188] width 28 height 10
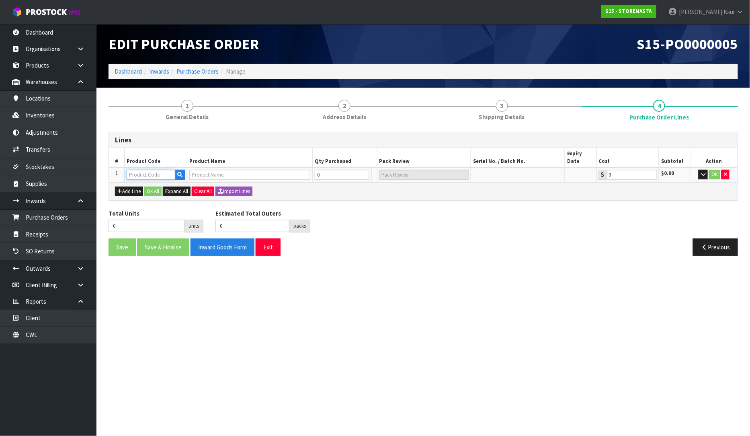
click at [140, 171] on input "text" at bounding box center [151, 175] width 49 height 10
type input "SC250F"
click at [181, 172] on icon "button" at bounding box center [179, 174] width 5 height 5
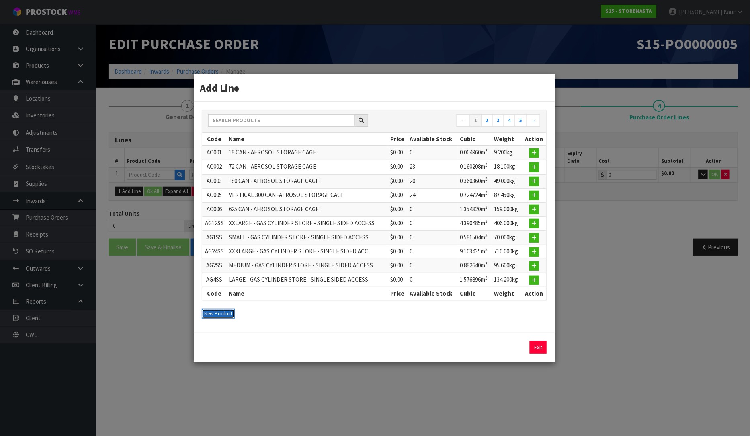
click at [221, 310] on button "New Product" at bounding box center [218, 314] width 33 height 10
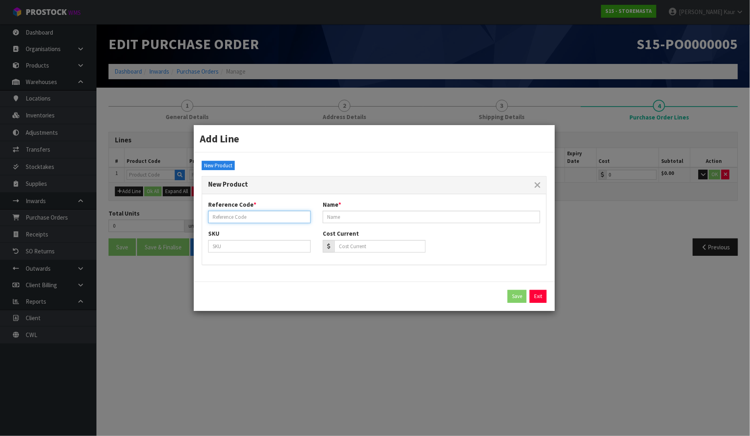
click at [223, 217] on input "text" at bounding box center [259, 217] width 103 height 12
paste input "A SC250F"
click at [215, 217] on input "A SC250F" at bounding box center [259, 217] width 103 height 12
type input "SC250F"
click at [352, 215] on input "text" at bounding box center [431, 217] width 217 height 12
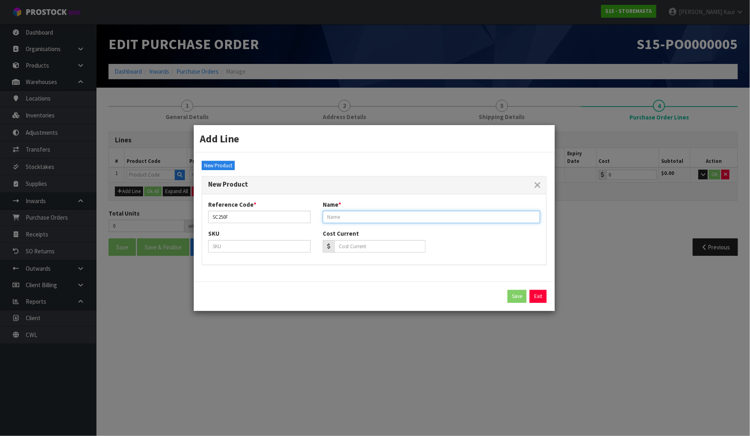
paste input "250L - FIXED HANDLE CABINET"
type input "250L - FIXED HANDLE CABINET"
click at [517, 292] on button "Save" at bounding box center [517, 296] width 19 height 13
type input "SC250F"
type input "250L - FIXED HANDLE CABINET"
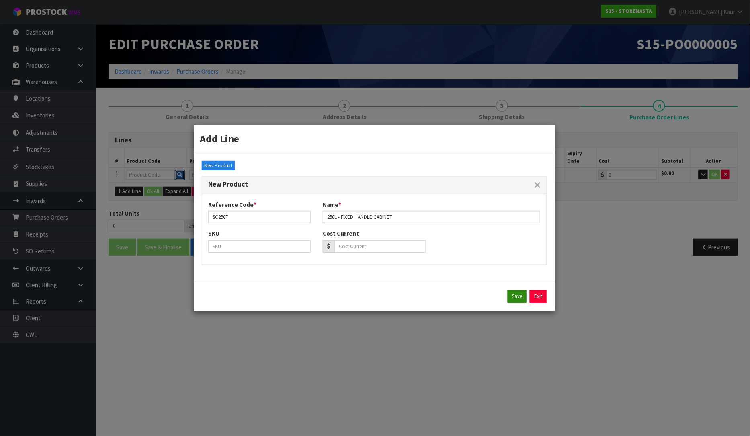
type input "0.00"
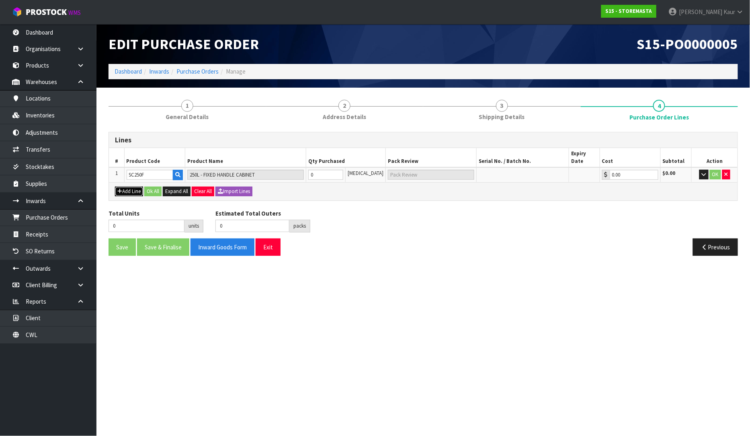
click at [138, 187] on button "Add Line" at bounding box center [129, 192] width 28 height 10
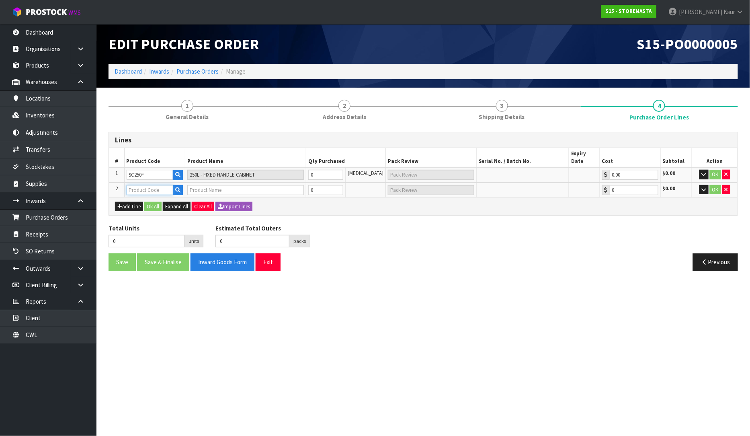
click at [143, 185] on input "text" at bounding box center [150, 190] width 47 height 10
type input "SC250"
click at [155, 195] on link "SC250" at bounding box center [159, 195] width 64 height 11
type input "SC250"
type input "250L - DANGEROUS GOOD STORAGE CABINET"
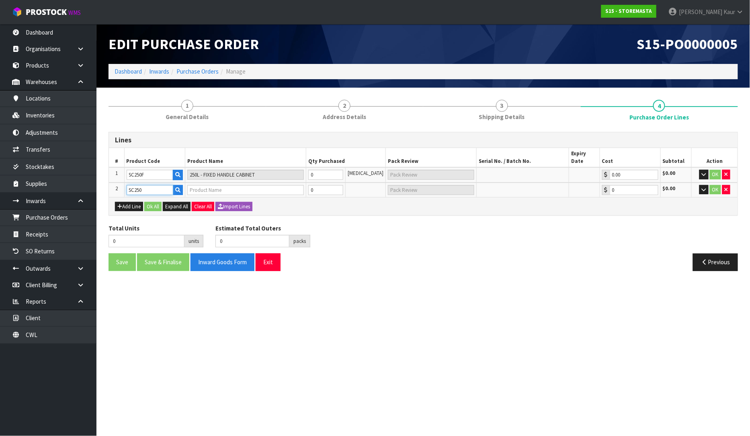
type input "0.00"
click at [706, 185] on button "button" at bounding box center [704, 190] width 9 height 10
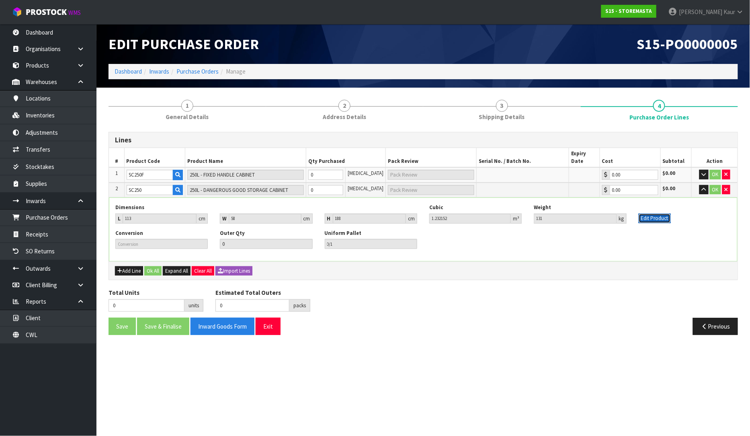
click at [648, 213] on button "Edit Product" at bounding box center [655, 218] width 32 height 10
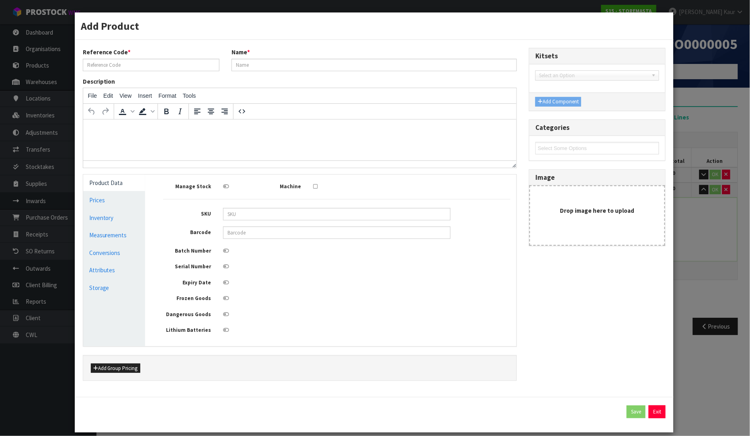
type input "SC250"
type input "250L - DANGEROUS GOOD STORAGE CABINET"
type input "SC250"
click at [105, 238] on link "Measurements" at bounding box center [114, 235] width 62 height 16
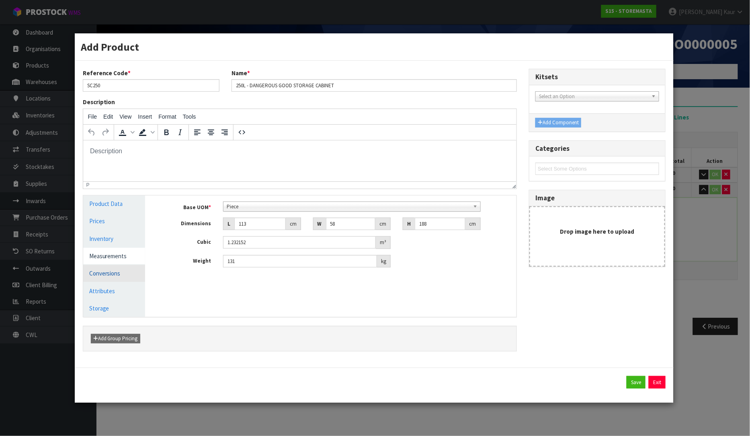
click at [108, 271] on link "Conversions" at bounding box center [114, 273] width 62 height 16
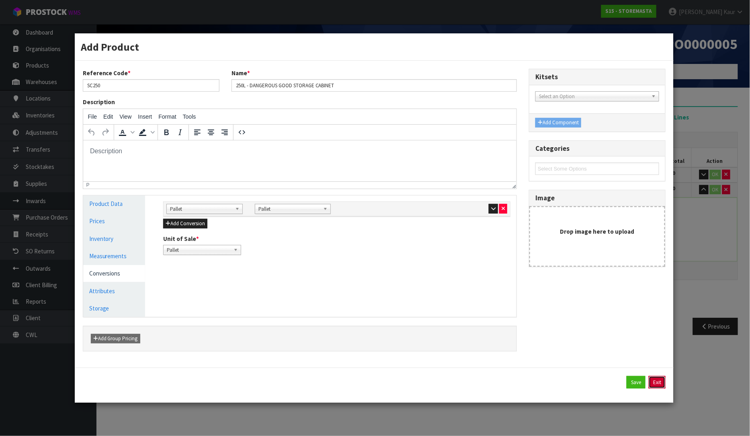
click at [652, 388] on button "Exit" at bounding box center [657, 382] width 17 height 13
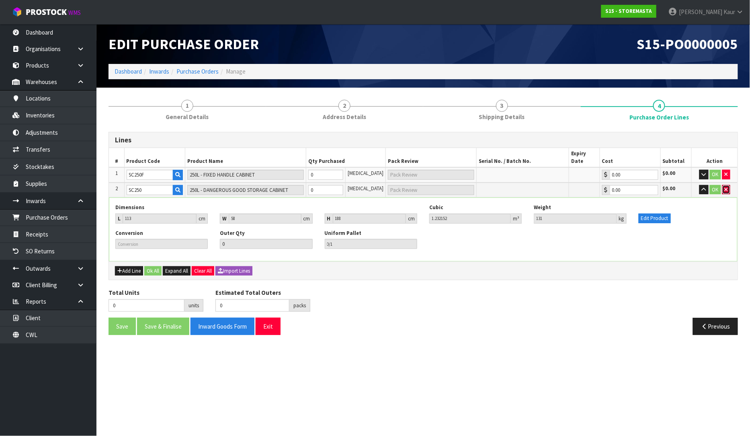
click at [725, 187] on icon "button" at bounding box center [726, 189] width 3 height 5
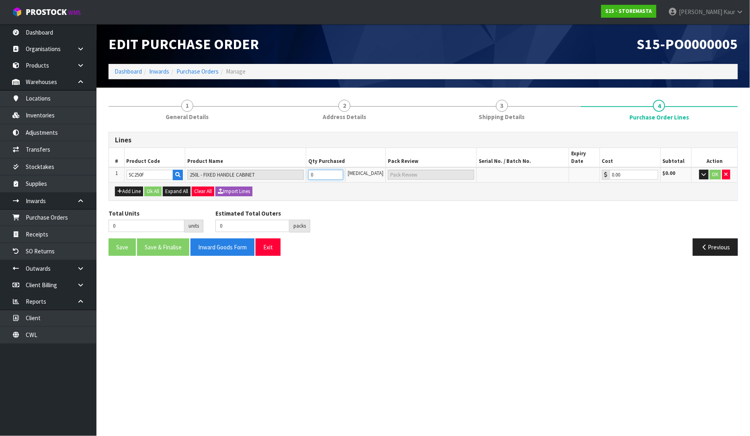
click at [327, 170] on input "0" at bounding box center [325, 175] width 35 height 10
type input "1"
type input "1 [MEDICAL_DATA]"
type input "1"
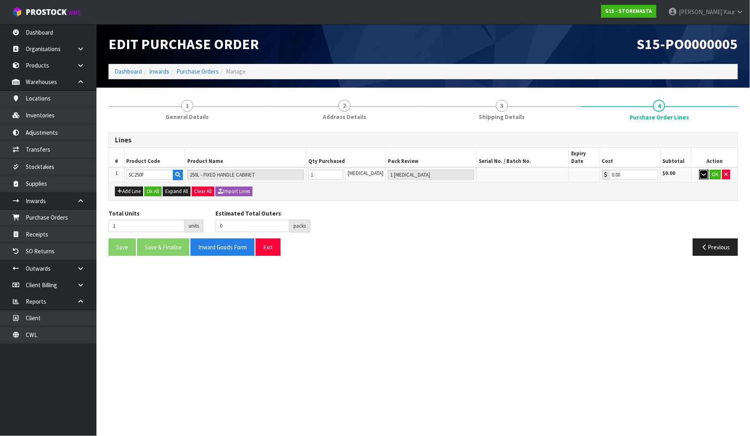
click at [706, 170] on button "button" at bounding box center [704, 175] width 9 height 10
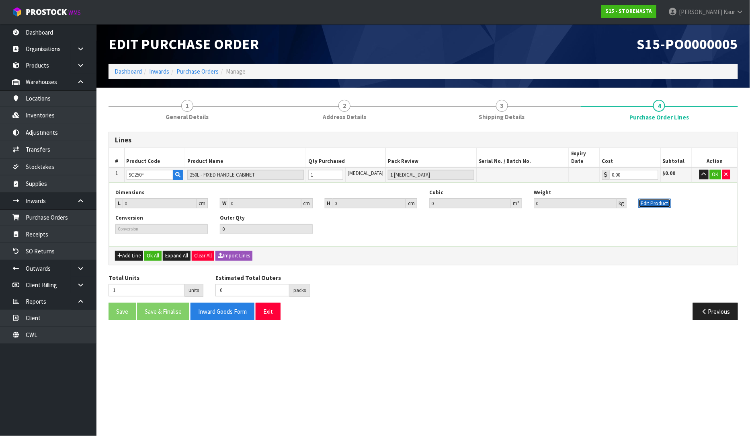
click at [662, 199] on button "Edit Product" at bounding box center [655, 204] width 32 height 10
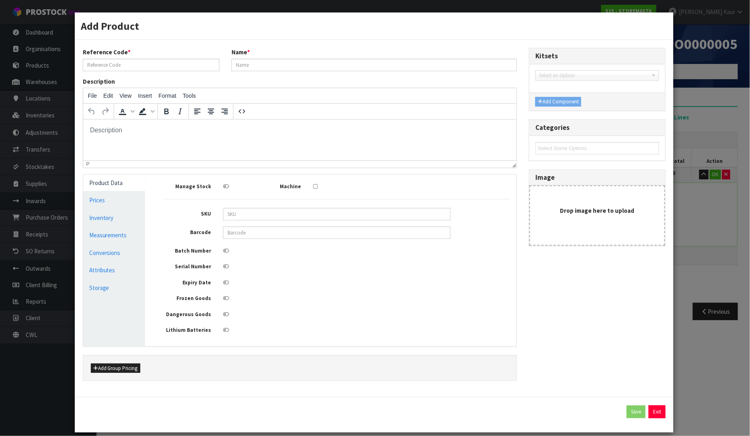
type input "SC250F"
type input "250L - FIXED HANDLE CABINET"
type input "0"
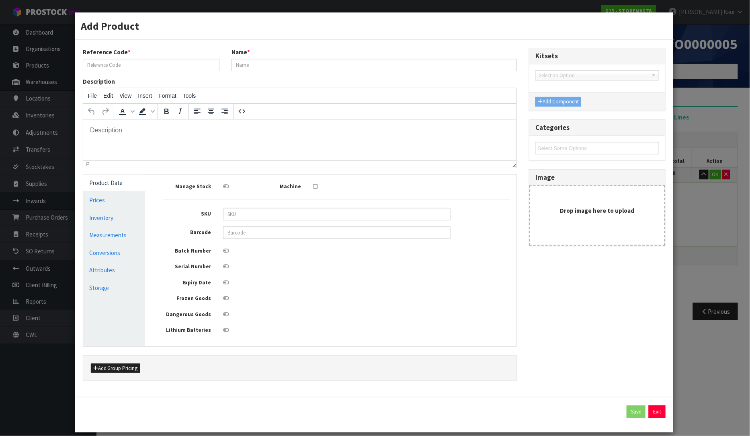
type input "0"
click at [85, 238] on link "Measurements" at bounding box center [114, 235] width 62 height 16
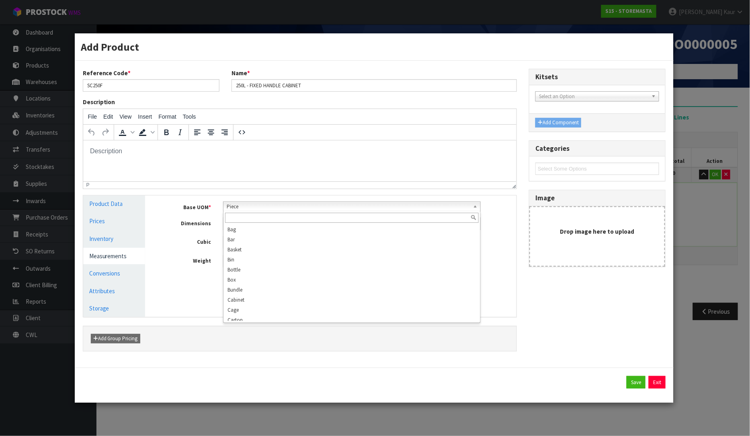
scroll to position [155, 0]
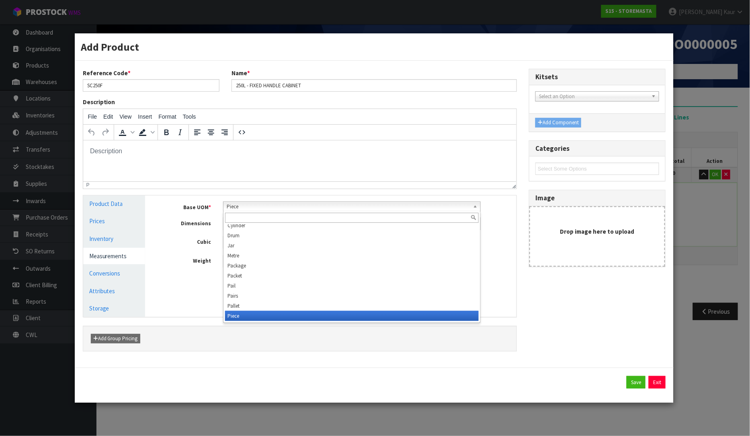
click at [306, 209] on span "Piece" at bounding box center [348, 207] width 243 height 10
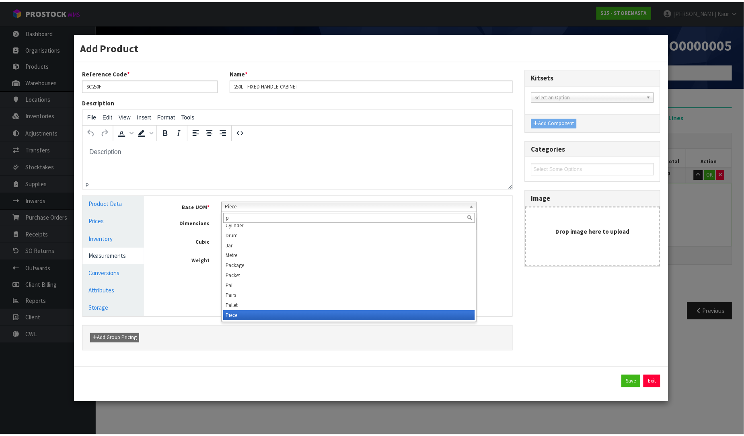
scroll to position [0, 0]
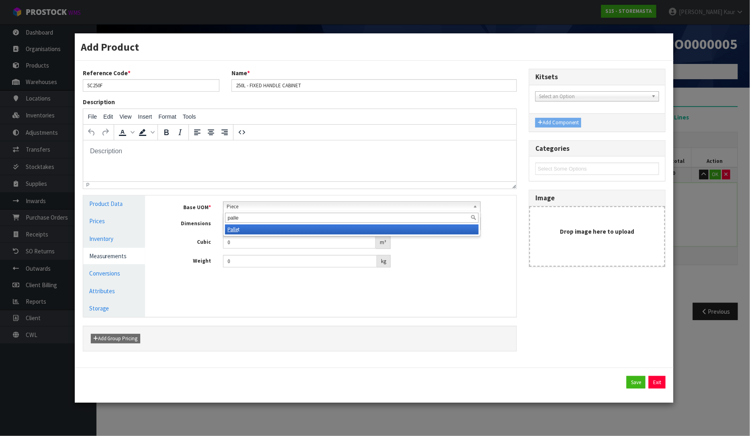
type input "palle"
click at [267, 233] on li "Palle t" at bounding box center [351, 229] width 253 height 10
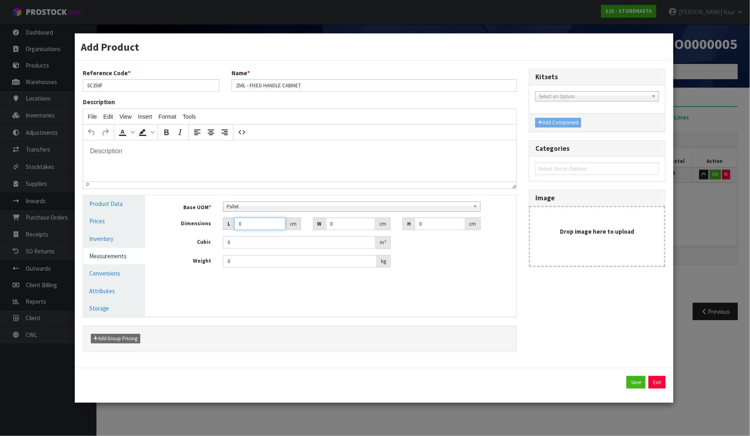
drag, startPoint x: 247, startPoint y: 226, endPoint x: 235, endPoint y: 224, distance: 11.8
click at [235, 224] on input "0" at bounding box center [259, 223] width 51 height 12
type input "1"
type input "0.000001"
type input "110"
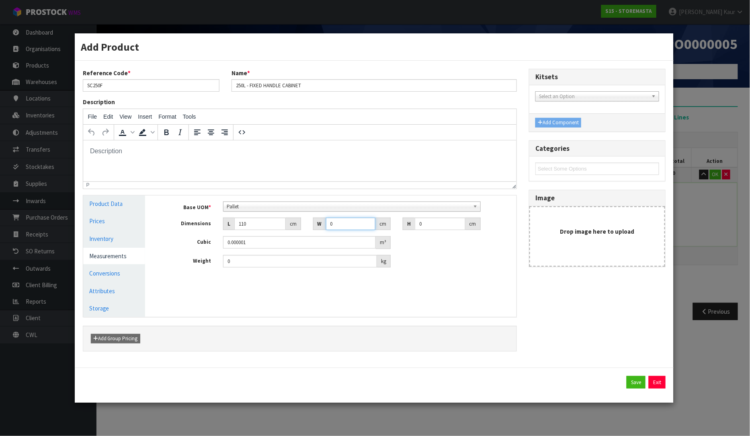
drag, startPoint x: 335, startPoint y: 225, endPoint x: 313, endPoint y: 224, distance: 22.5
click at [313, 224] on div "W 0 cm" at bounding box center [352, 223] width 78 height 13
type input "50"
drag, startPoint x: 425, startPoint y: 225, endPoint x: 414, endPoint y: 225, distance: 10.9
click at [414, 225] on div "H 0 cm" at bounding box center [442, 223] width 78 height 13
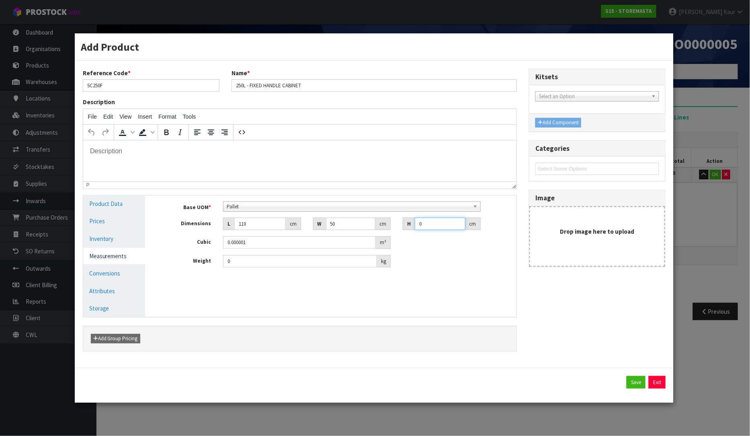
type input "1"
type input "0.0055"
type input "15"
type input "0.0825"
type input "15"
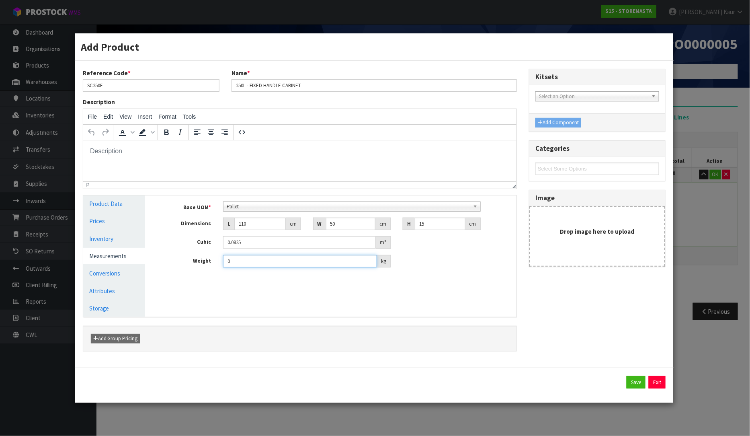
click at [225, 263] on input "0" at bounding box center [300, 261] width 154 height 12
type input "123"
click at [324, 323] on div "Reference Code * SC250F Name * 250L - FIXED HANDLE CABINET Description File Edi…" at bounding box center [300, 214] width 447 height 291
drag, startPoint x: 434, startPoint y: 226, endPoint x: 407, endPoint y: 226, distance: 27.3
click at [407, 226] on div "H 15 cm" at bounding box center [442, 223] width 78 height 13
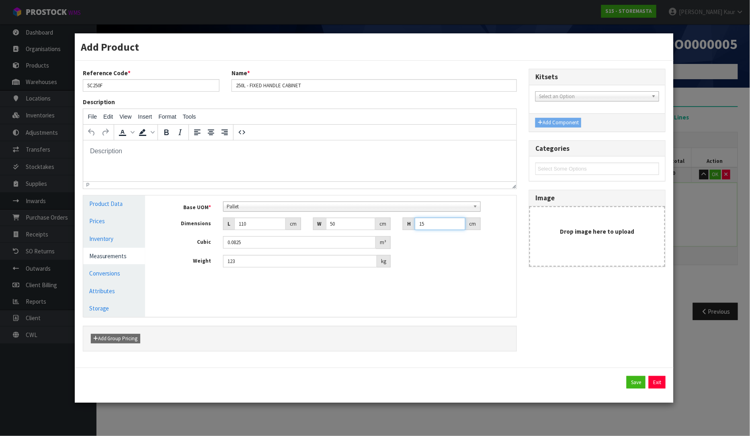
type input "1"
type input "0.0055"
type input "17"
type input "0.0935"
type input "175"
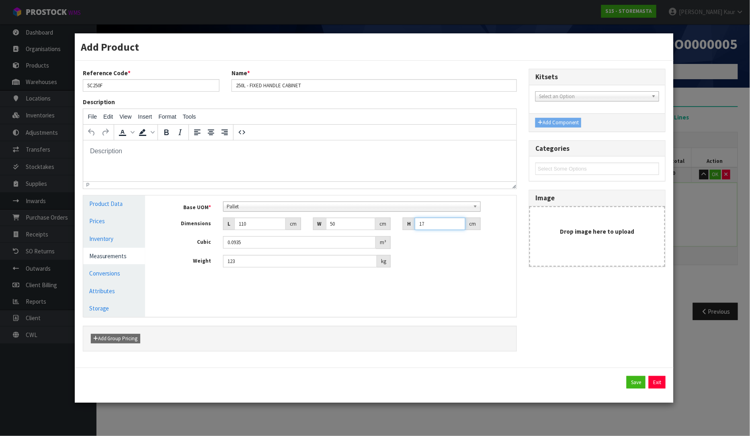
type input "0.9625"
type input "175"
click at [419, 282] on div "Manage Stock Machine SKU Barcode Batch Number Serial Number Expiry Date Frozen …" at bounding box center [336, 255] width 371 height 121
click at [628, 381] on button "Save" at bounding box center [636, 382] width 19 height 13
type input "1 PLT"
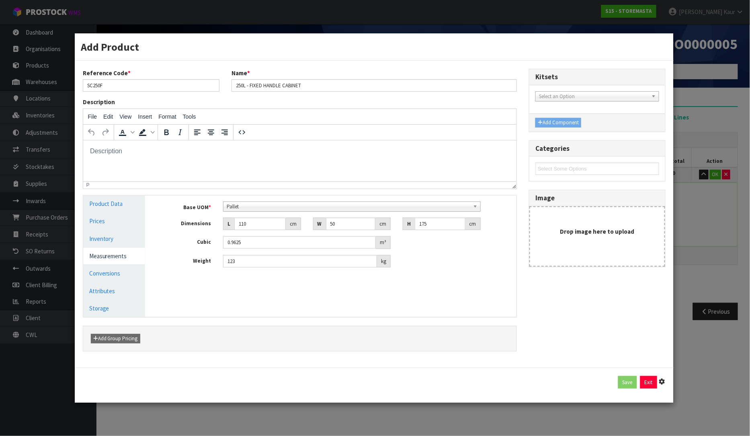
type input "110"
type input "50"
type input "175"
type input "0.9625"
type input "123"
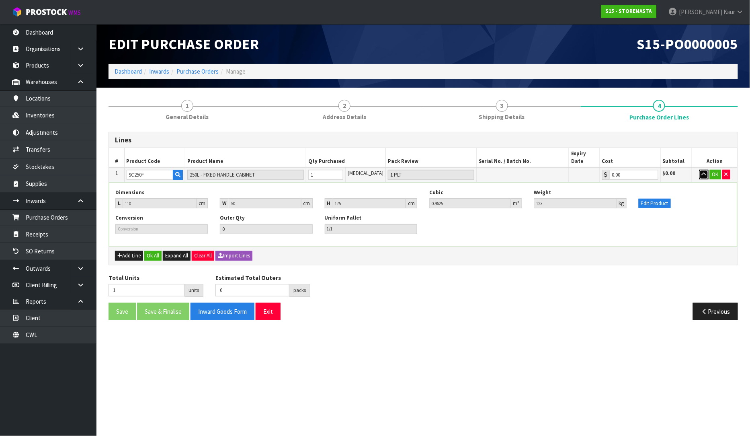
click at [700, 170] on button "button" at bounding box center [704, 175] width 9 height 10
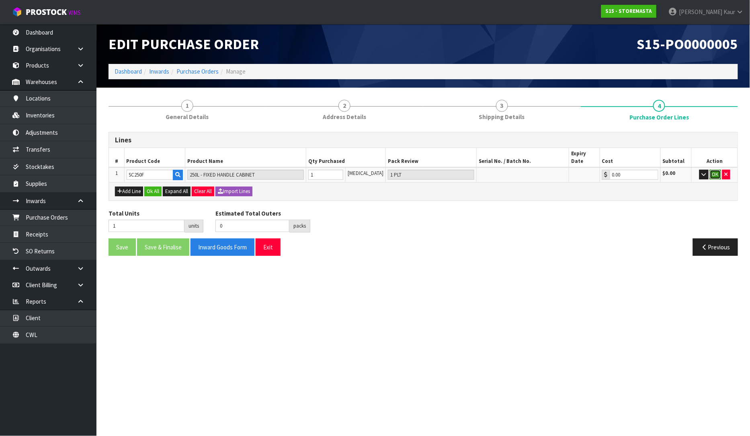
click at [716, 170] on button "OK" at bounding box center [715, 175] width 11 height 10
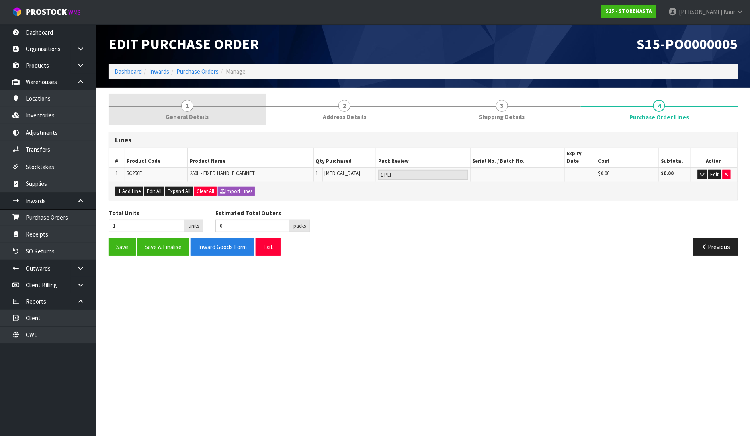
click at [205, 114] on span "General Details" at bounding box center [187, 117] width 43 height 8
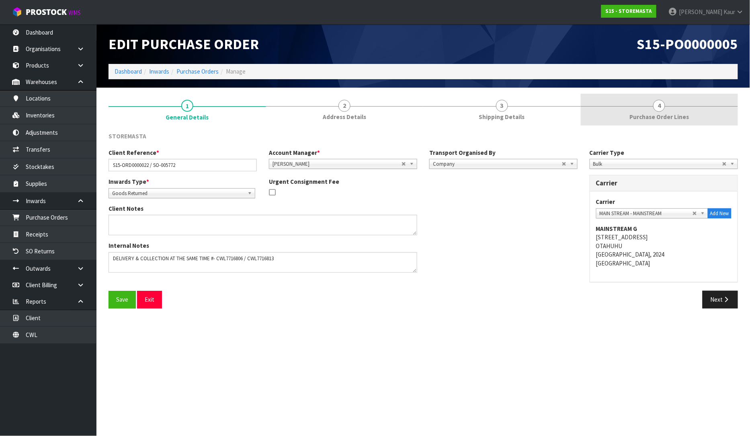
click at [665, 123] on link "4 Purchase Order Lines" at bounding box center [660, 110] width 158 height 32
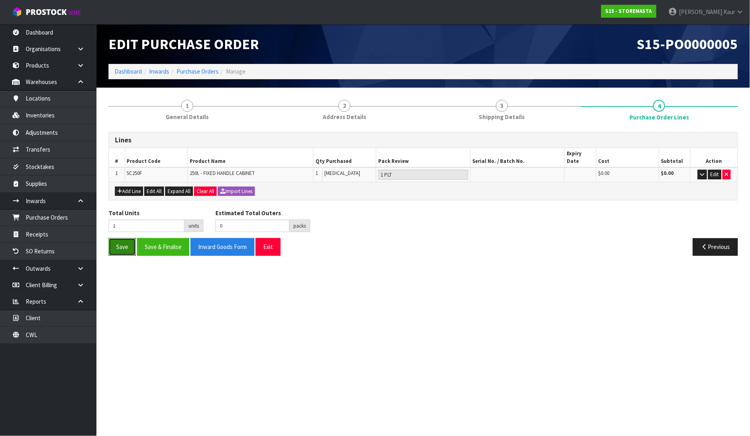
click at [118, 242] on button "Save" at bounding box center [122, 246] width 27 height 17
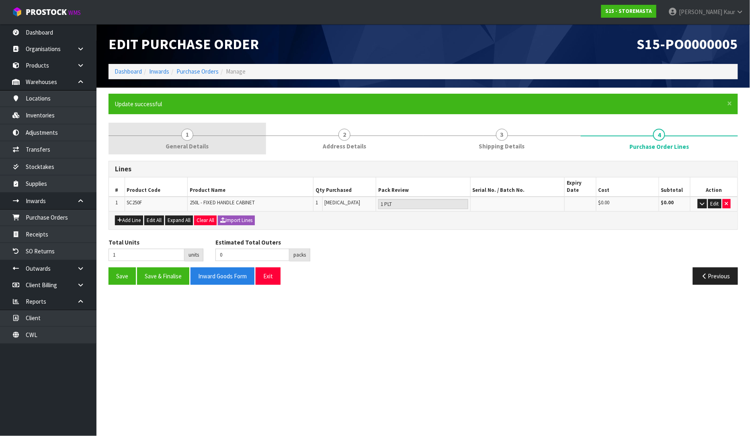
drag, startPoint x: 185, startPoint y: 135, endPoint x: 181, endPoint y: 142, distance: 7.2
click at [185, 135] on span "1" at bounding box center [187, 135] width 12 height 12
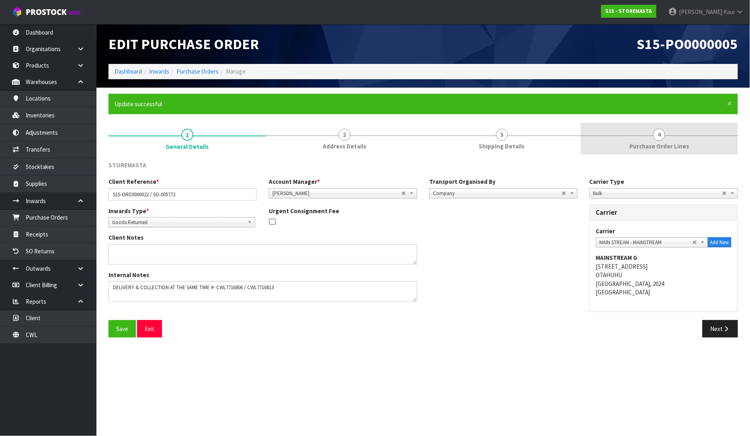
click at [672, 142] on span "Purchase Order Lines" at bounding box center [660, 146] width 60 height 8
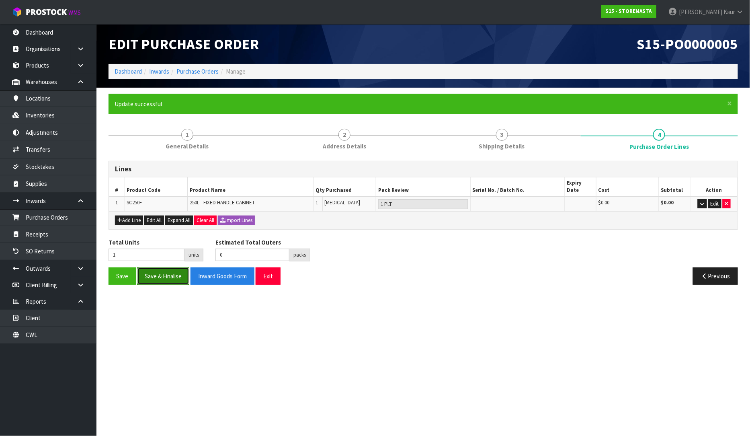
drag, startPoint x: 174, startPoint y: 267, endPoint x: 166, endPoint y: 275, distance: 11.1
click at [173, 267] on button "Save & Finalise" at bounding box center [163, 275] width 52 height 17
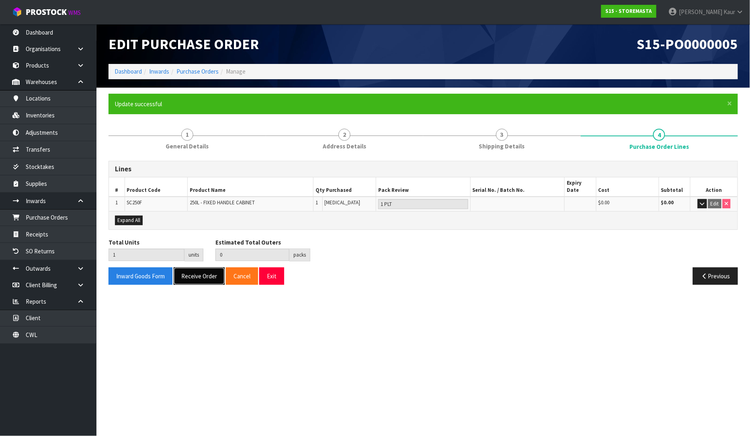
click at [196, 267] on button "Receive Order" at bounding box center [199, 275] width 51 height 17
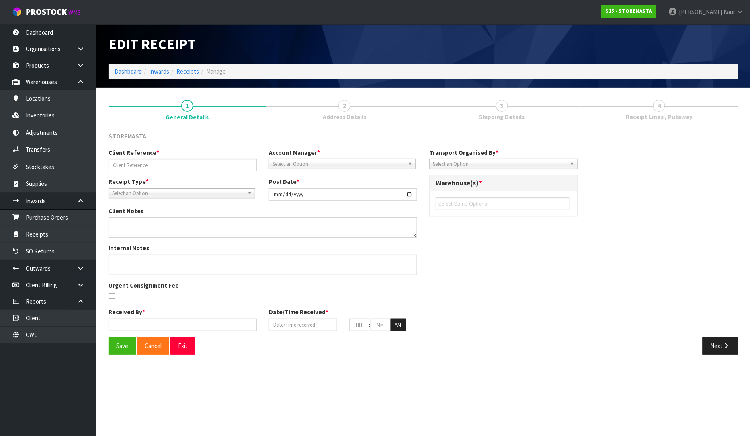
type input "S15-ORD0000022 / SO-005772"
type input "[DATE]"
type textarea "DELIVERY & COLLECTION AT THE SAME TIME #- CWL7716806 / CWL7716813"
type input "[PERSON_NAME]"
type input "28/08/2025"
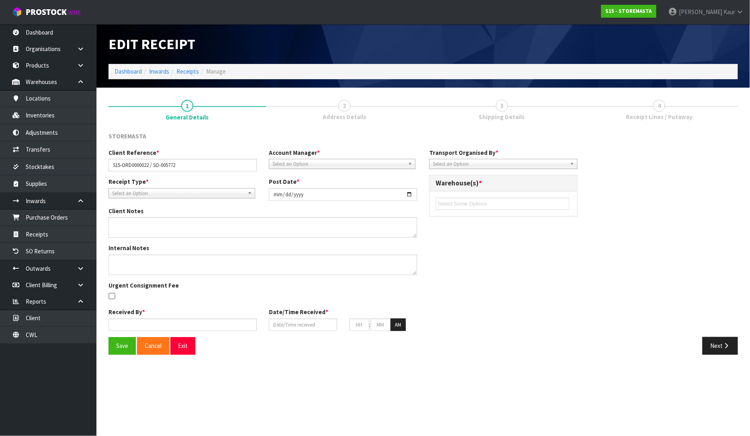
type input "11"
type input "42"
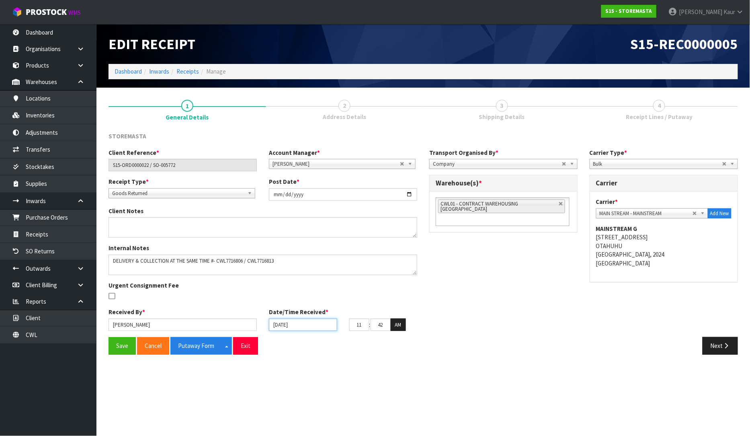
click at [278, 322] on input "28/08/2025" at bounding box center [303, 324] width 68 height 12
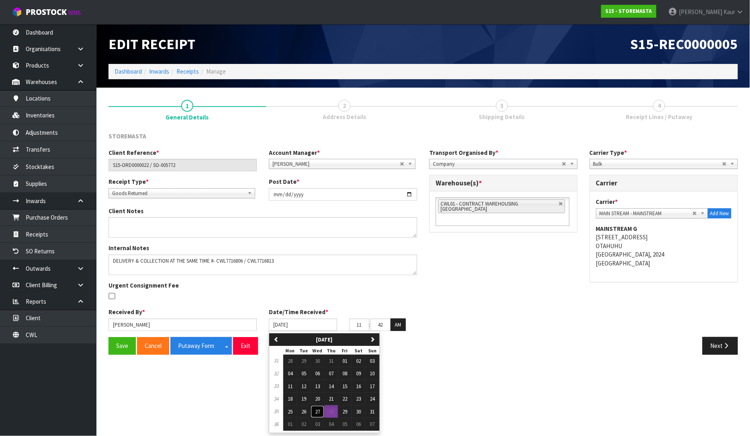
drag, startPoint x: 318, startPoint y: 415, endPoint x: 302, endPoint y: 406, distance: 18.7
click at [318, 414] on button "27" at bounding box center [318, 411] width 14 height 13
type input "[DATE]"
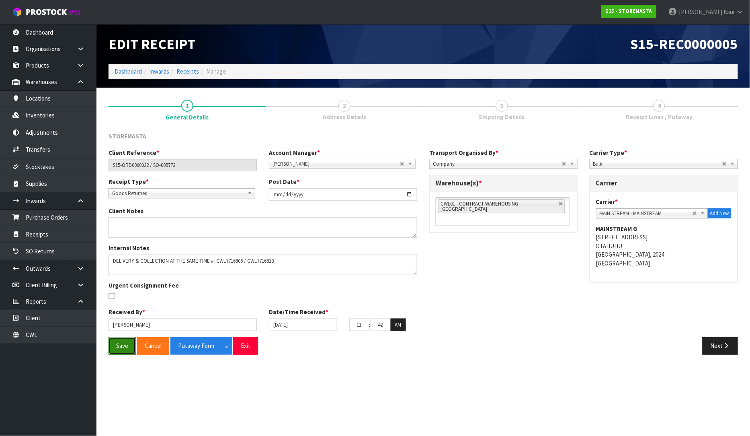
click at [117, 345] on button "Save" at bounding box center [122, 345] width 27 height 17
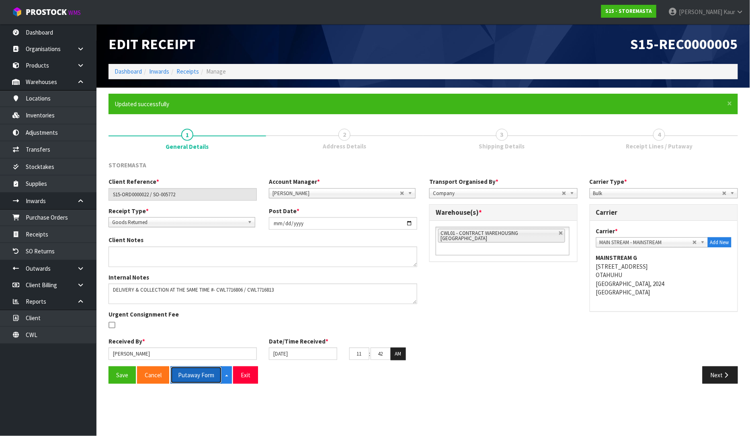
click at [186, 374] on button "Putaway Form" at bounding box center [195, 374] width 51 height 17
click at [123, 371] on button "Save" at bounding box center [122, 374] width 27 height 17
click at [61, 27] on link "Dashboard" at bounding box center [48, 32] width 96 height 16
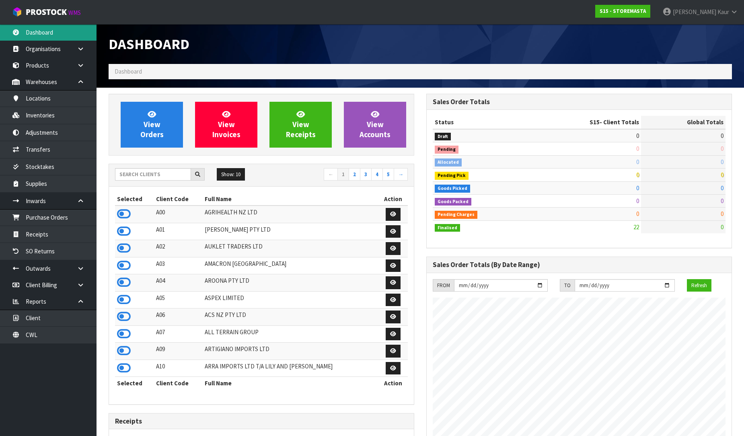
scroll to position [492, 318]
click at [144, 180] on input "text" at bounding box center [153, 174] width 76 height 12
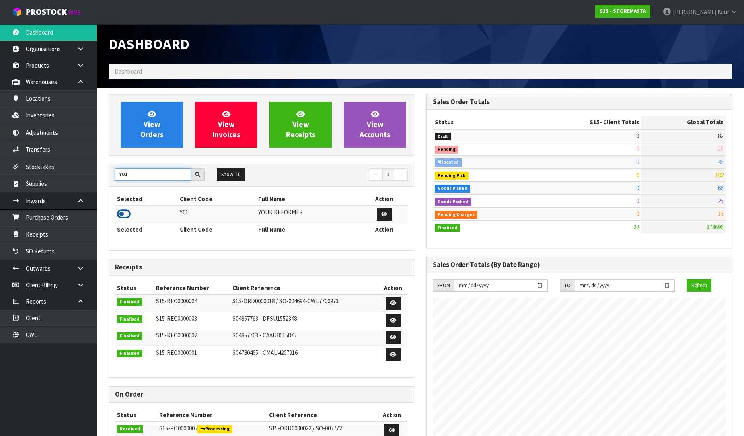
type input "Y01"
click at [123, 211] on icon at bounding box center [124, 214] width 14 height 12
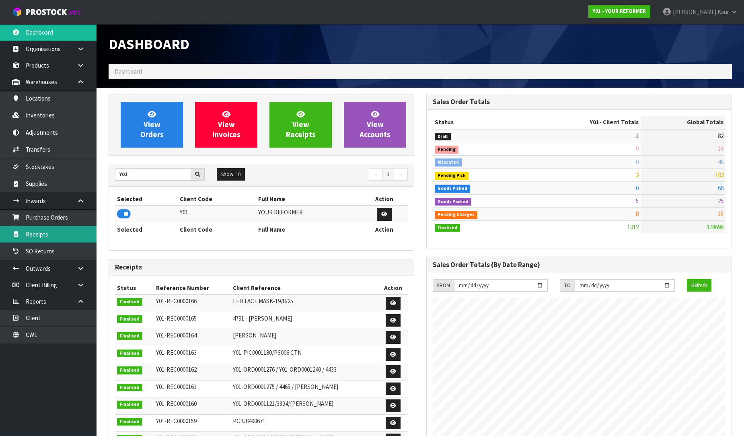
scroll to position [609, 318]
click at [57, 234] on link "Receipts" at bounding box center [48, 234] width 96 height 16
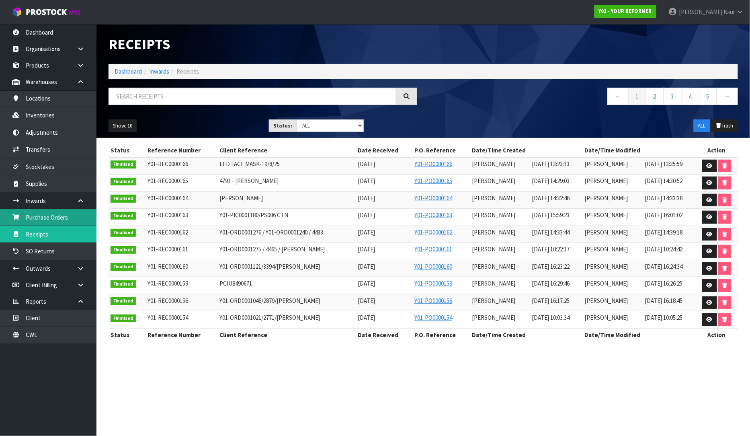
click at [55, 212] on link "Purchase Orders" at bounding box center [48, 217] width 96 height 16
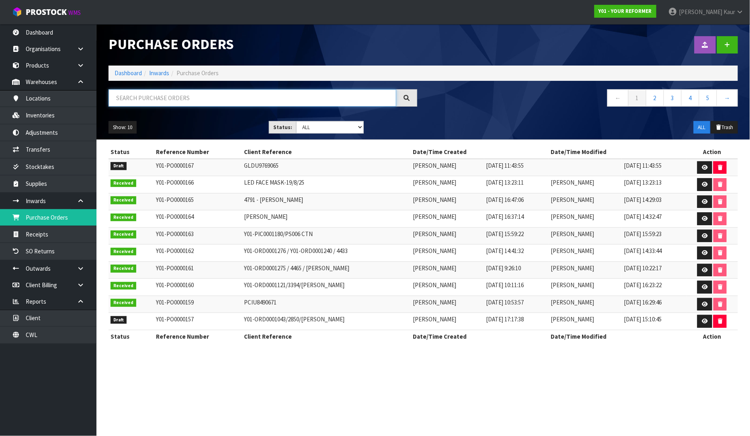
click at [175, 96] on input "text" at bounding box center [253, 97] width 288 height 17
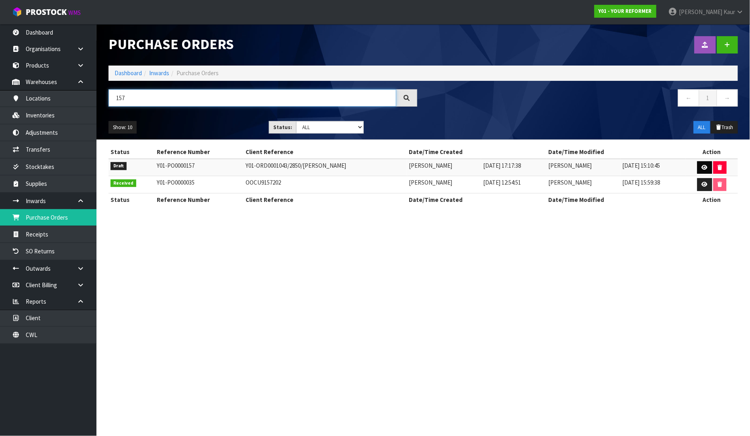
type input "157"
click at [706, 166] on icon at bounding box center [705, 167] width 6 height 5
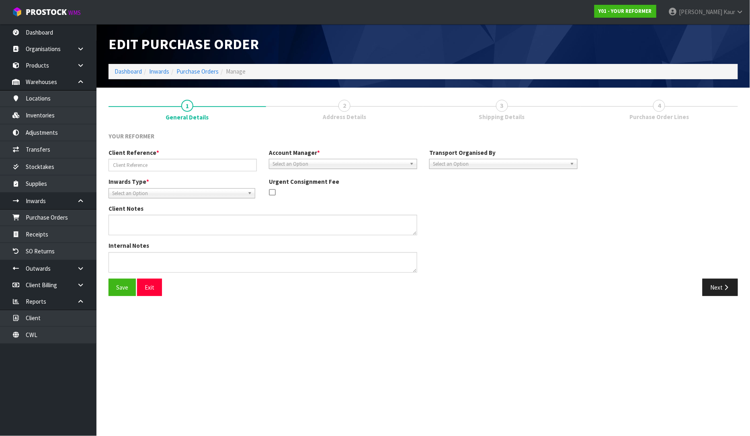
type input "Y01-ORD0001043/2850/[PERSON_NAME]"
type textarea "Y01-ORD0001043 [PERSON_NAME] [STREET_ADDRESS] [PHONE_NUMBER]"
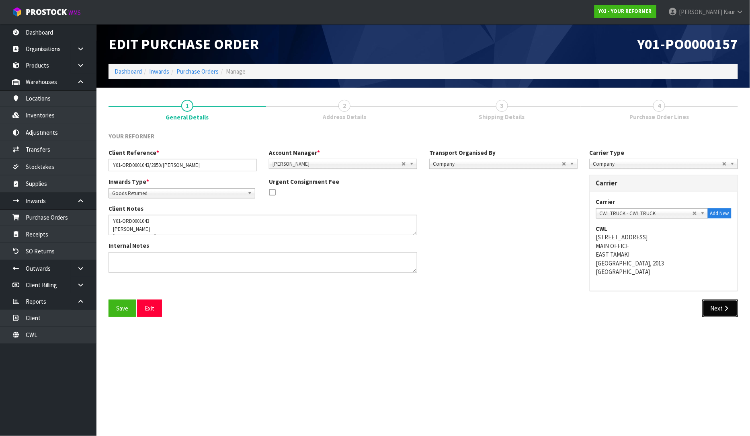
click at [716, 300] on button "Next" at bounding box center [720, 308] width 35 height 17
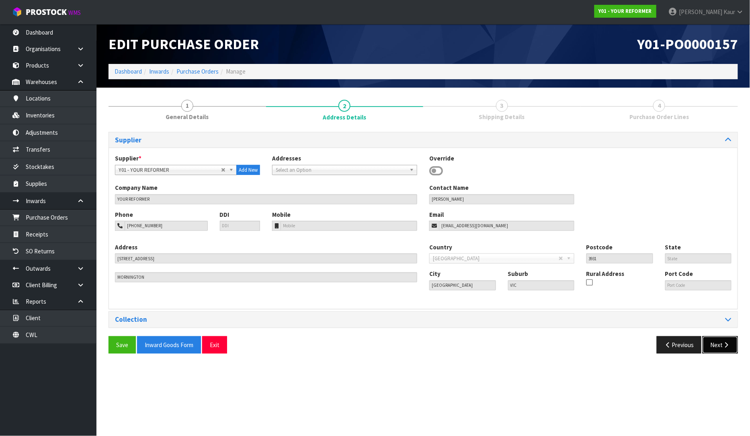
click at [717, 339] on button "Next" at bounding box center [720, 344] width 35 height 17
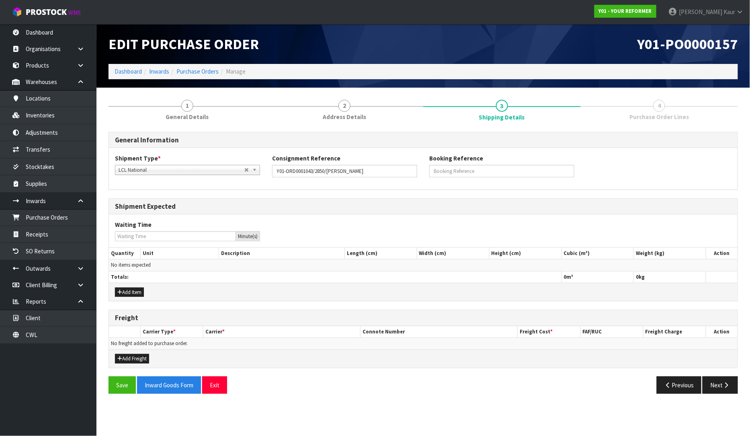
click at [665, 117] on span "Purchase Order Lines" at bounding box center [660, 117] width 60 height 8
click at [733, 386] on button "Next" at bounding box center [720, 384] width 35 height 17
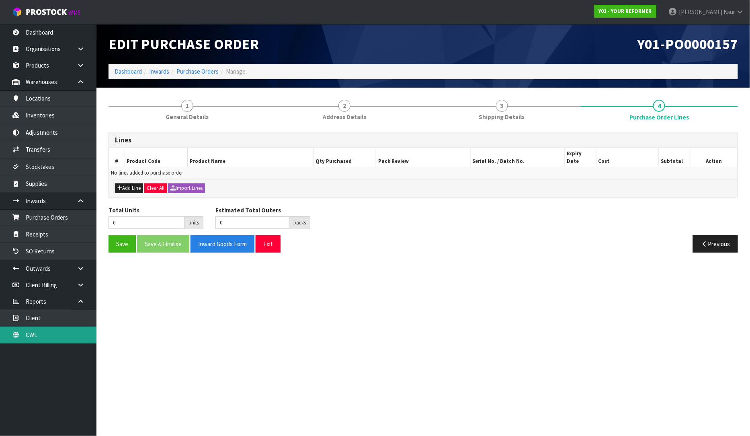
click at [31, 332] on link "CWL" at bounding box center [48, 334] width 96 height 16
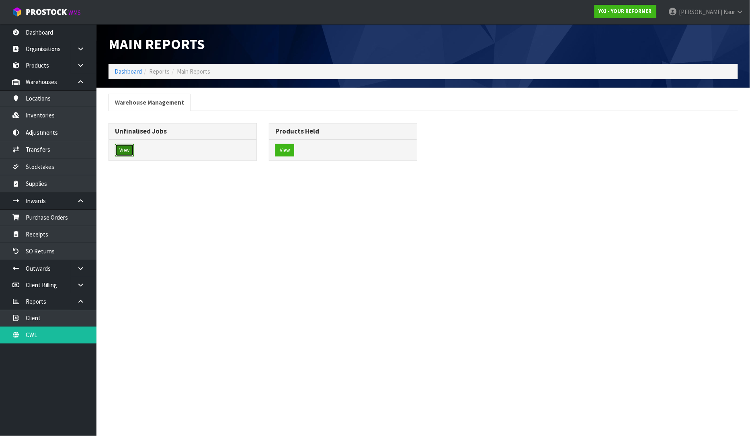
click at [123, 149] on button "View" at bounding box center [124, 150] width 19 height 13
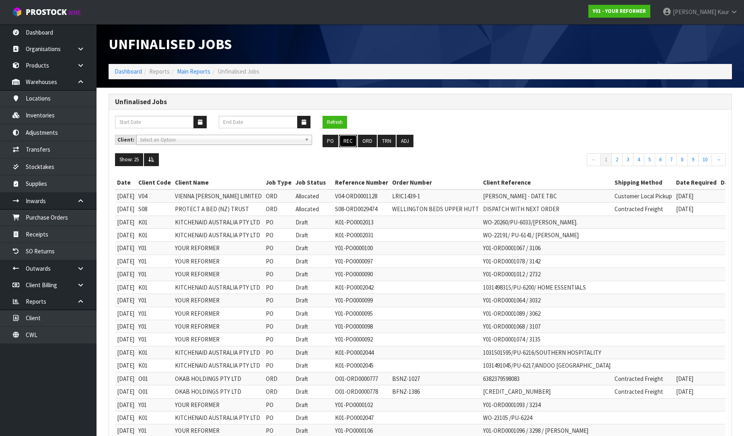
click at [349, 140] on button "REC" at bounding box center [348, 141] width 18 height 13
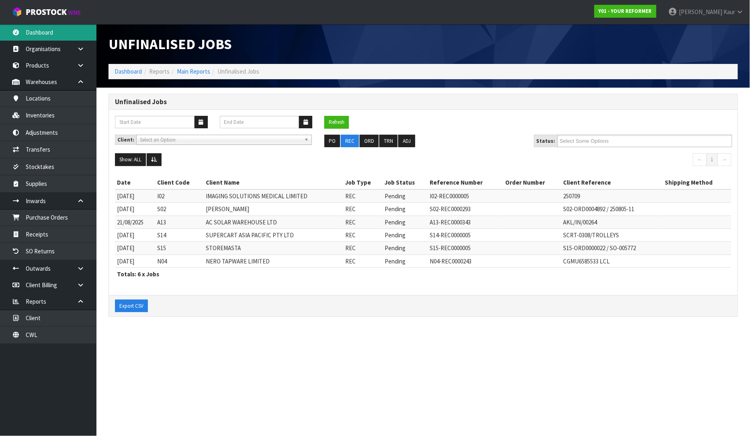
click at [45, 31] on link "Dashboard" at bounding box center [48, 32] width 96 height 16
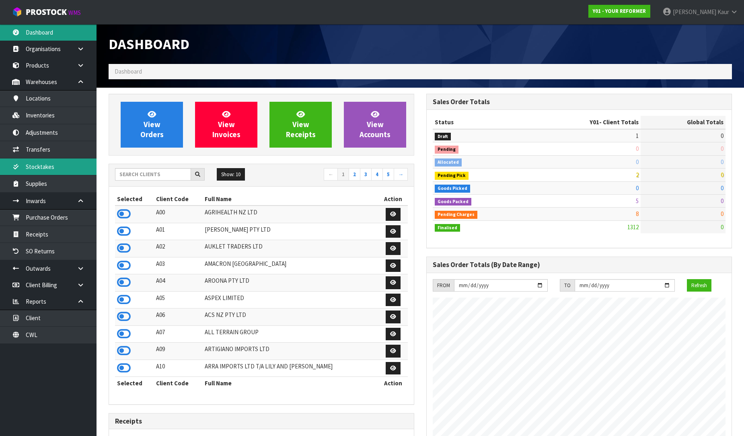
scroll to position [609, 318]
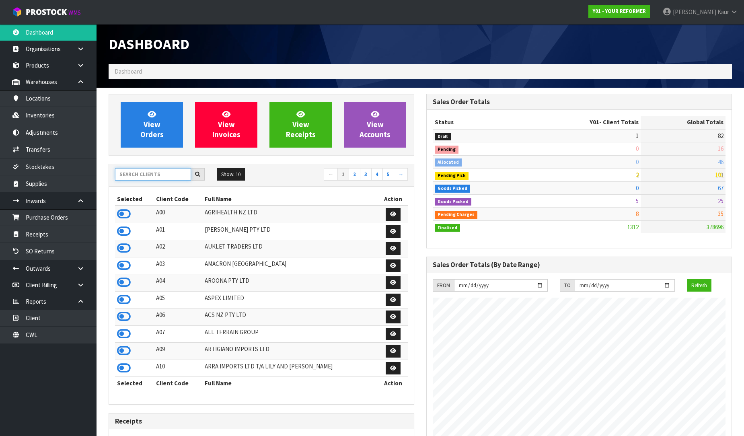
click at [140, 174] on input "text" at bounding box center [153, 174] width 76 height 12
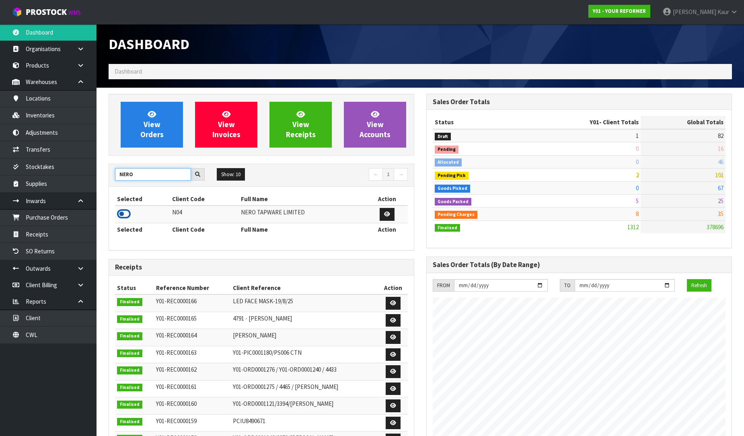
type input "NERO"
click at [119, 212] on icon at bounding box center [124, 214] width 14 height 12
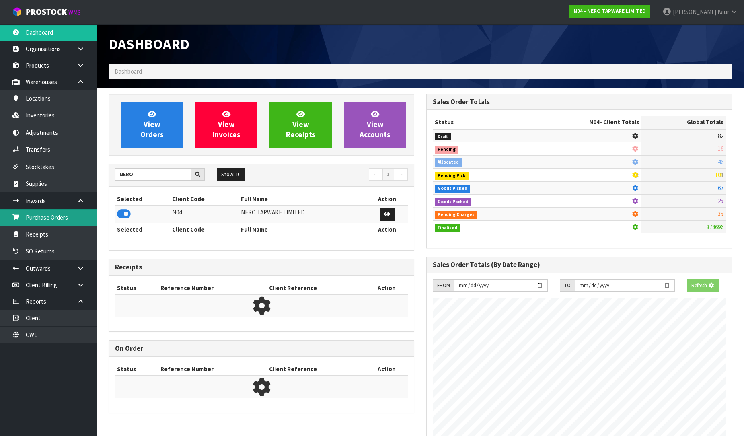
scroll to position [636, 318]
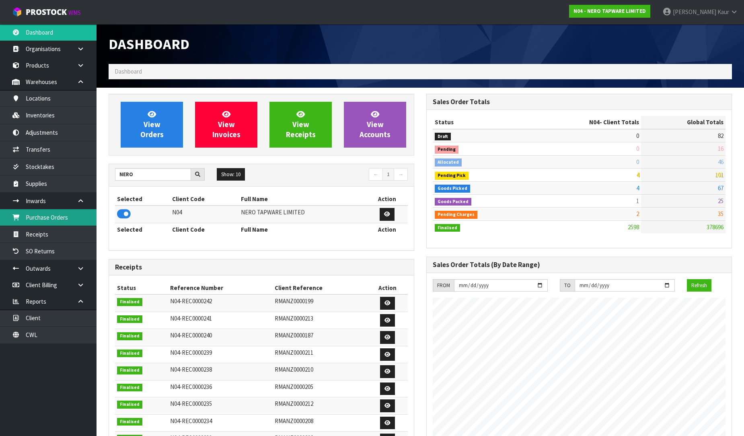
click at [73, 224] on link "Purchase Orders" at bounding box center [48, 217] width 96 height 16
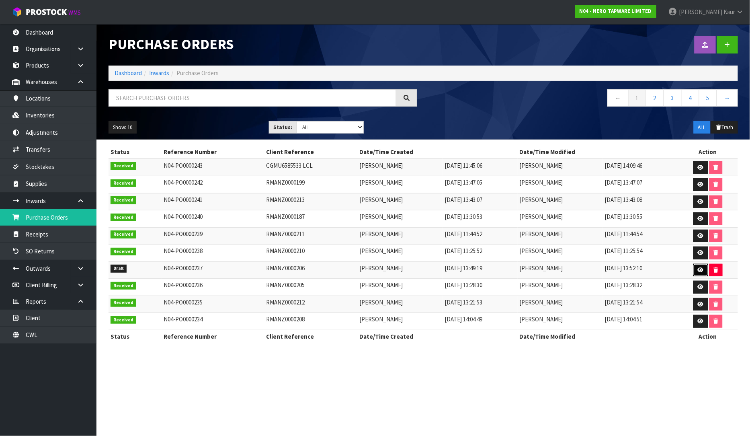
click at [702, 275] on link at bounding box center [701, 270] width 15 height 13
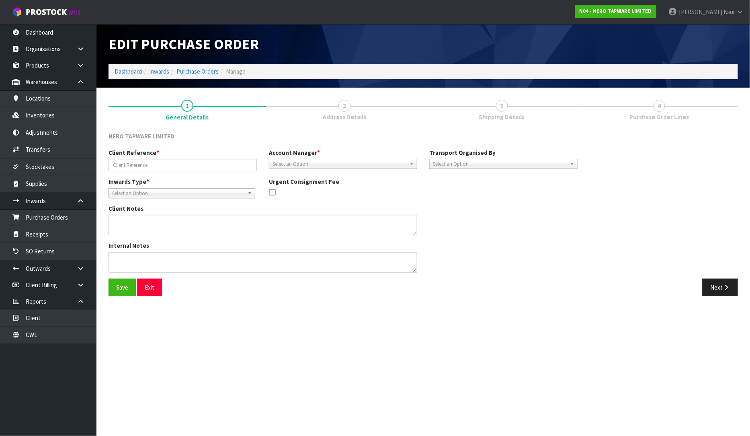
type input "RMANZ0000206"
type textarea "CAN YOU PLEASE LEAVE THIS RETURN ASIDE? WE WILL SEND YOU A NEW PACKAGE FOR IT T…"
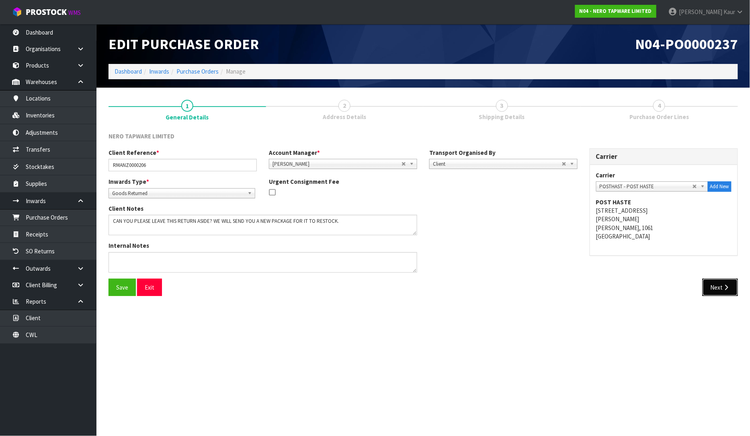
click at [722, 294] on button "Next" at bounding box center [720, 287] width 35 height 17
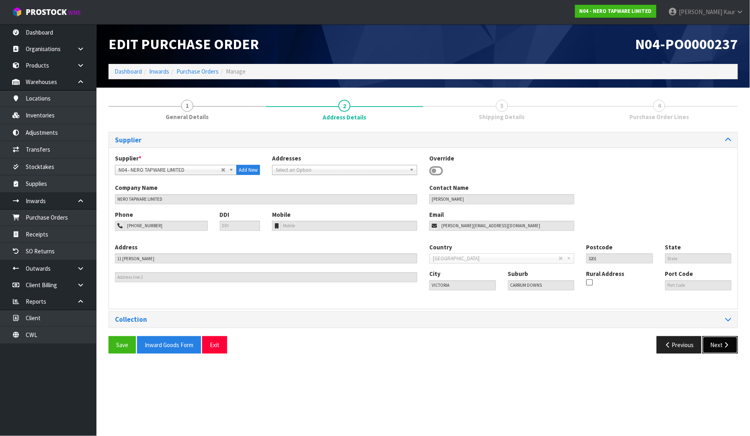
click at [714, 345] on button "Next" at bounding box center [720, 344] width 35 height 17
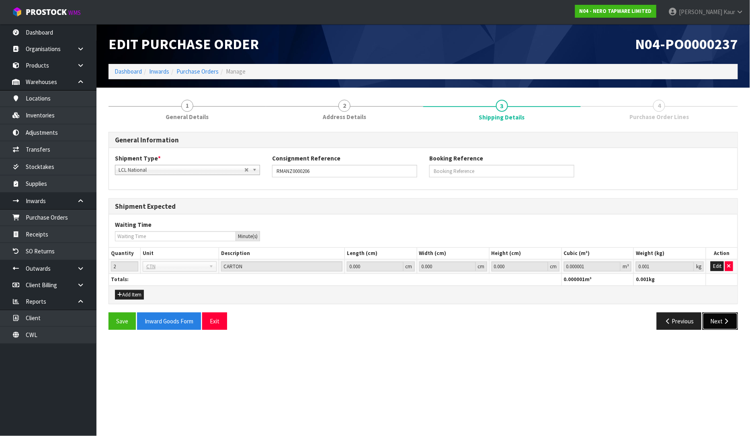
click at [717, 318] on button "Next" at bounding box center [720, 320] width 35 height 17
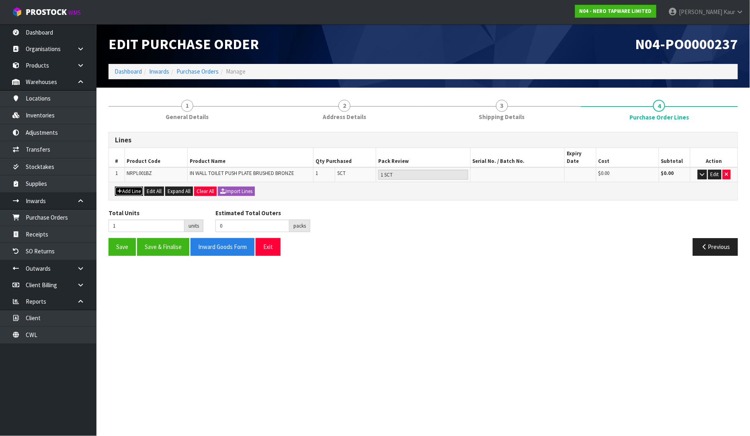
click at [129, 187] on button "Add Line" at bounding box center [129, 192] width 28 height 10
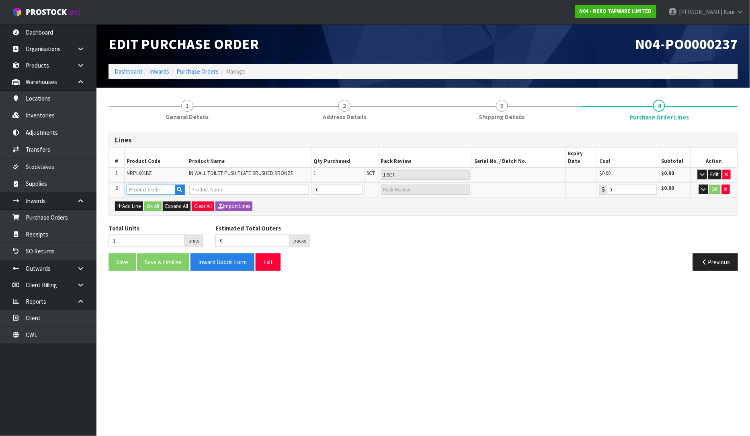
click at [157, 185] on input "text" at bounding box center [151, 190] width 48 height 10
paste input "NRHS003"
type input "NRHS003"
type input "80MM OUTLET AND HOLE SAW KIT"
type input "0.00"
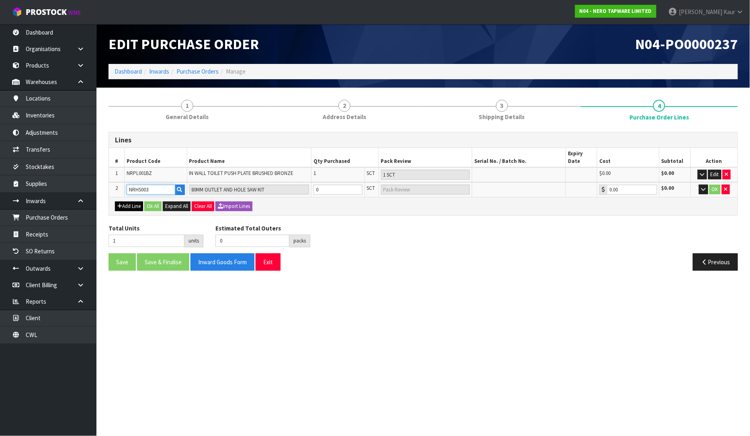
type input "NRHS003"
click at [128, 201] on button "Add Line" at bounding box center [129, 206] width 28 height 10
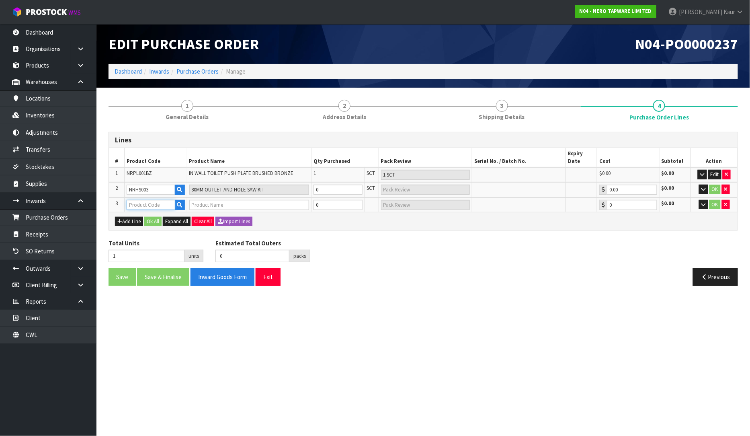
click at [160, 200] on input "text" at bounding box center [151, 205] width 48 height 10
paste input "NRFG001BZ"
type input "NRFG001BZ"
type input "TILE INSERT V CHANNEL FLOOR GRATE 89MM OUTLET WITHOUT OUTLET AND HOLE SAW BRUSH…"
type input "0.00"
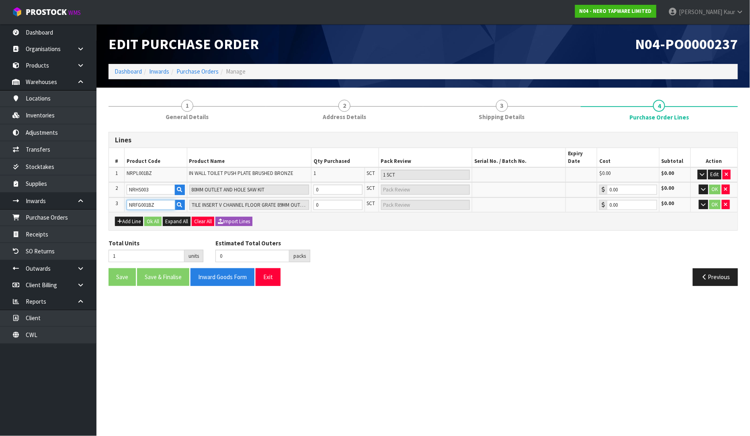
type input "NRFG001BZ"
click at [335, 185] on input "0" at bounding box center [338, 190] width 49 height 10
type input "2"
type input "1"
type input "1 SCT"
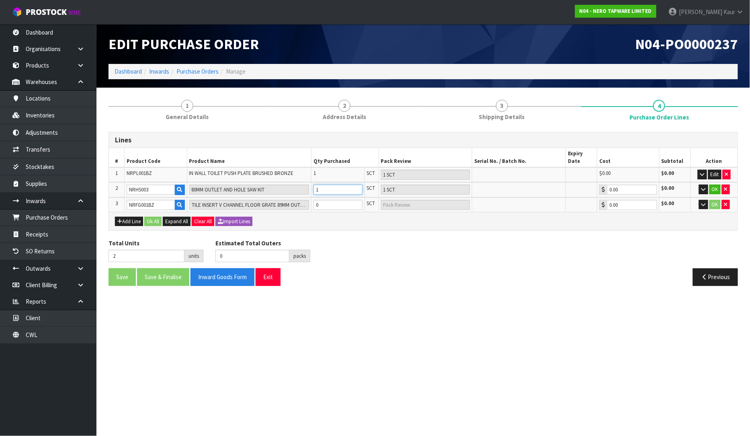
type input "1"
click at [332, 200] on input "0" at bounding box center [338, 205] width 49 height 10
type input "3"
type input "1"
type input "1 SCT"
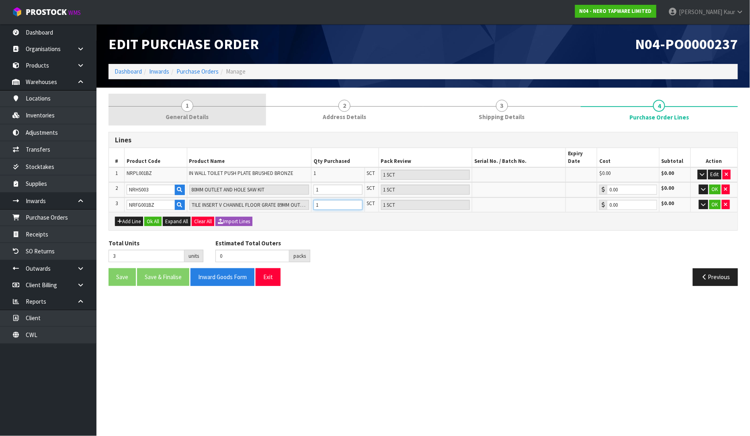
type input "1"
click at [184, 112] on link "1 General Details" at bounding box center [188, 110] width 158 height 32
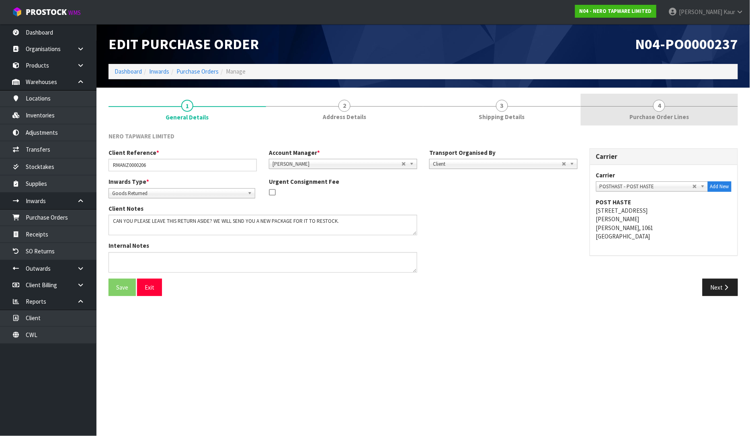
click at [678, 113] on span "Purchase Order Lines" at bounding box center [660, 117] width 60 height 8
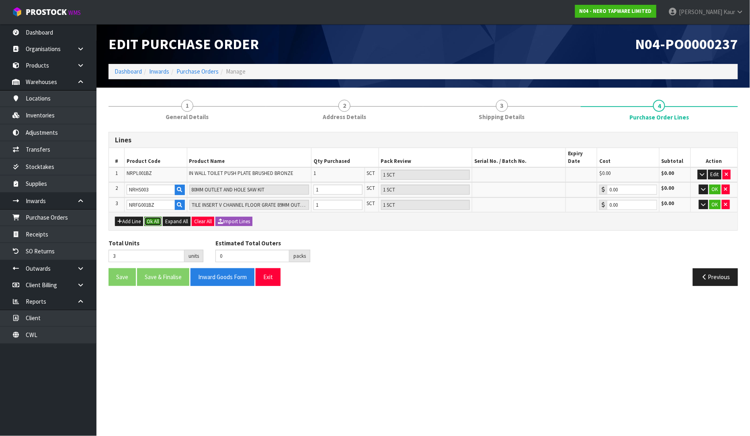
click at [152, 217] on button "Ok All" at bounding box center [152, 222] width 17 height 10
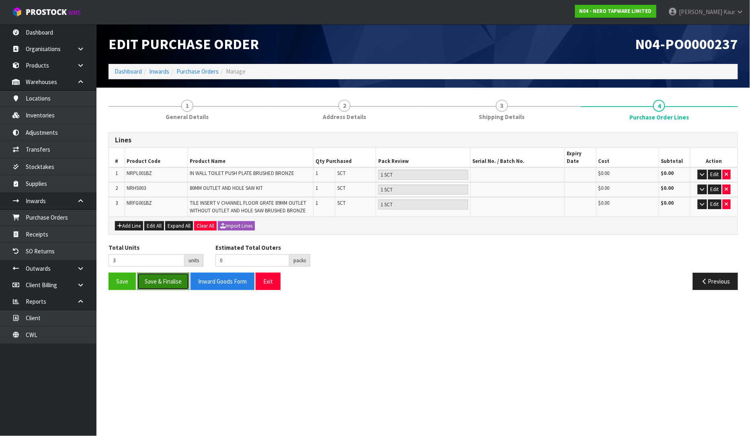
click at [161, 275] on button "Save & Finalise" at bounding box center [163, 281] width 52 height 17
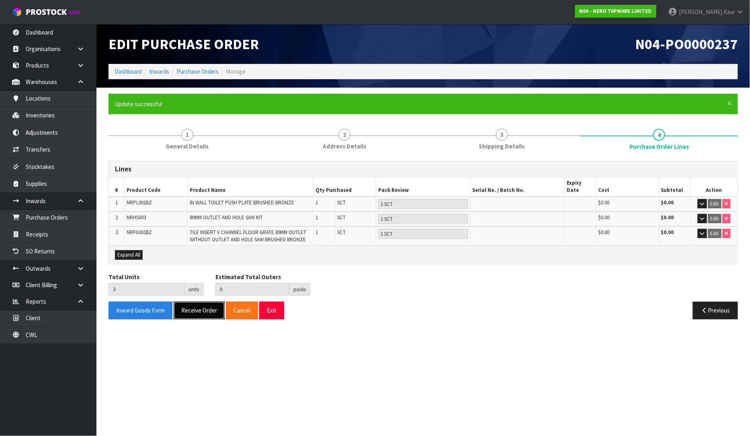
click at [195, 303] on button "Receive Order" at bounding box center [199, 310] width 51 height 17
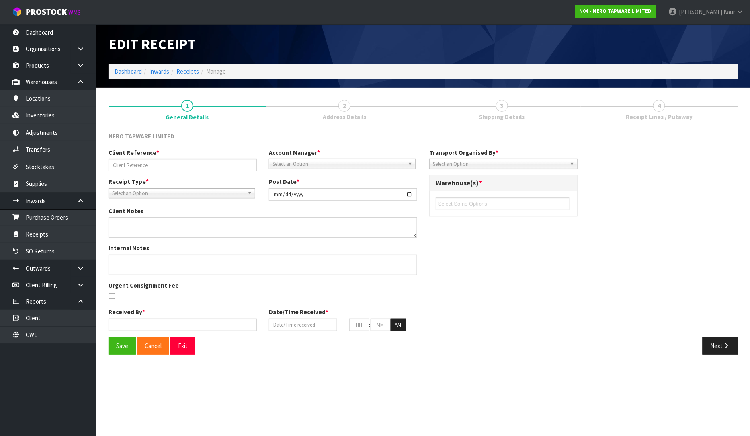
type input "RMANZ0000206"
type input "[DATE]"
type textarea "CAN YOU PLEASE LEAVE THIS RETURN ASIDE? WE WILL SEND YOU A NEW PACKAGE FOR IT T…"
type input "[PERSON_NAME]"
type input "28/08/2025"
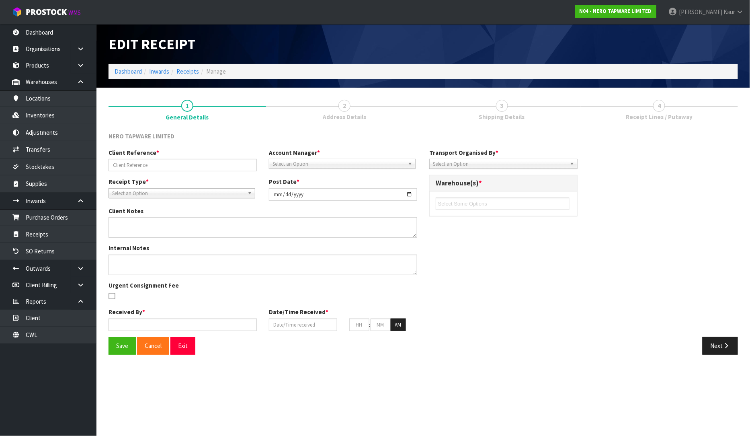
type input "12"
type input "16"
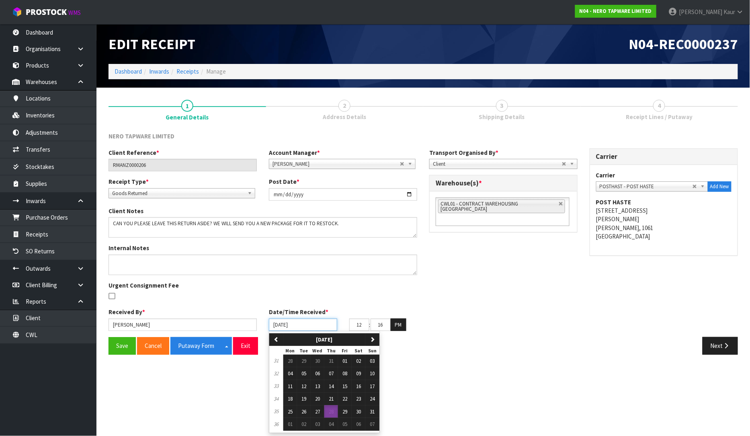
click at [279, 323] on input "28/08/2025" at bounding box center [303, 324] width 68 height 12
click at [347, 398] on span "22" at bounding box center [345, 398] width 5 height 7
type input "[DATE]"
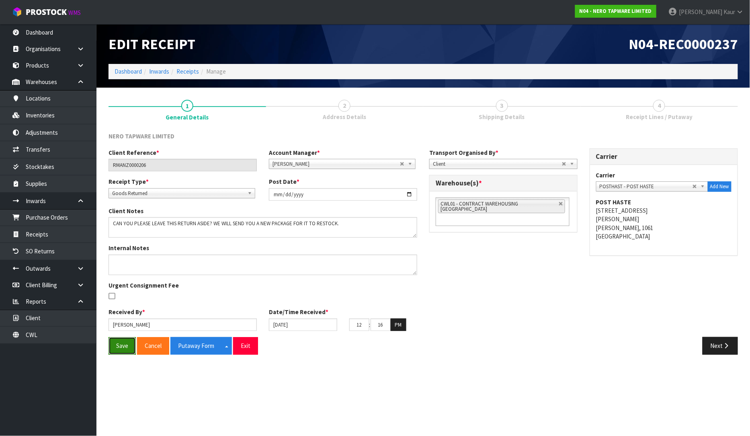
click at [126, 341] on button "Save" at bounding box center [122, 345] width 27 height 17
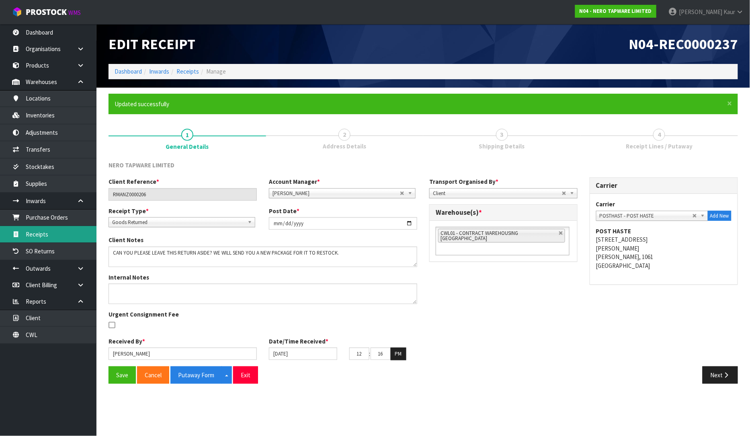
click at [47, 233] on link "Receipts" at bounding box center [48, 234] width 96 height 16
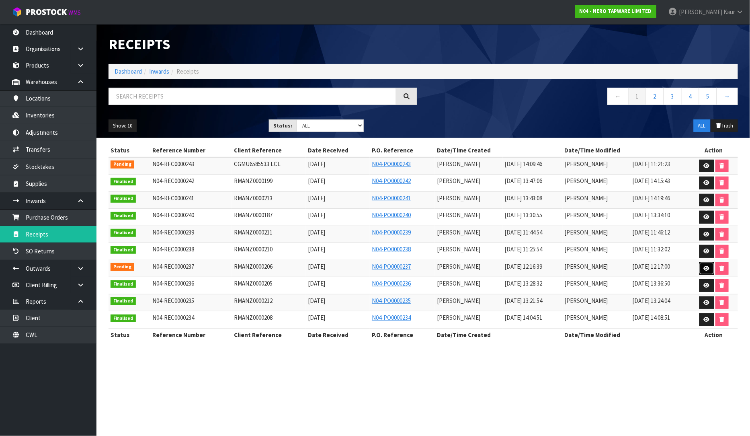
click at [706, 267] on icon at bounding box center [707, 268] width 6 height 5
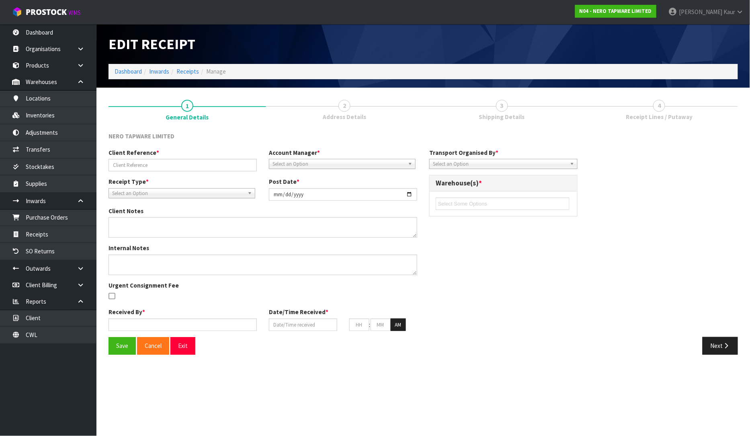
type input "RMANZ0000206"
type input "[DATE]"
type textarea "CAN YOU PLEASE LEAVE THIS RETURN ASIDE? WE WILL SEND YOU A NEW PACKAGE FOR IT T…"
type input "[PERSON_NAME]"
type input "[DATE]"
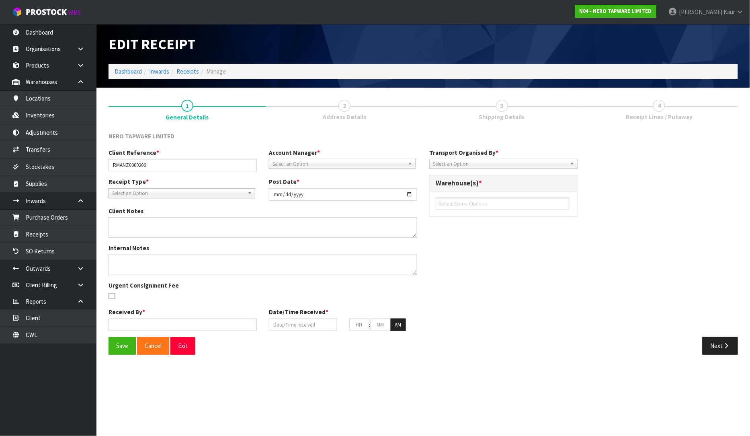
type input "12"
type input "16"
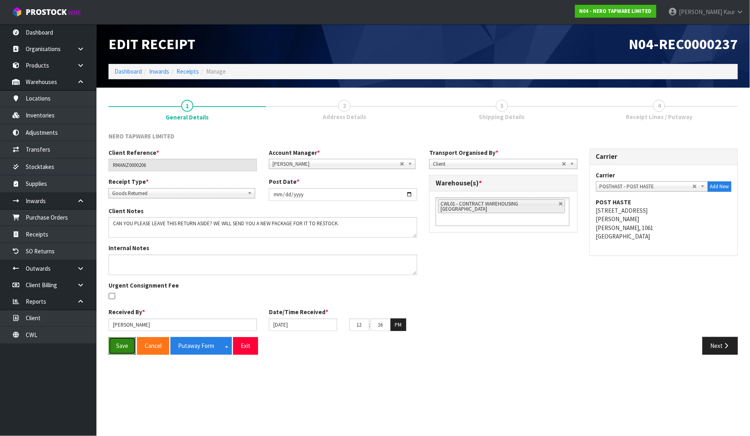
click at [129, 347] on button "Save" at bounding box center [122, 345] width 27 height 17
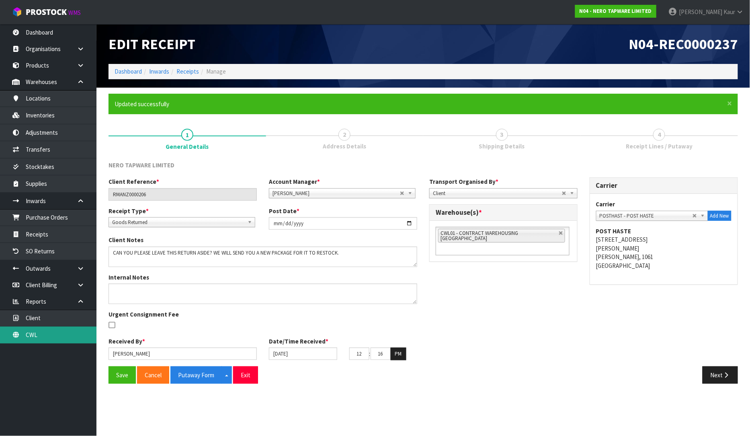
click at [83, 341] on link "CWL" at bounding box center [48, 334] width 96 height 16
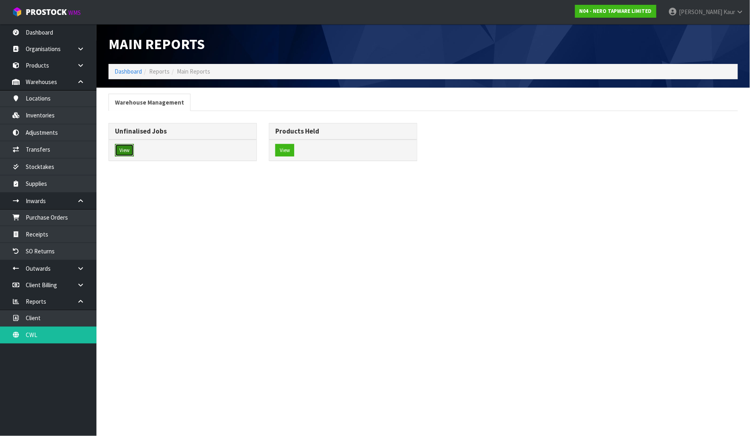
click at [123, 154] on button "View" at bounding box center [124, 150] width 19 height 13
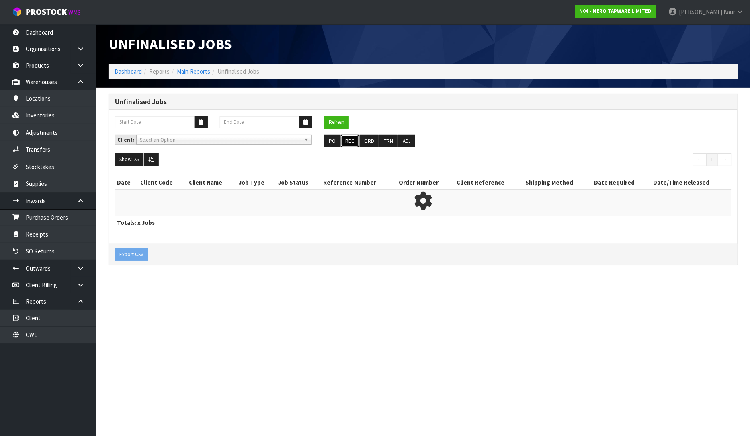
click at [348, 144] on button "REC" at bounding box center [350, 141] width 18 height 13
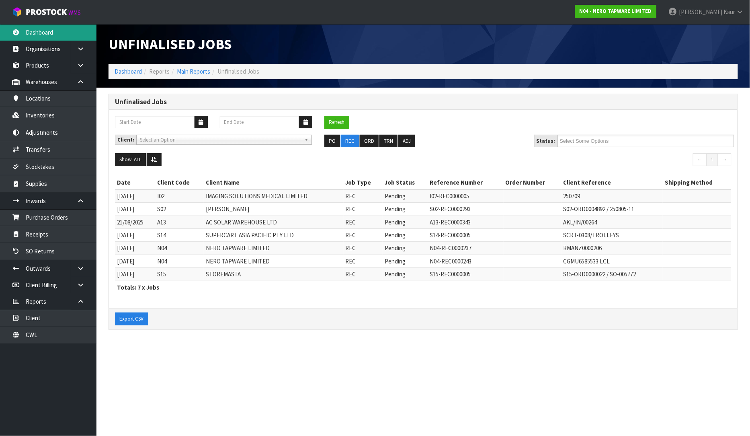
click at [53, 30] on link "Dashboard" at bounding box center [48, 32] width 96 height 16
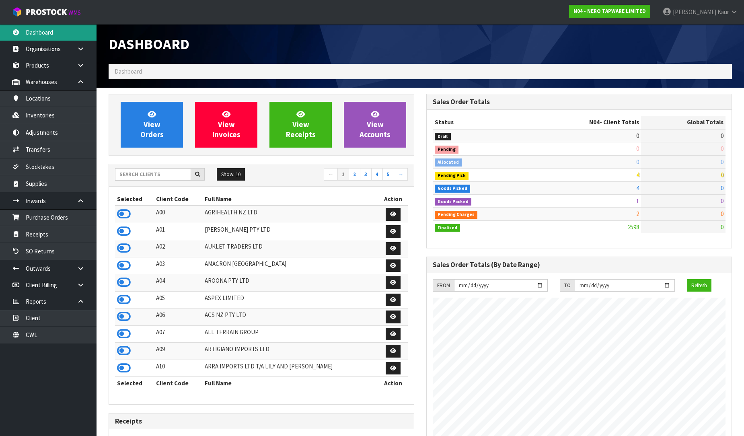
scroll to position [609, 318]
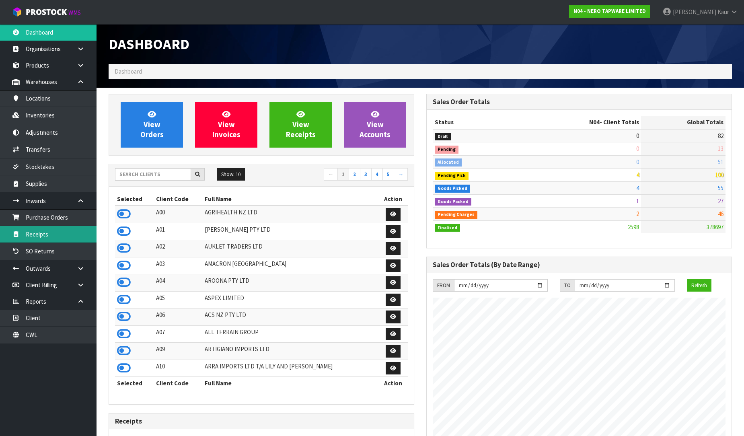
click at [45, 234] on link "Receipts" at bounding box center [48, 234] width 96 height 16
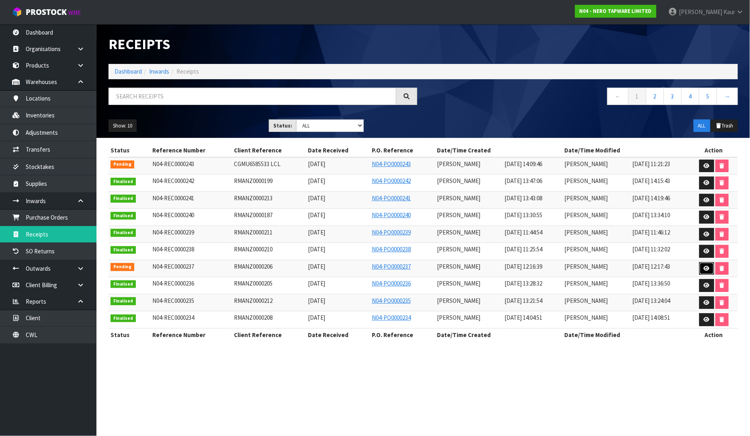
click at [705, 267] on icon at bounding box center [707, 268] width 6 height 5
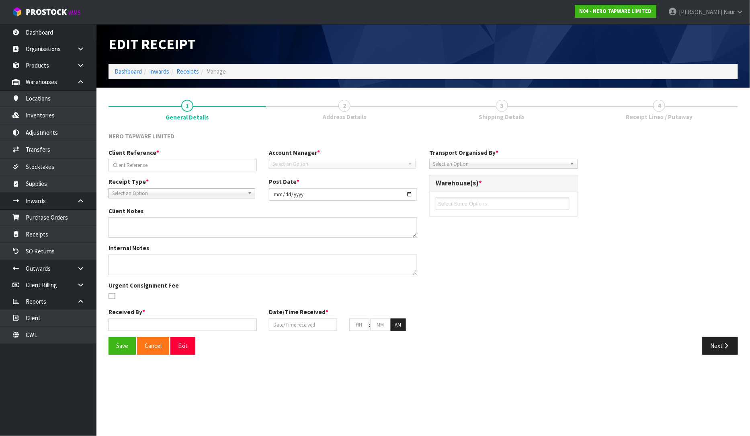
type input "RMANZ0000206"
type input "[DATE]"
type textarea "CAN YOU PLEASE LEAVE THIS RETURN ASIDE? WE WILL SEND YOU A NEW PACKAGE FOR IT T…"
type input "[PERSON_NAME]"
type input "[DATE]"
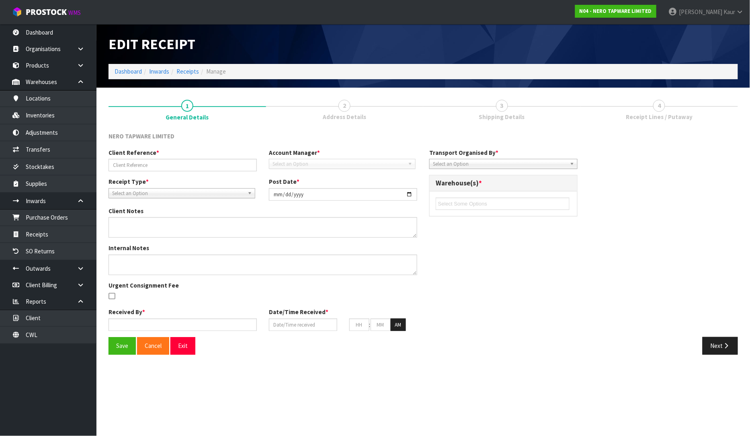
type input "12"
type input "16"
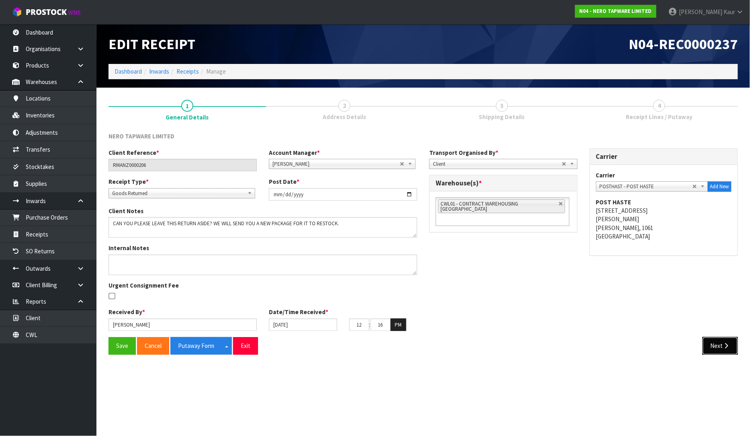
click at [714, 350] on button "Next" at bounding box center [720, 345] width 35 height 17
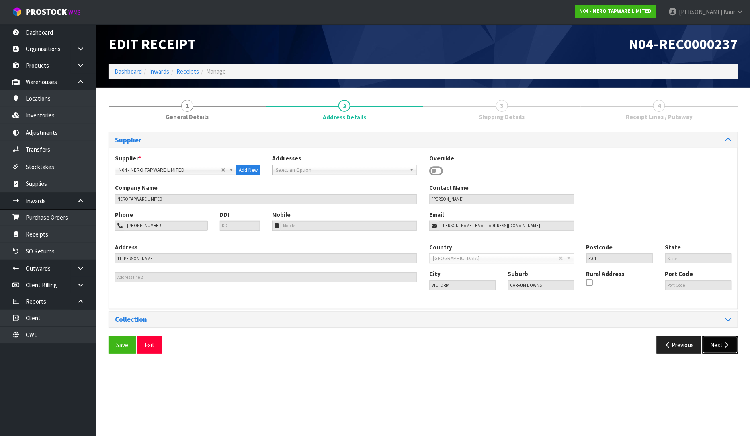
click at [714, 350] on button "Next" at bounding box center [720, 344] width 35 height 17
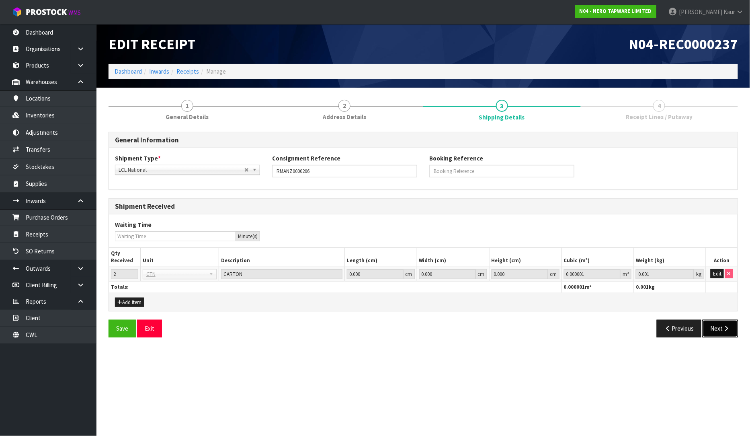
click at [724, 325] on icon "button" at bounding box center [727, 328] width 8 height 6
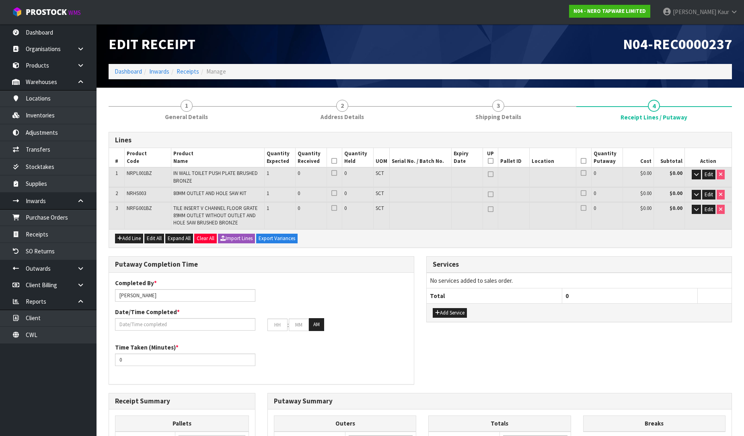
click at [707, 168] on td "Edit" at bounding box center [708, 176] width 47 height 19
click at [710, 172] on span "Edit" at bounding box center [708, 174] width 8 height 7
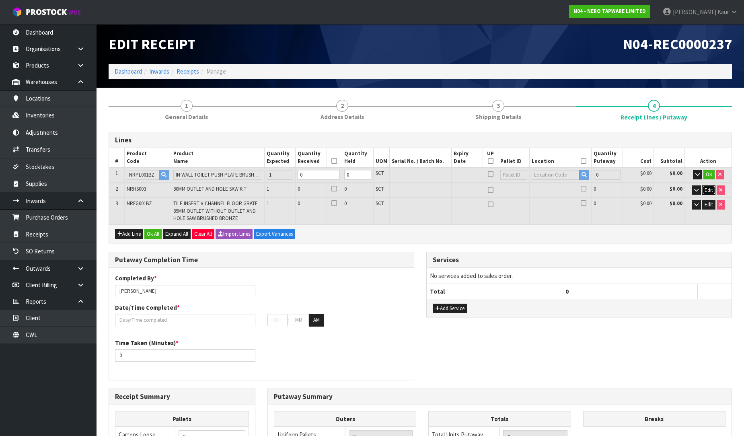
click at [705, 185] on button "Edit" at bounding box center [708, 190] width 13 height 10
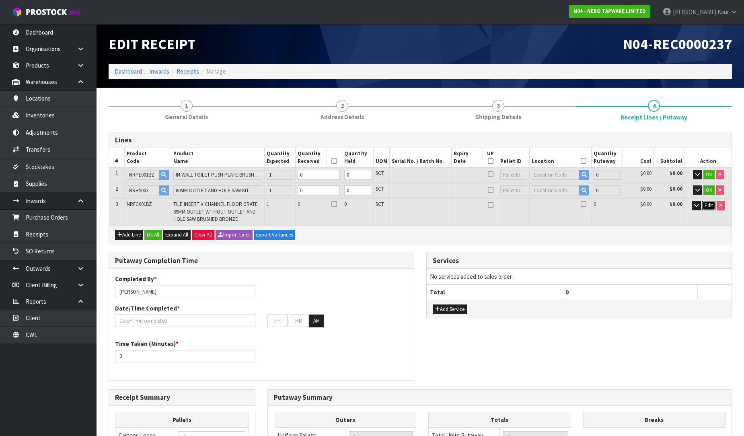
click at [707, 205] on span "Edit" at bounding box center [708, 205] width 8 height 7
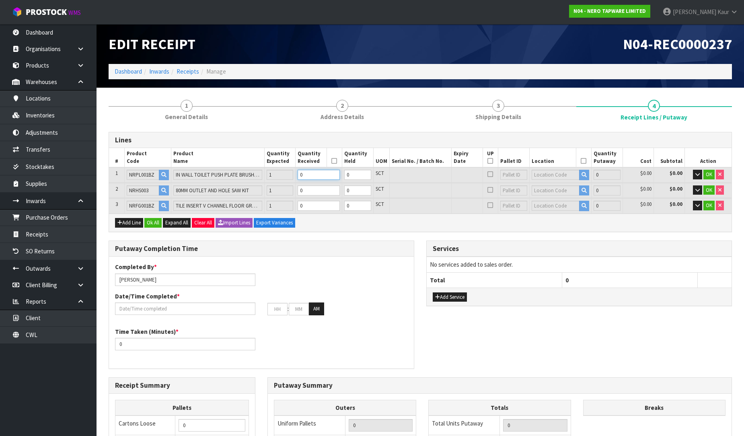
click at [310, 175] on input "0" at bounding box center [319, 175] width 42 height 10
type input "0.002086"
type input "0.76"
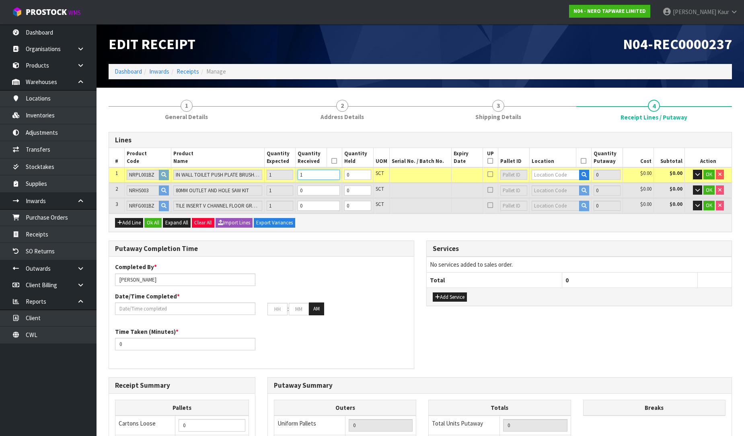
type input "1"
click at [310, 190] on input "0" at bounding box center [319, 190] width 42 height 10
type input "0.004966"
type input "1.36"
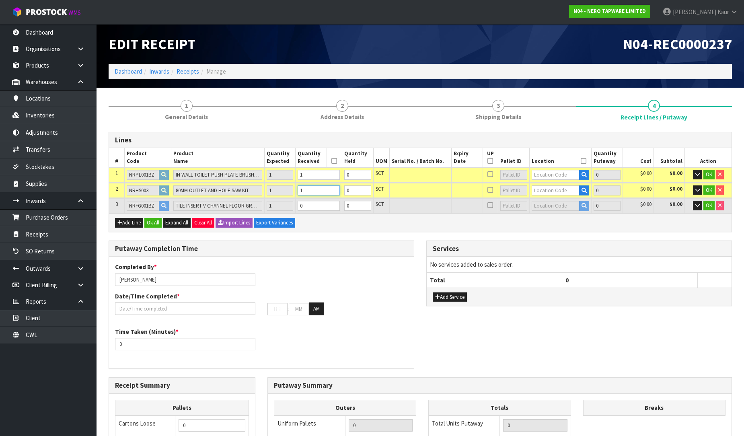
type input "1"
click at [306, 213] on td "Dimensions L 91.000 cm W 33.000 cm H 13.000 cm Cubic 0.039039 m³ Weight 28.700 …" at bounding box center [420, 213] width 622 height 0
click at [314, 206] on input "0" at bounding box center [319, 206] width 42 height 10
type input "0.008926"
type input "4.46"
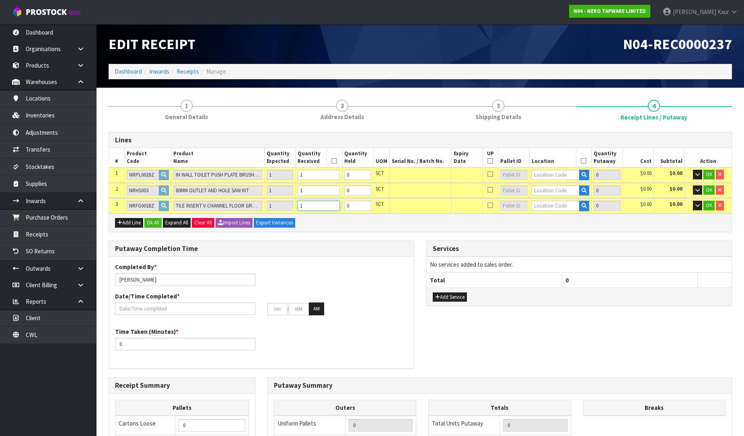
type input "1"
click at [544, 174] on input "text" at bounding box center [555, 175] width 48 height 10
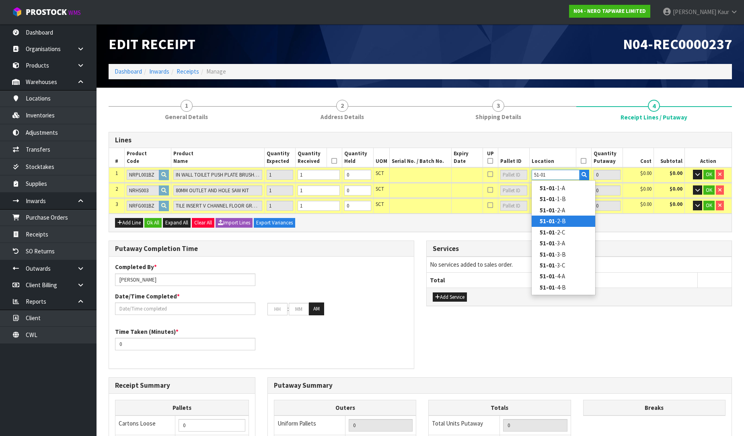
type input "51-01"
click at [553, 217] on strong "51-01" at bounding box center [547, 221] width 15 height 8
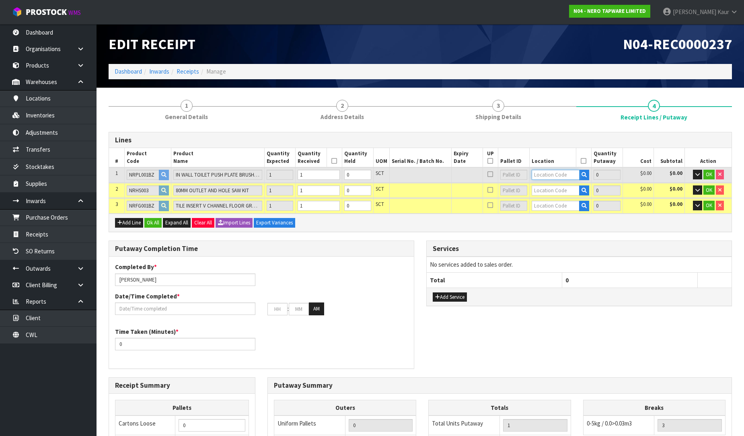
type input "1"
type input "51-01-2-B"
type input "1"
click at [524, 174] on tr "1 NRPL001BZ IN WALL TOILET PUSH PLATE BRUSHED BRONZE 1 1 0 SCT 51-01-2-B 1 $0.0…" at bounding box center [420, 174] width 622 height 15
click at [542, 192] on input "text" at bounding box center [555, 190] width 48 height 10
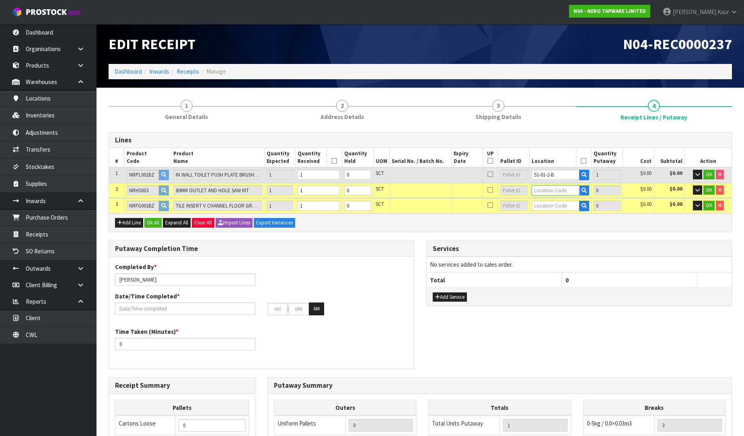
paste input "51-01-2-B"
type input "51-01-2-B"
type input "2"
type input "1"
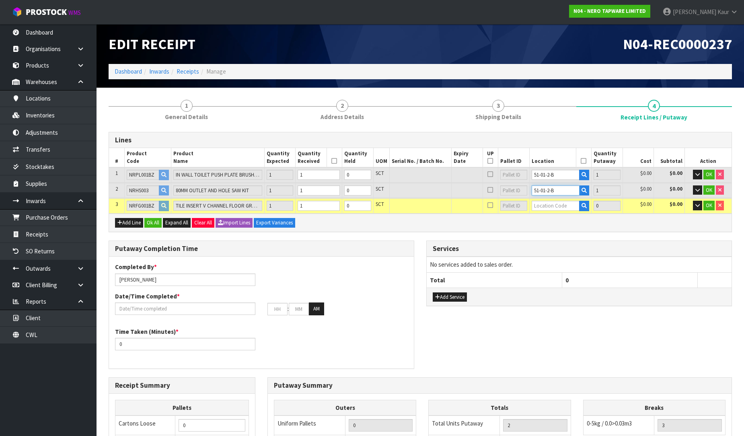
type input "51-01-2-B"
click at [541, 203] on input "text" at bounding box center [555, 206] width 48 height 10
paste input "51-01-2-B"
type input "51-01-2-B"
type input "3"
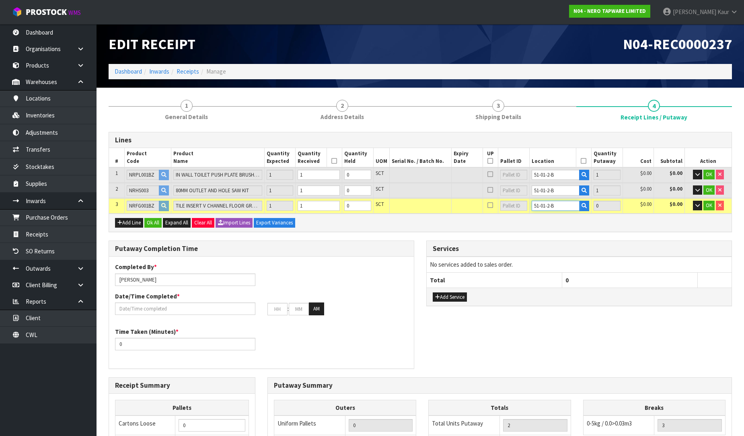
type input "1"
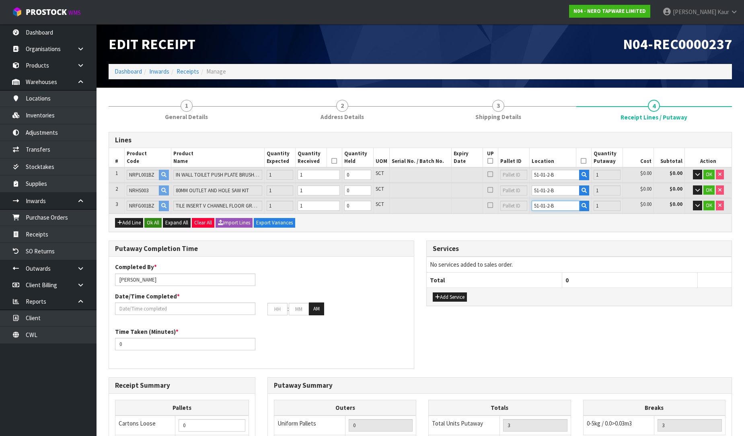
type input "51-01-2-B"
click at [151, 222] on button "Ok All" at bounding box center [152, 223] width 17 height 10
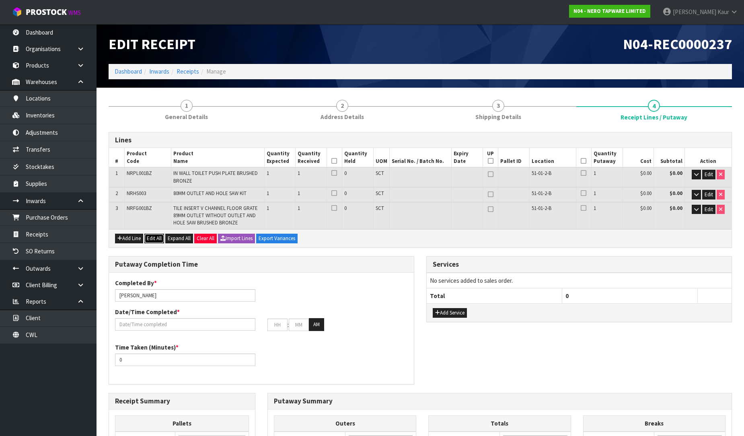
click at [158, 234] on button "Edit All" at bounding box center [154, 239] width 20 height 10
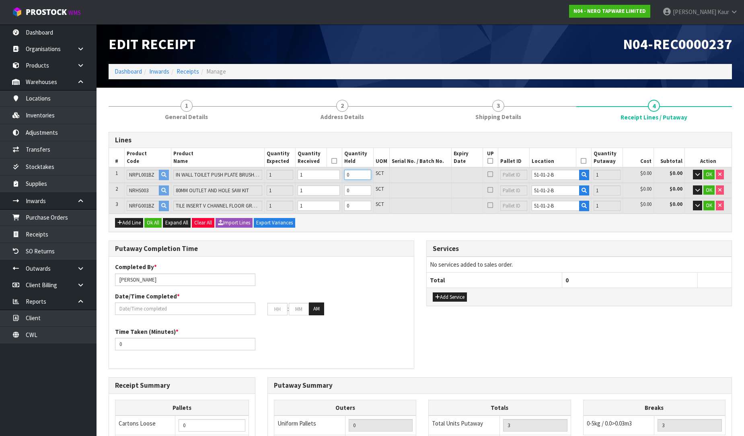
click at [356, 174] on input "0" at bounding box center [357, 175] width 27 height 10
type input "1"
click at [361, 188] on input "0" at bounding box center [357, 190] width 27 height 10
type input "1"
click at [358, 201] on input "0" at bounding box center [357, 206] width 27 height 10
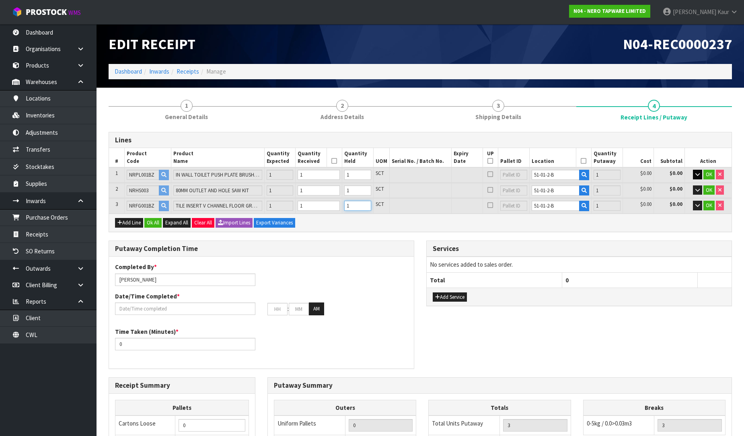
type input "1"
click at [697, 176] on icon "button" at bounding box center [697, 174] width 4 height 5
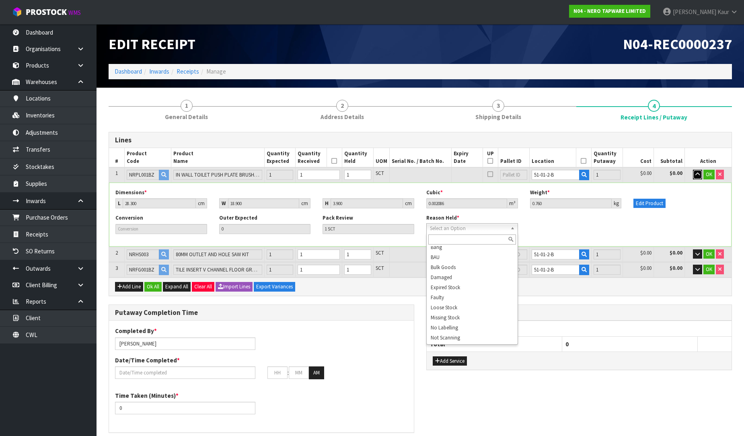
scroll to position [24, 0]
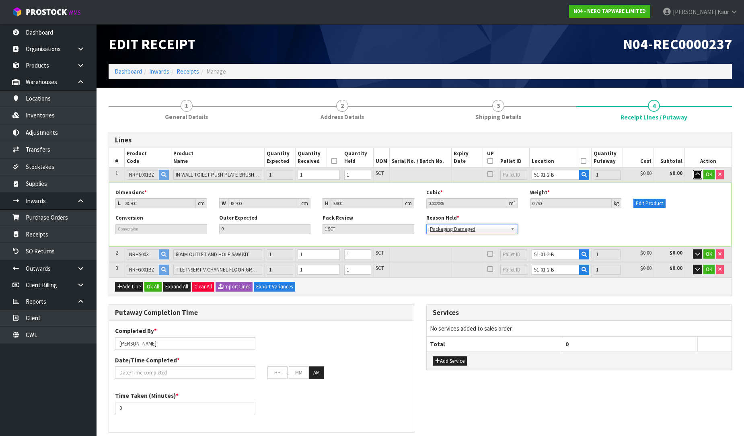
click at [694, 175] on button "button" at bounding box center [697, 175] width 9 height 10
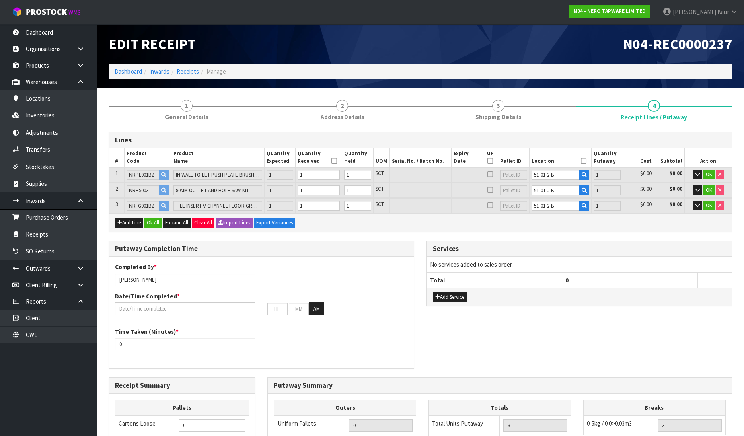
click at [697, 195] on td "OK" at bounding box center [708, 190] width 47 height 15
click at [697, 190] on icon "button" at bounding box center [697, 189] width 4 height 5
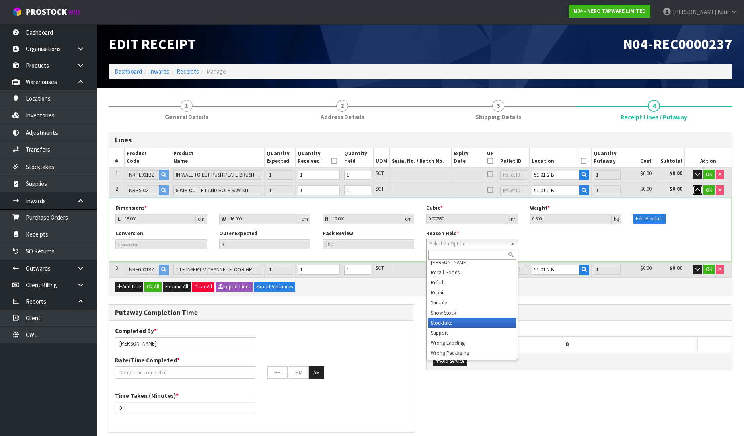
scroll to position [80, 0]
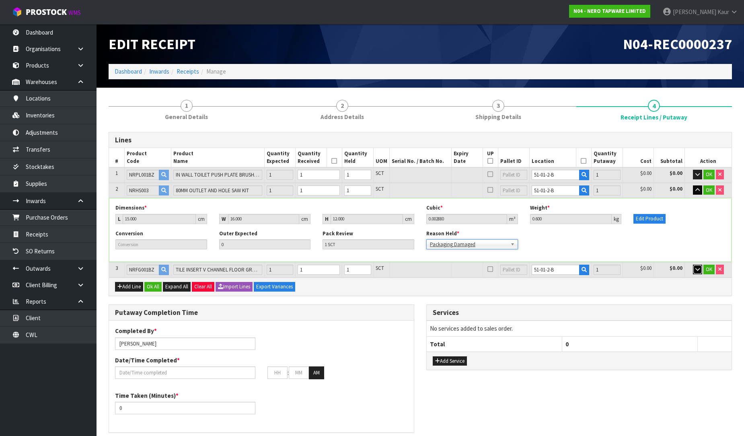
click at [698, 271] on button "button" at bounding box center [697, 270] width 9 height 10
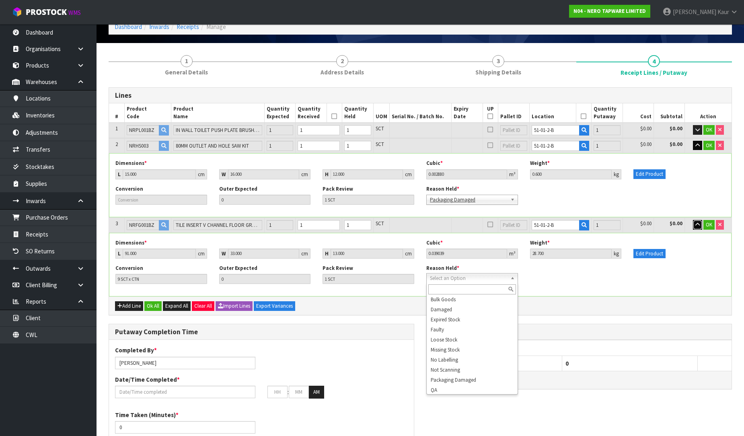
scroll to position [39, 0]
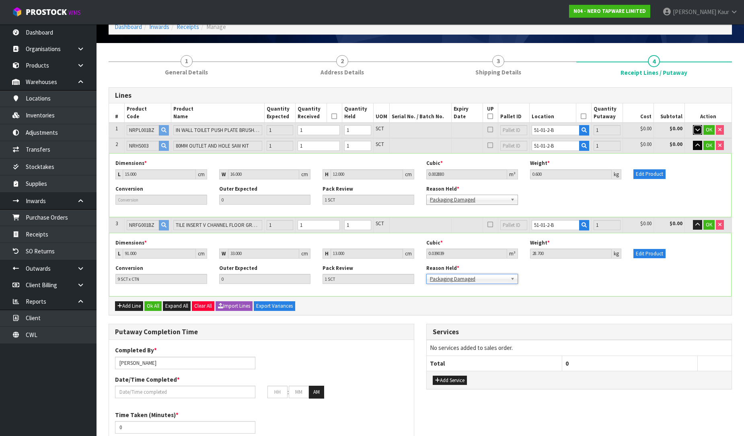
click at [700, 130] on button "button" at bounding box center [697, 130] width 9 height 10
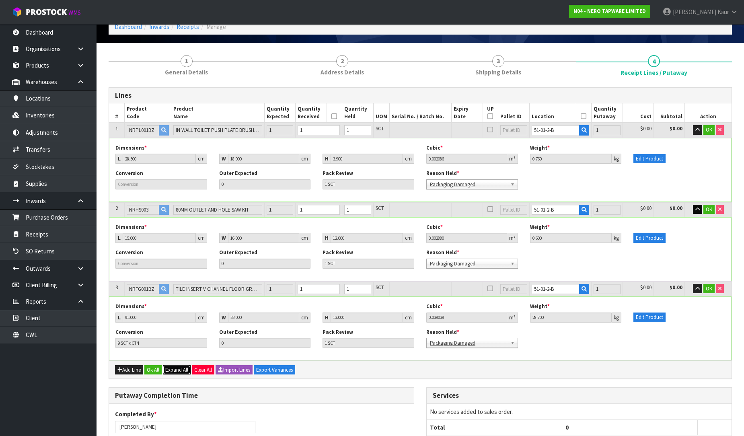
click at [172, 369] on span "Expand All" at bounding box center [176, 369] width 23 height 7
click at [178, 369] on span "Collapse All" at bounding box center [177, 369] width 25 height 7
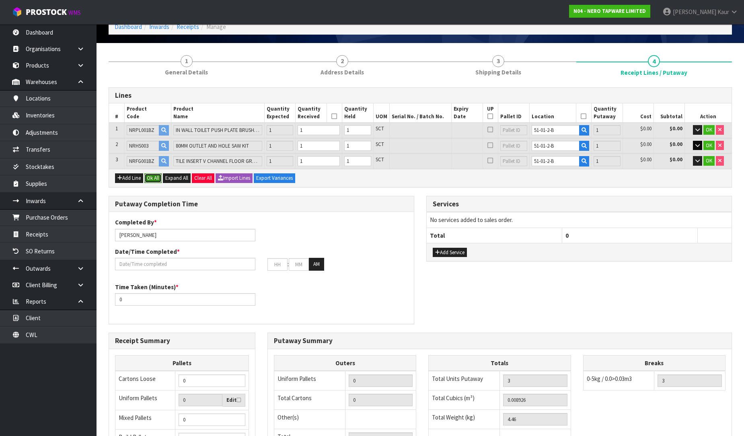
click at [154, 180] on button "Ok All" at bounding box center [152, 178] width 17 height 10
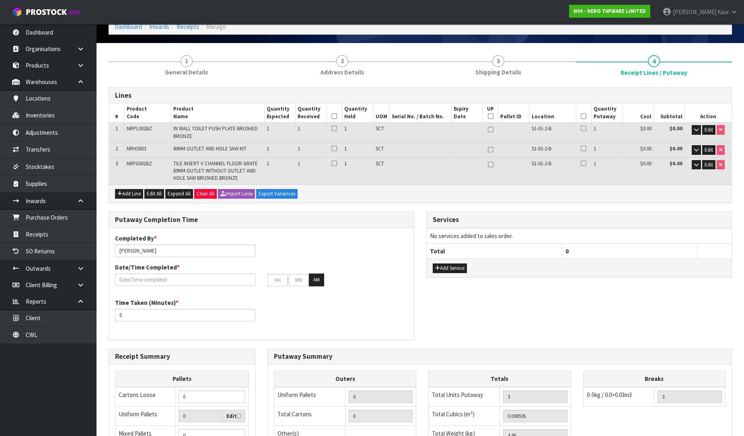
click at [334, 116] on icon at bounding box center [334, 116] width 6 height 0
click at [582, 117] on icon at bounding box center [584, 116] width 6 height 0
click at [207, 279] on input "text" at bounding box center [185, 279] width 140 height 12
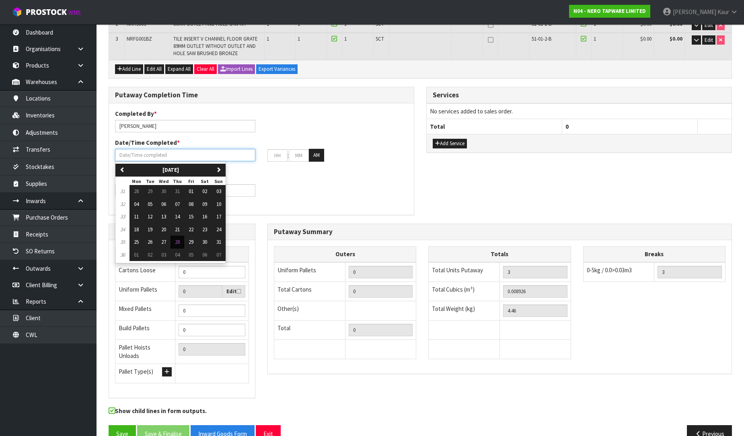
scroll to position [179, 0]
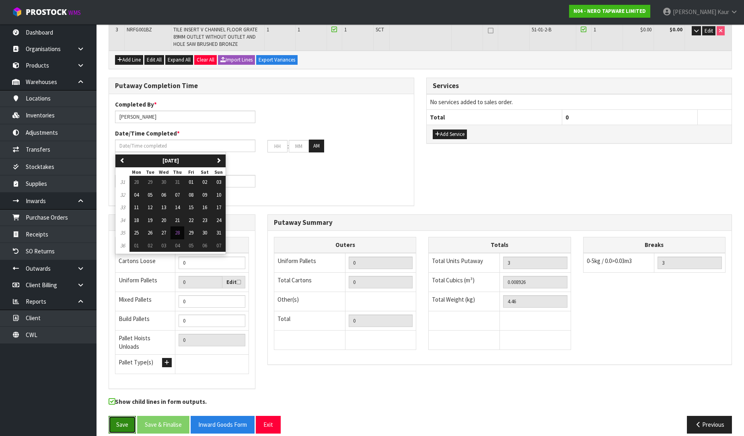
click at [112, 417] on button "Save" at bounding box center [122, 424] width 27 height 17
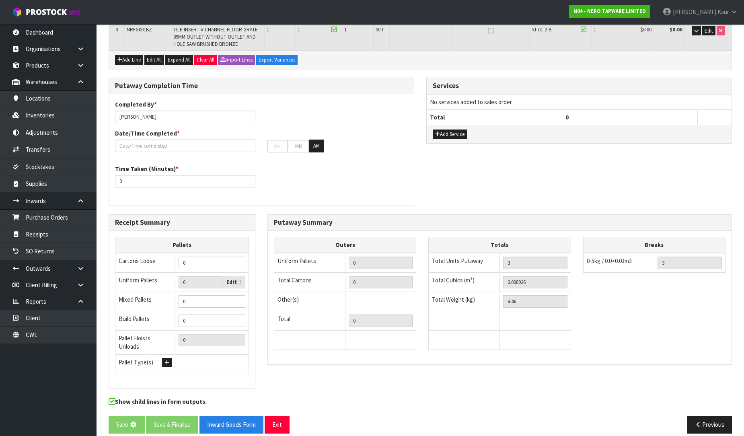
scroll to position [0, 0]
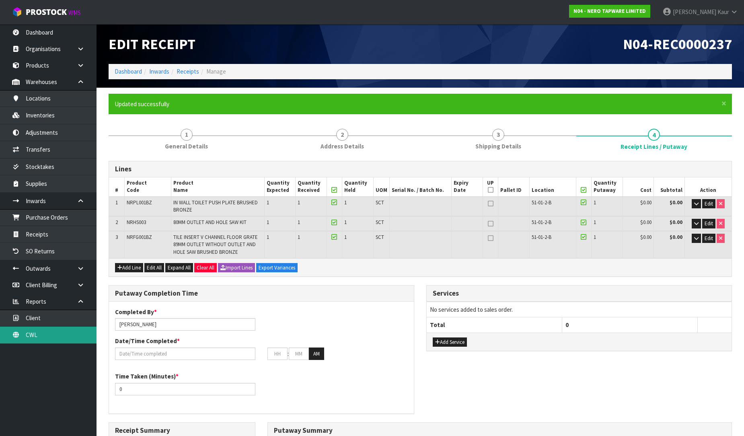
click at [41, 341] on link "CWL" at bounding box center [48, 334] width 96 height 16
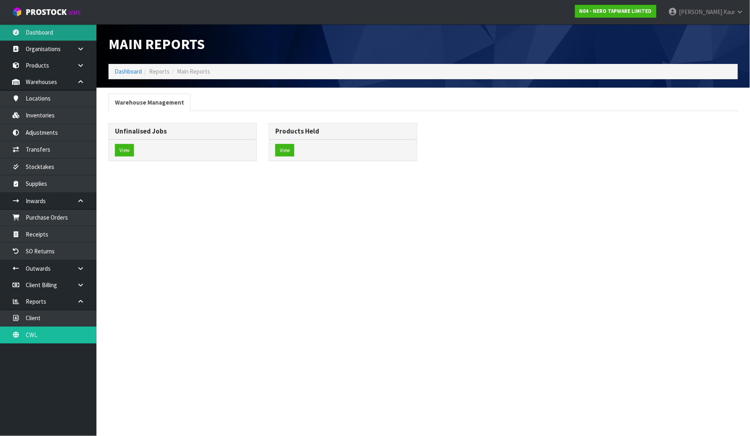
click at [38, 34] on link "Dashboard" at bounding box center [48, 32] width 96 height 16
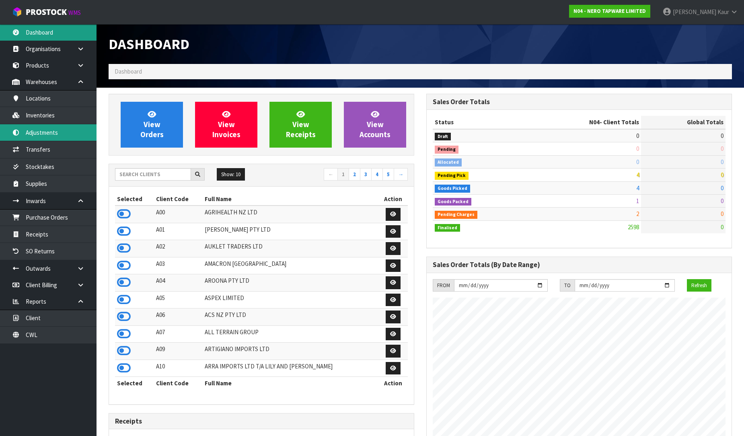
scroll to position [636, 318]
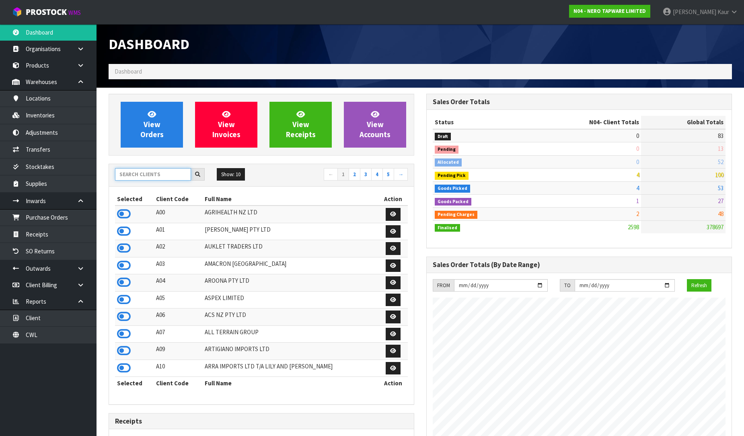
click at [138, 173] on input "text" at bounding box center [153, 174] width 76 height 12
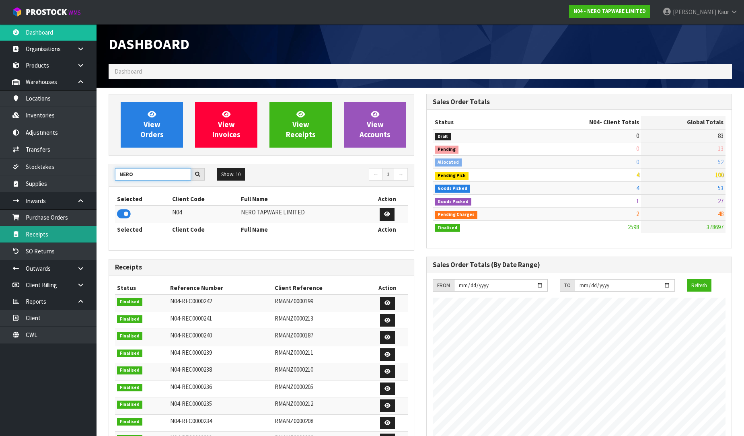
type input "NERO"
click at [73, 231] on link "Receipts" at bounding box center [48, 234] width 96 height 16
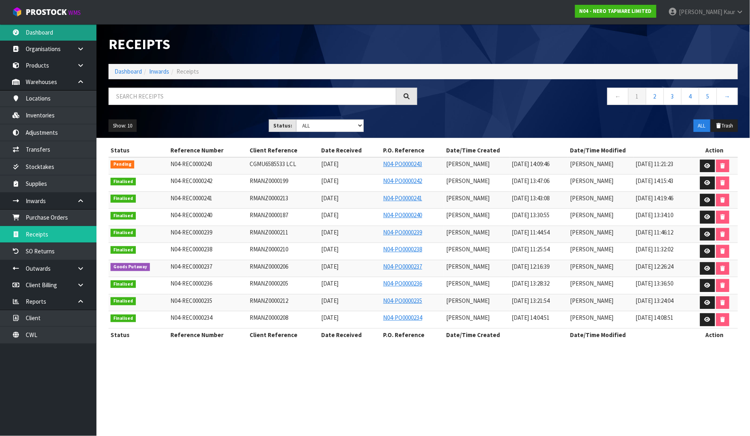
click at [37, 37] on link "Dashboard" at bounding box center [48, 32] width 96 height 16
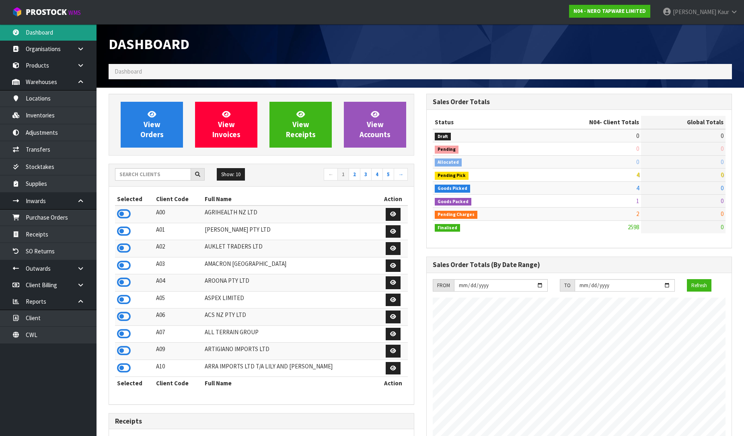
scroll to position [644, 318]
click at [559, 54] on div "Dashboard" at bounding box center [420, 44] width 635 height 40
